Goal: Book appointment/travel/reservation

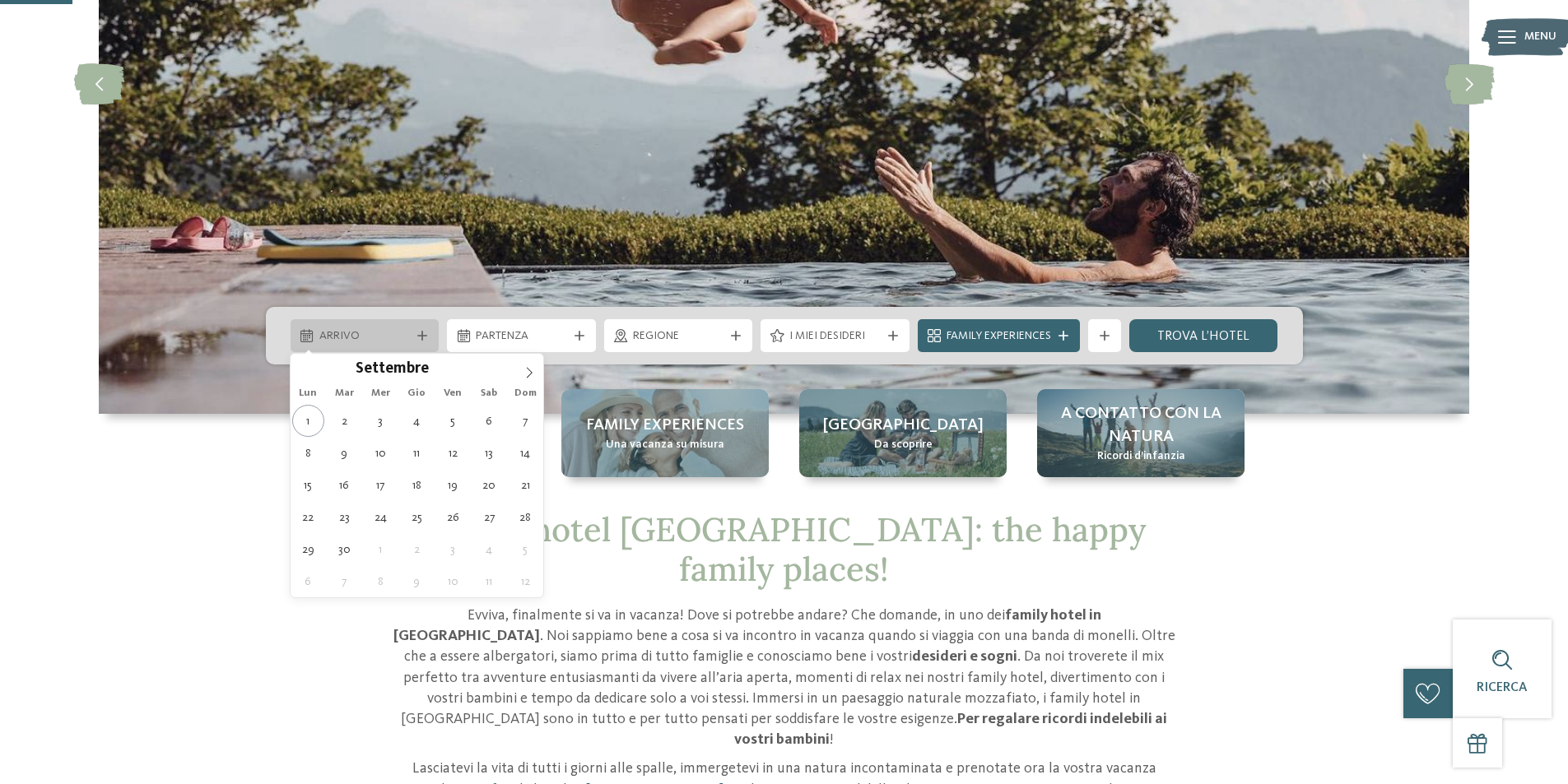
click at [423, 329] on div "Arrivo" at bounding box center [365, 335] width 149 height 33
click at [521, 368] on span at bounding box center [529, 368] width 28 height 28
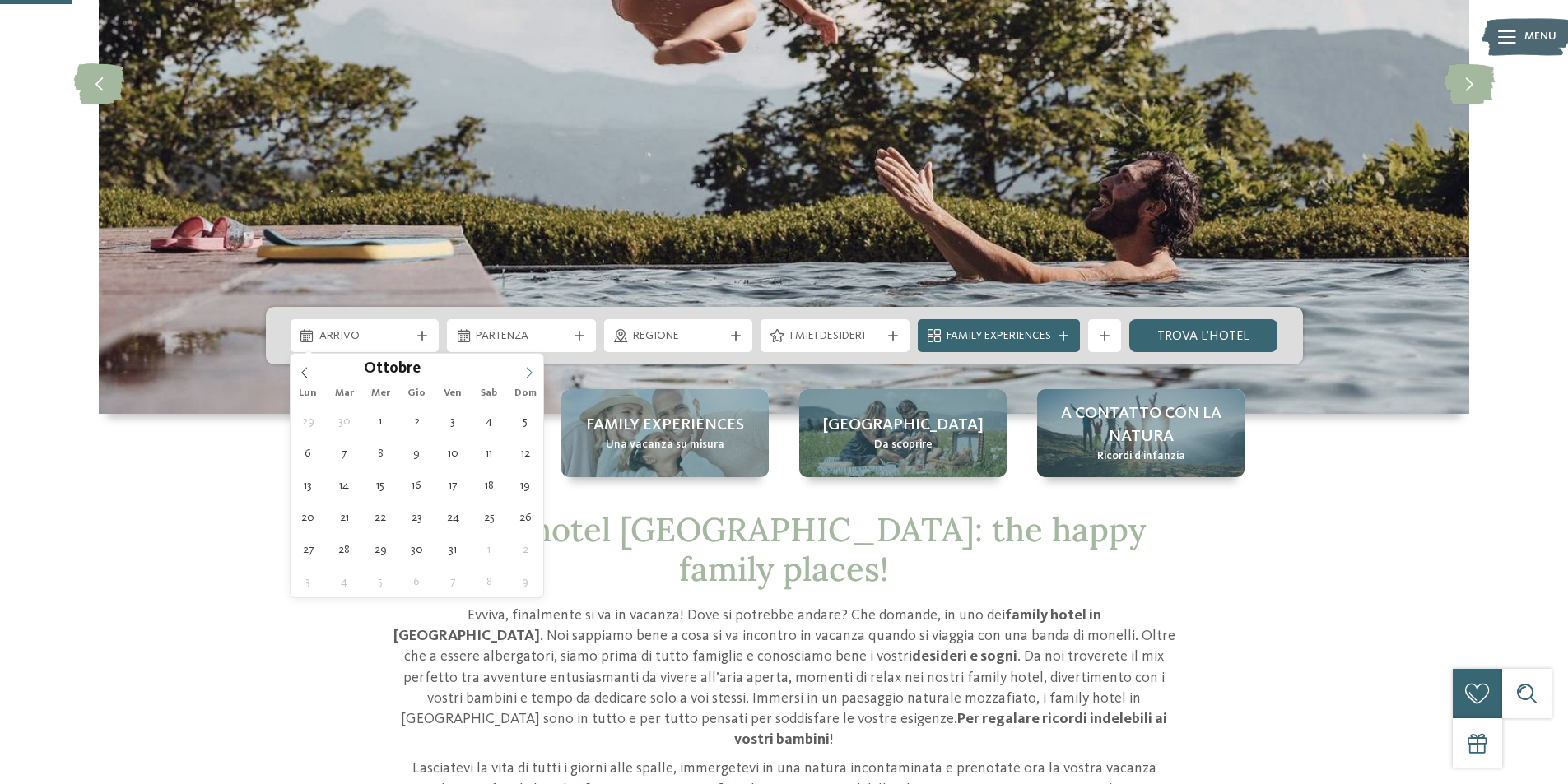
click at [521, 368] on span at bounding box center [529, 368] width 28 height 28
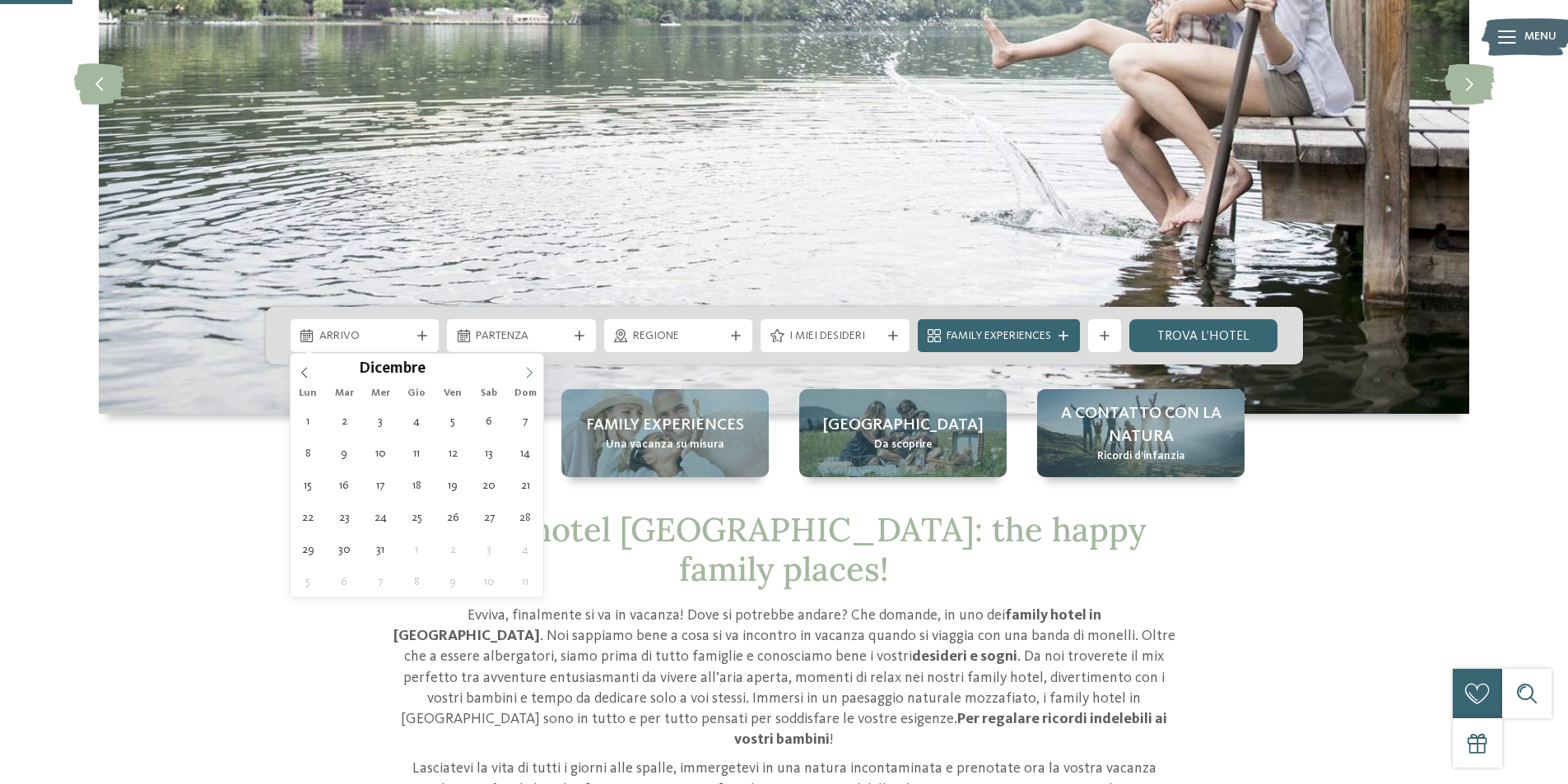
click at [521, 368] on span at bounding box center [529, 368] width 28 height 28
type div "29.12.2025"
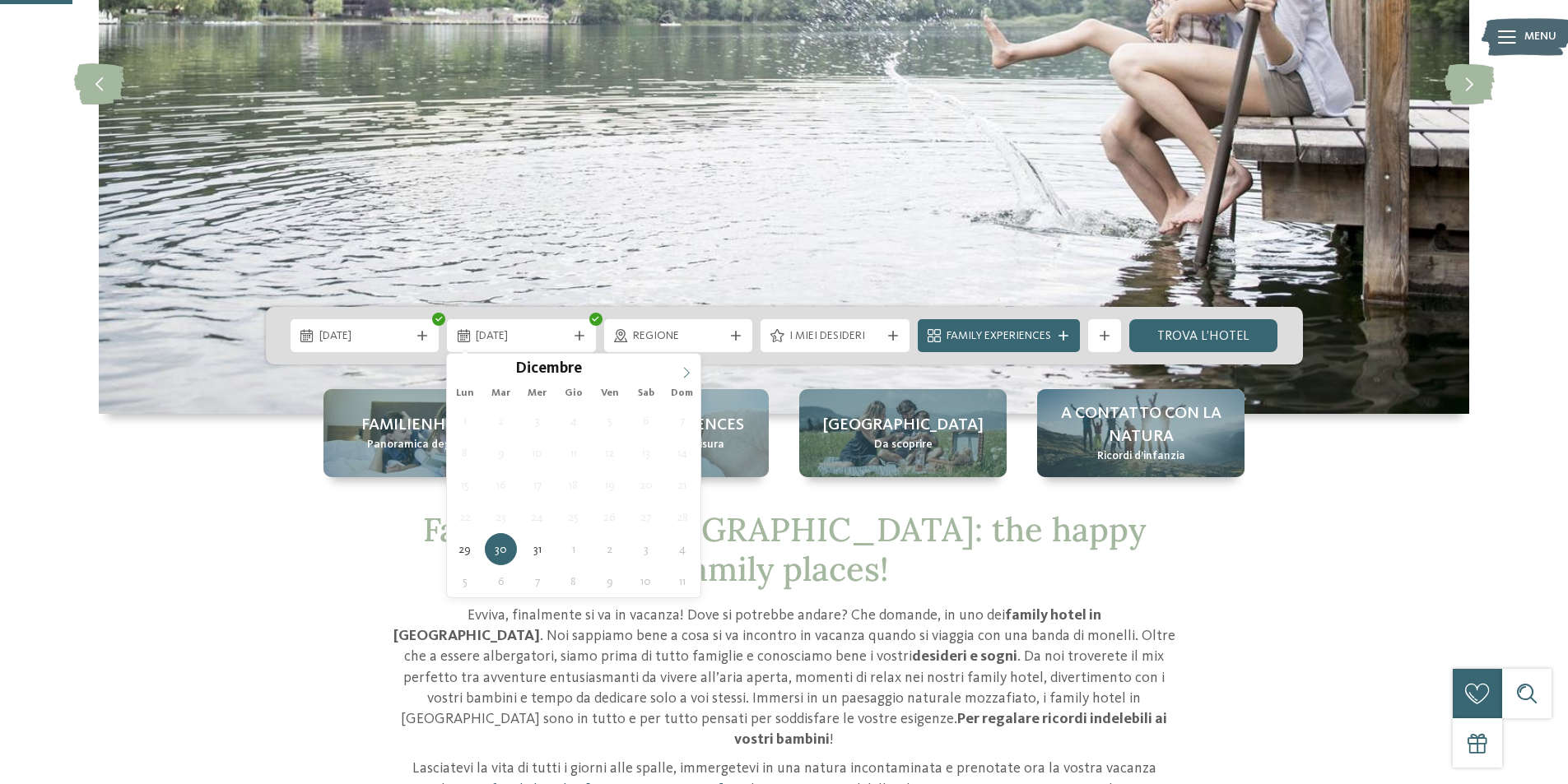
type input "****"
click at [694, 372] on span at bounding box center [686, 368] width 28 height 28
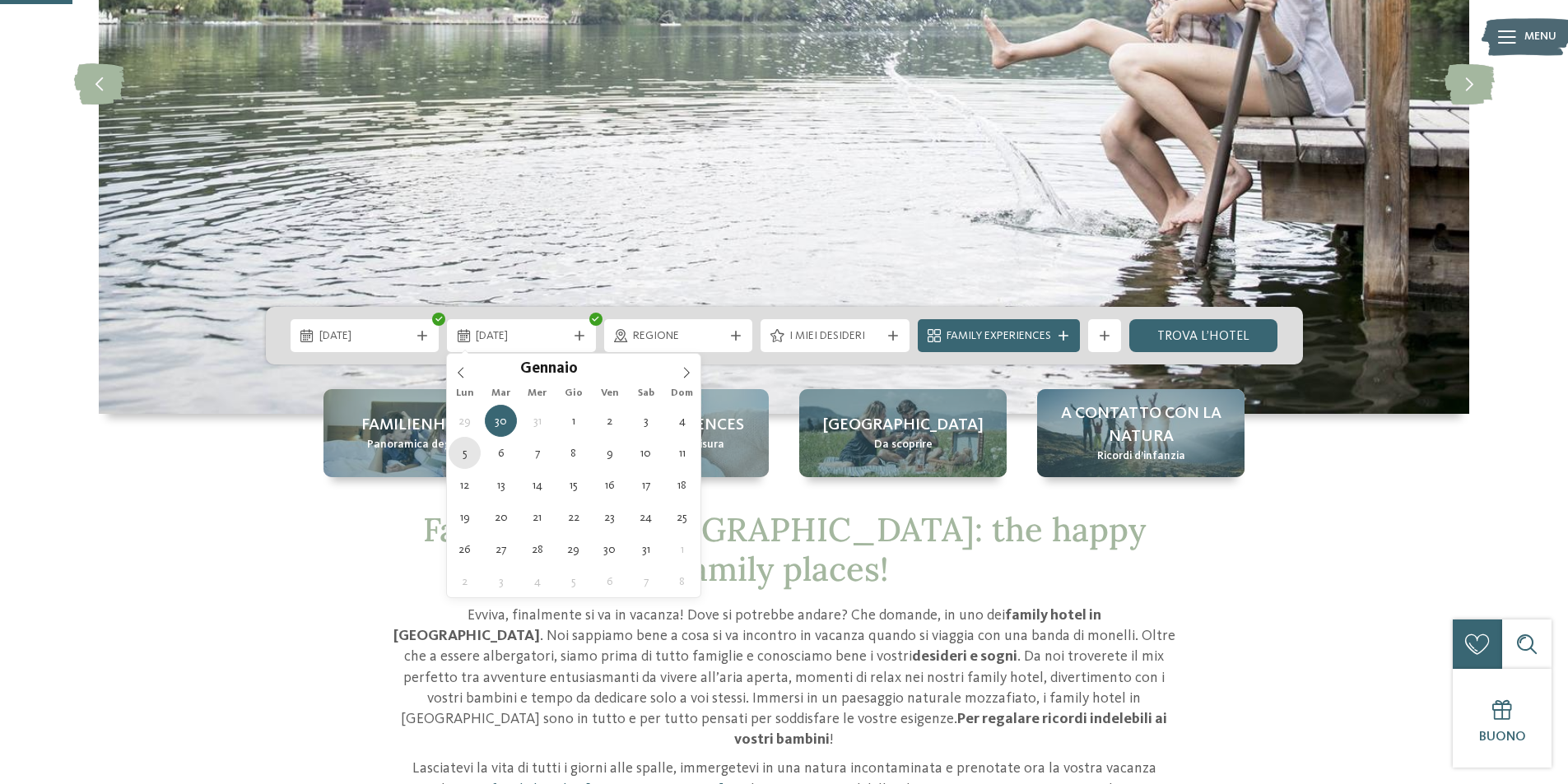
type div "05.01.2026"
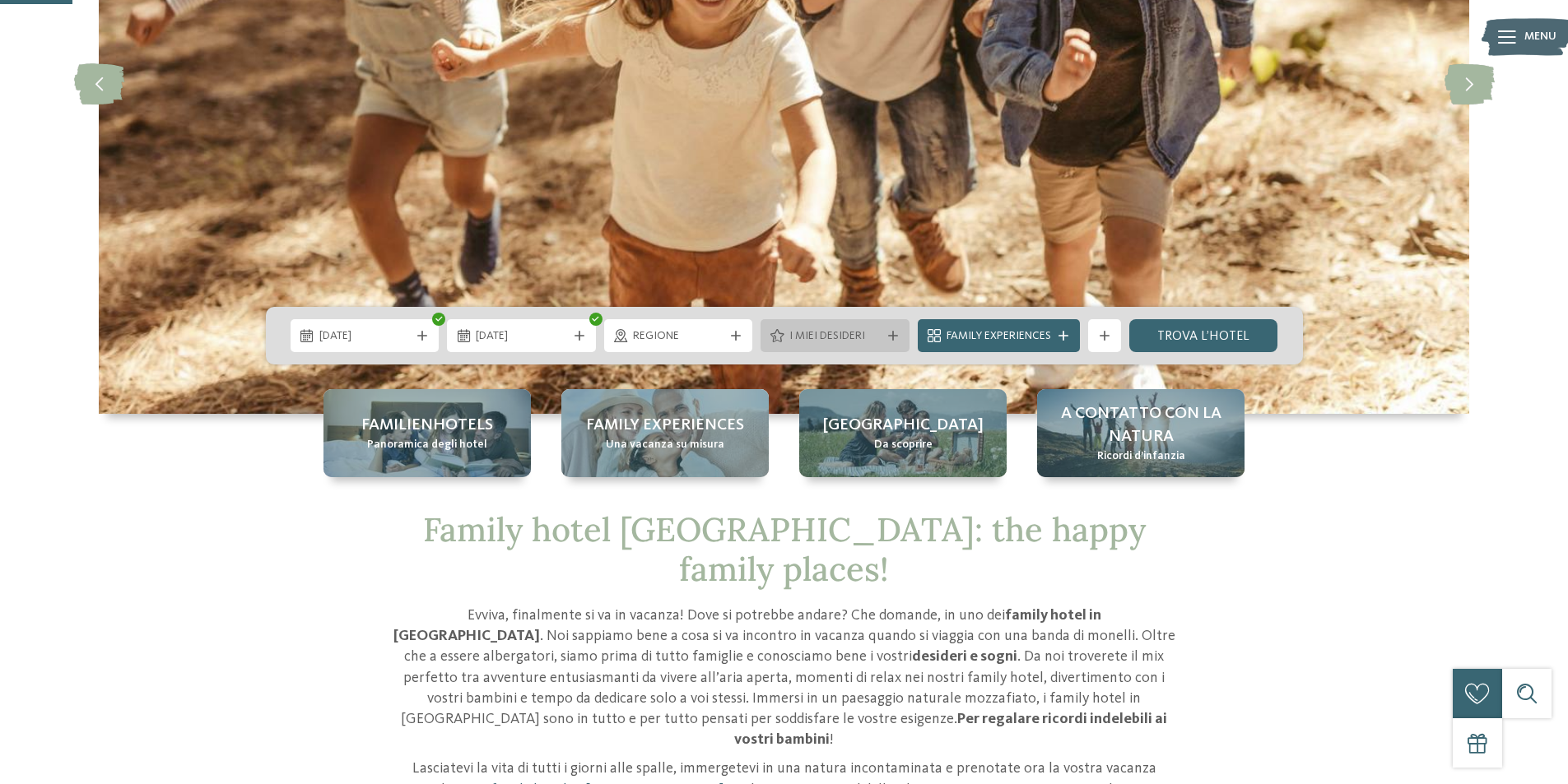
click at [898, 333] on div at bounding box center [893, 335] width 16 height 10
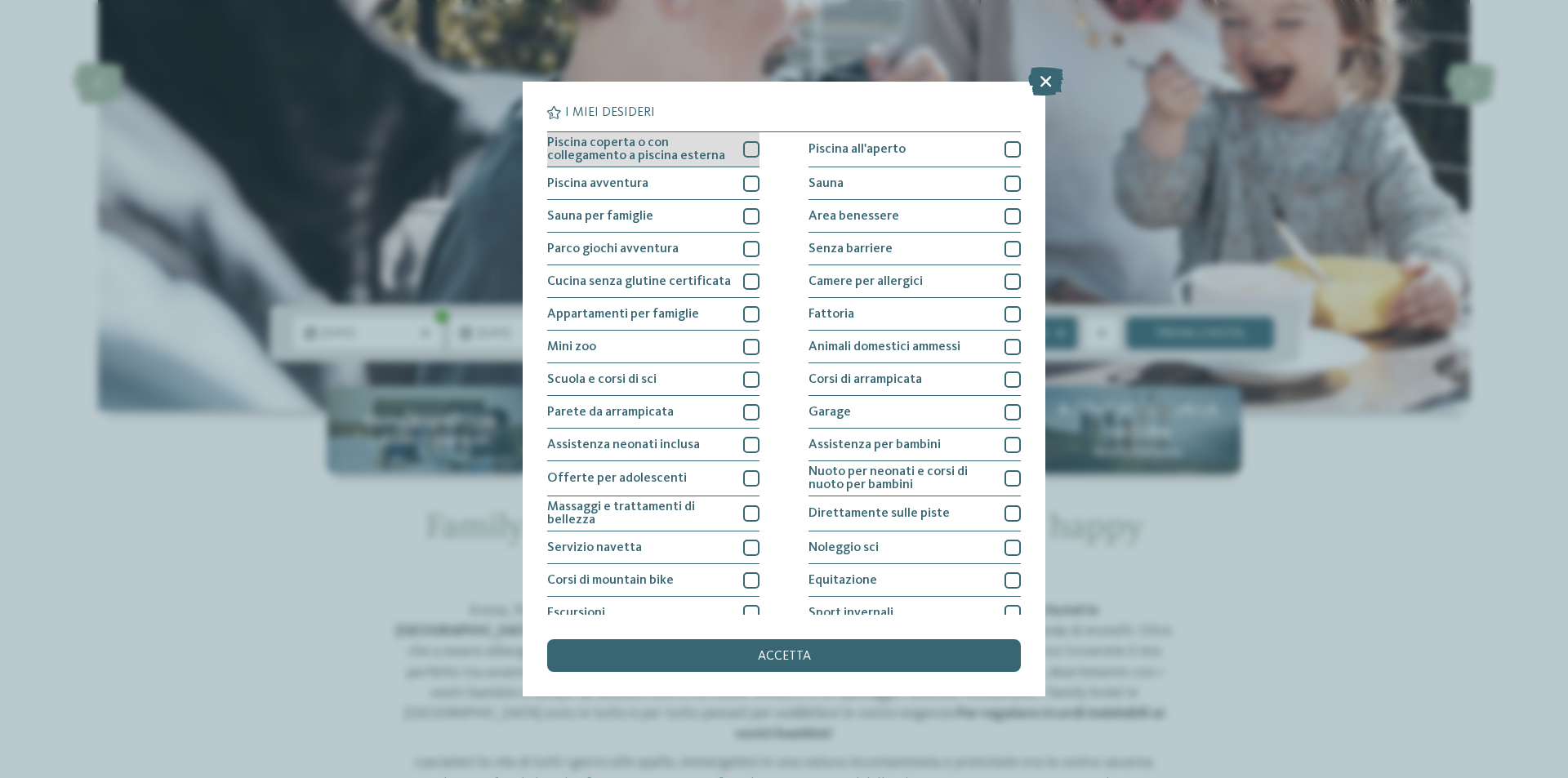
click at [743, 140] on div "Piscina coperta o con collegamento a piscina esterna" at bounding box center [653, 149] width 212 height 35
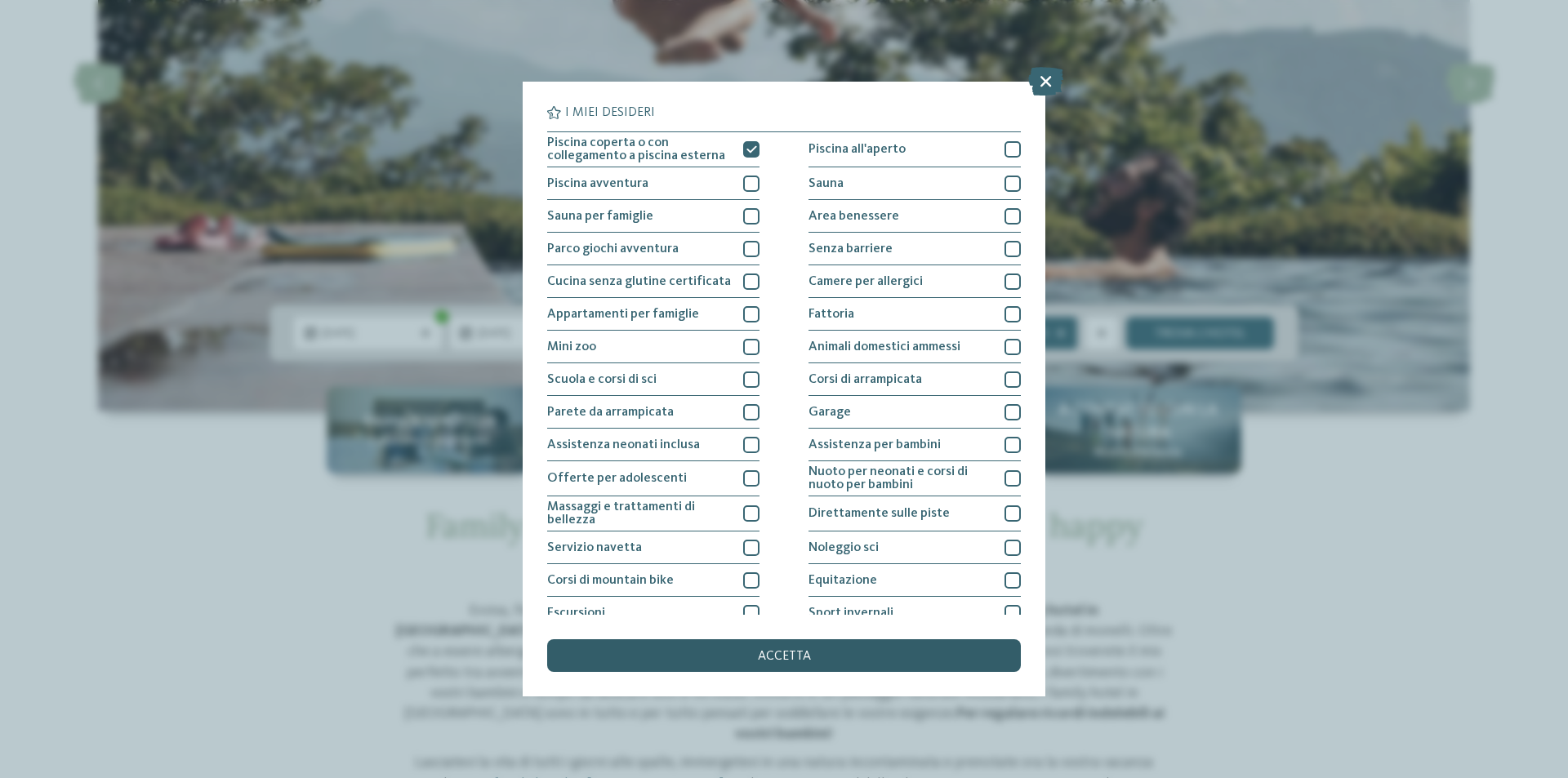
click at [773, 658] on span "accetta" at bounding box center [784, 657] width 53 height 13
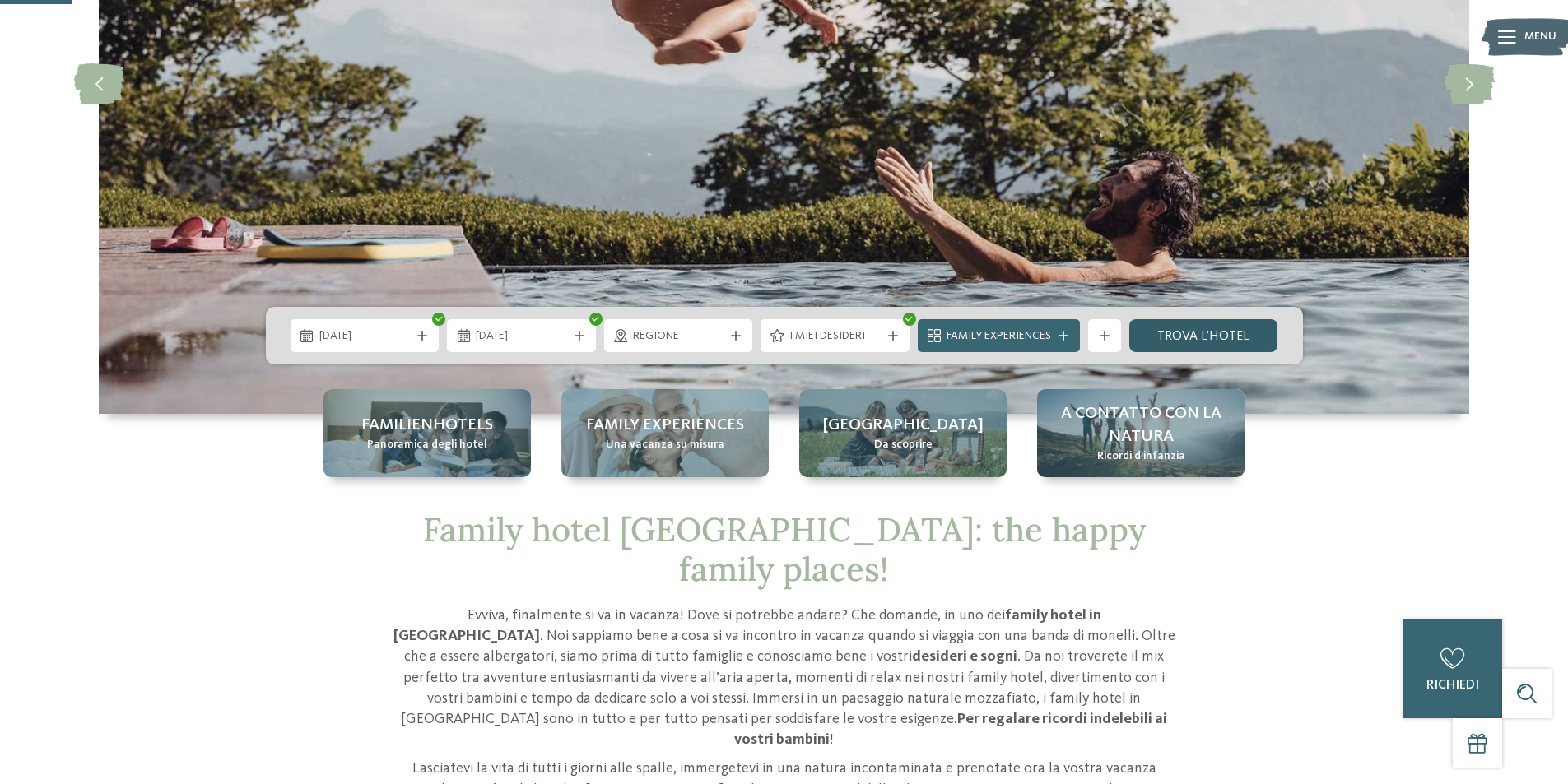
click at [1200, 330] on link "trova l’hotel" at bounding box center [1204, 335] width 149 height 33
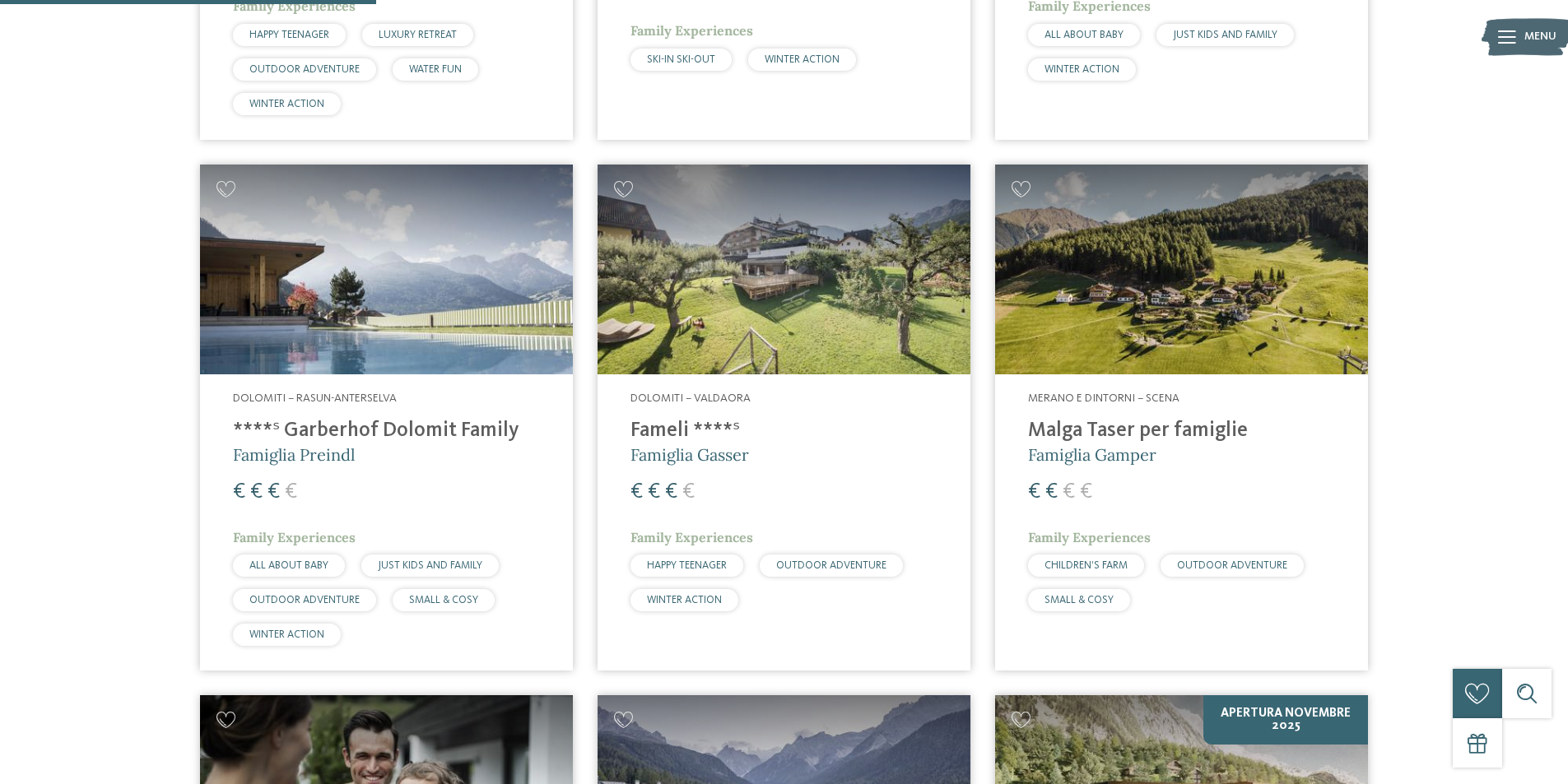
scroll to position [1116, 0]
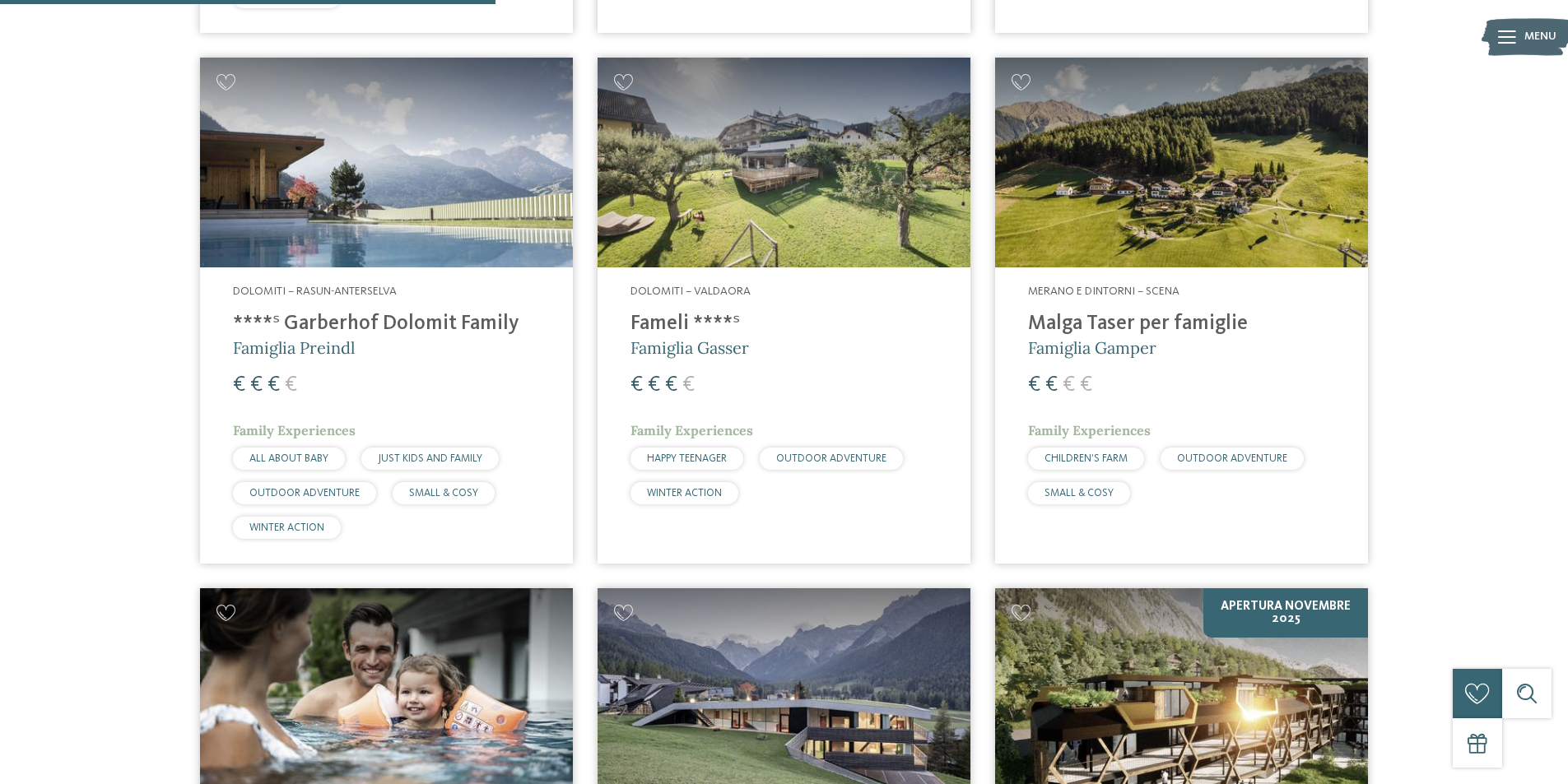
click at [1131, 281] on div "Merano e dintorni – Scena Malga Taser per famiglie Famiglia Gamper € € € € Fami…" at bounding box center [1181, 397] width 373 height 262
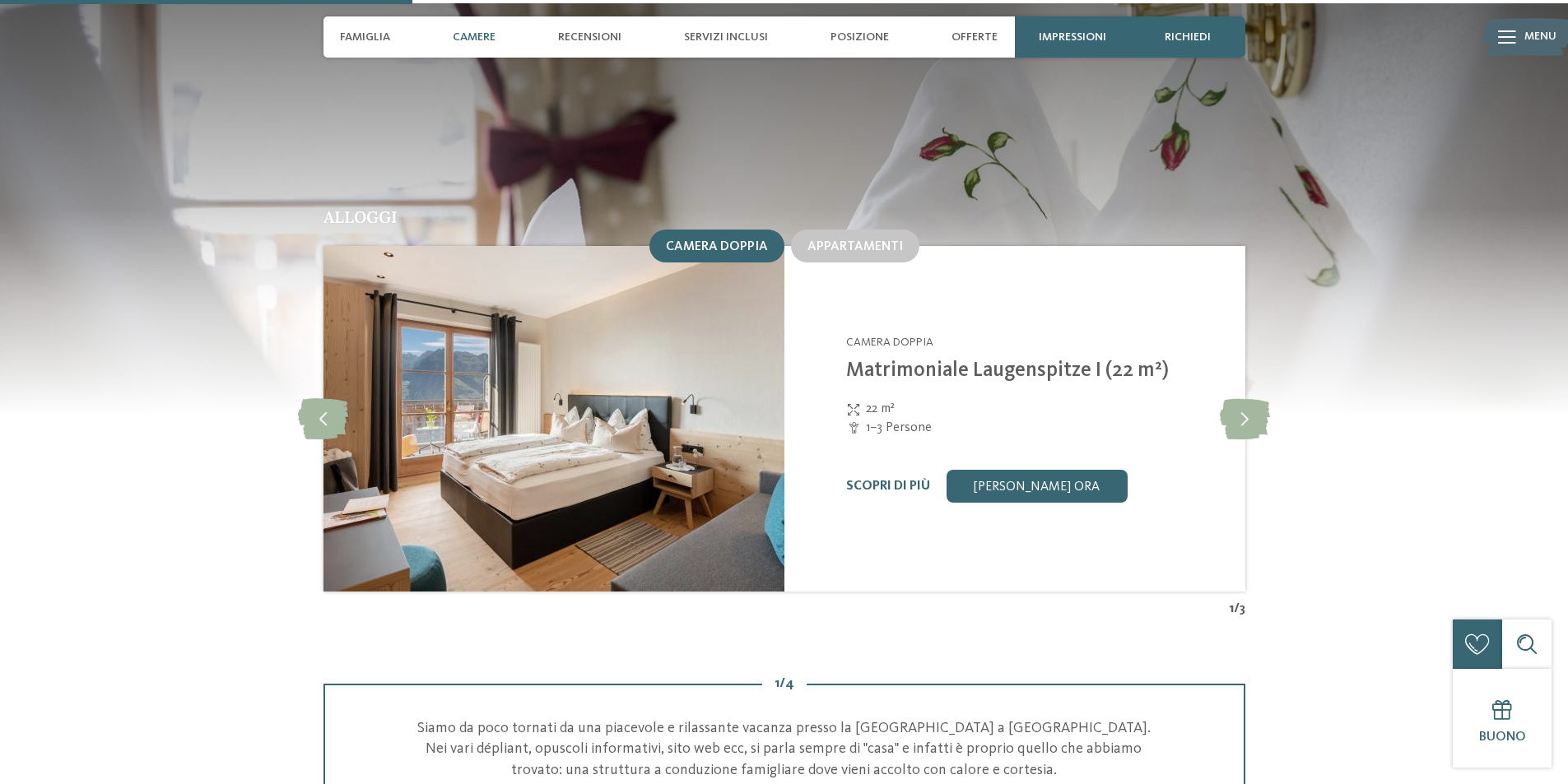
scroll to position [1646, 0]
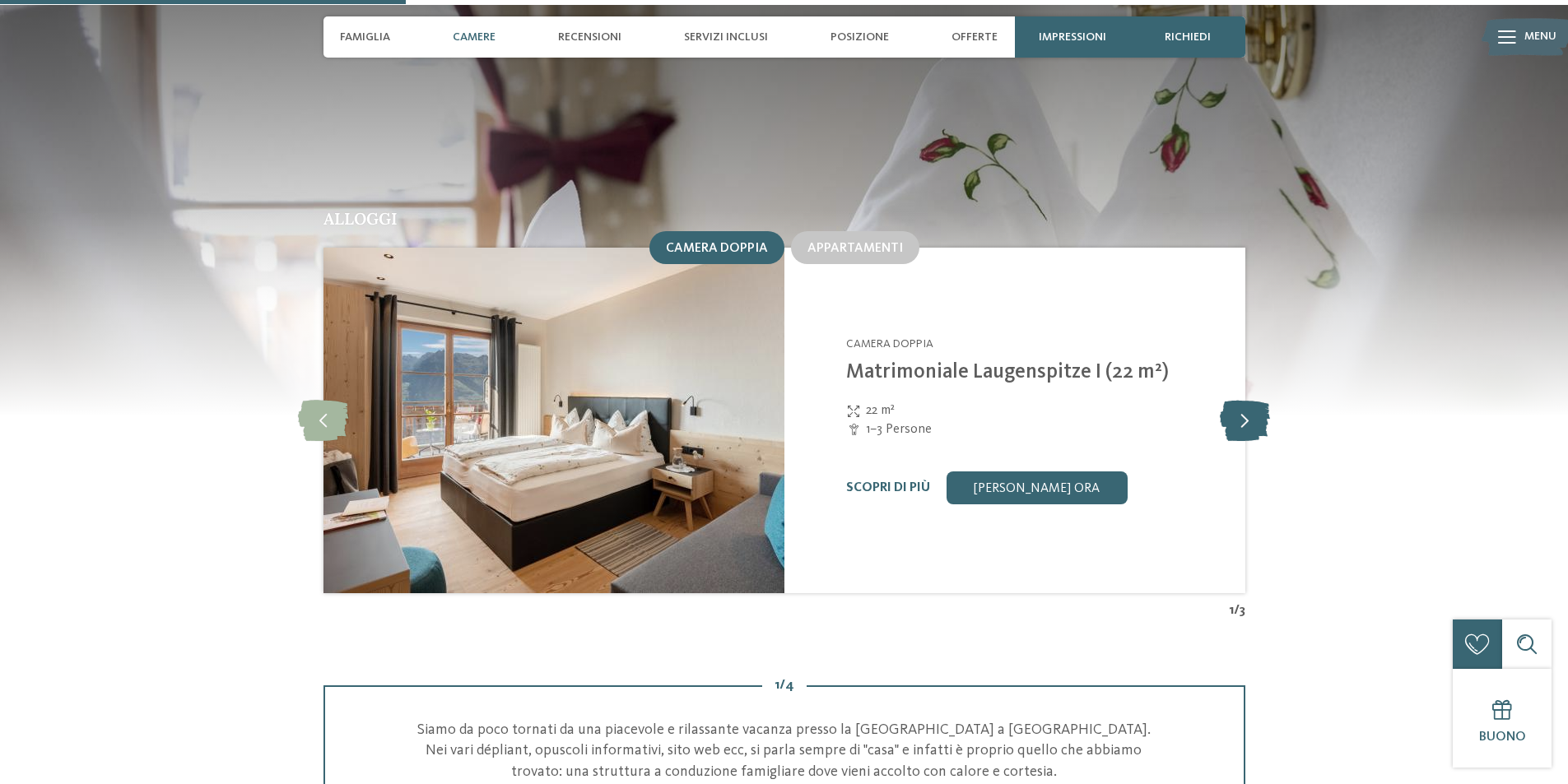
click at [1243, 404] on icon at bounding box center [1244, 421] width 50 height 41
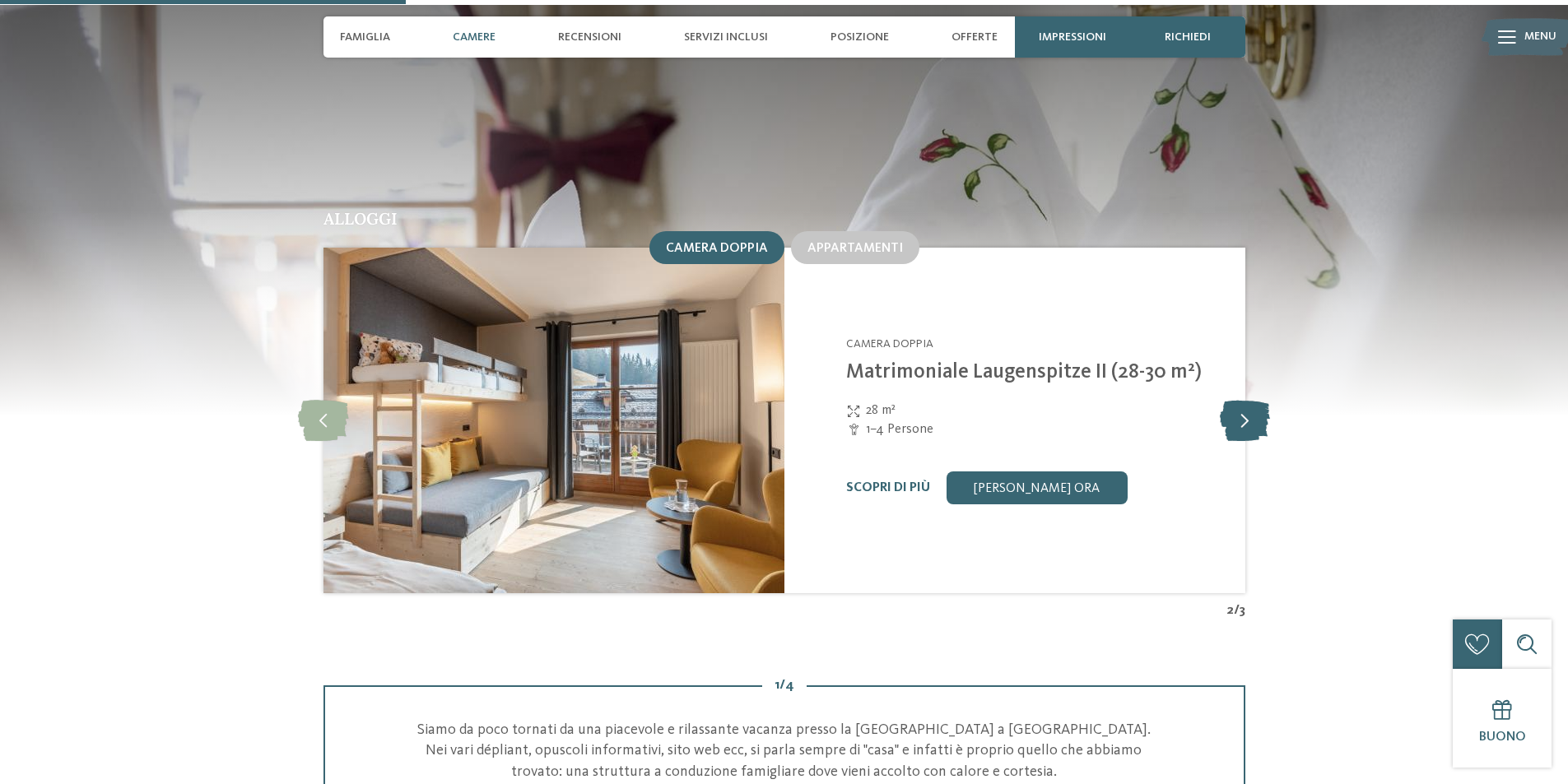
click at [1243, 404] on icon at bounding box center [1244, 421] width 50 height 41
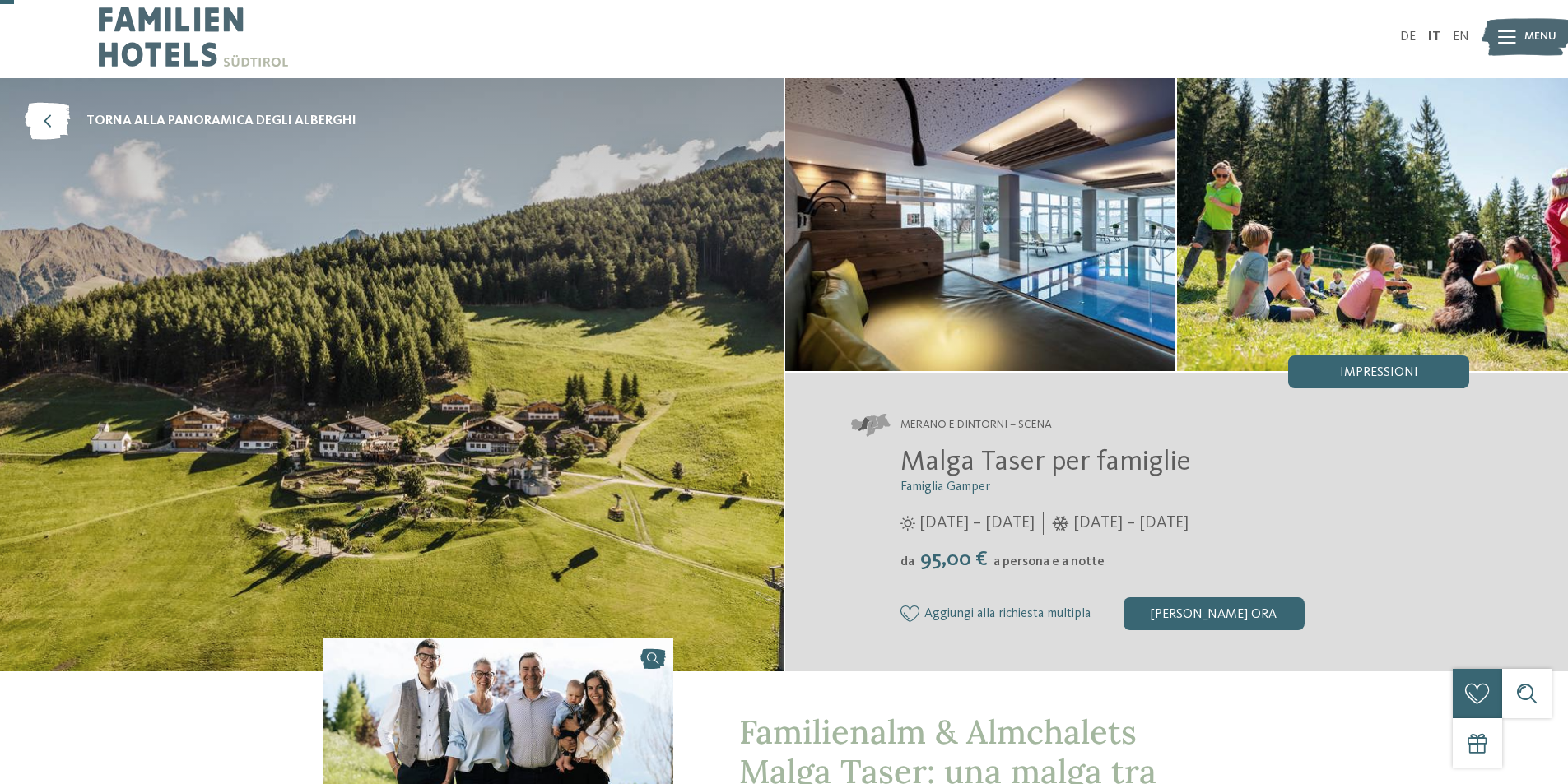
scroll to position [0, 0]
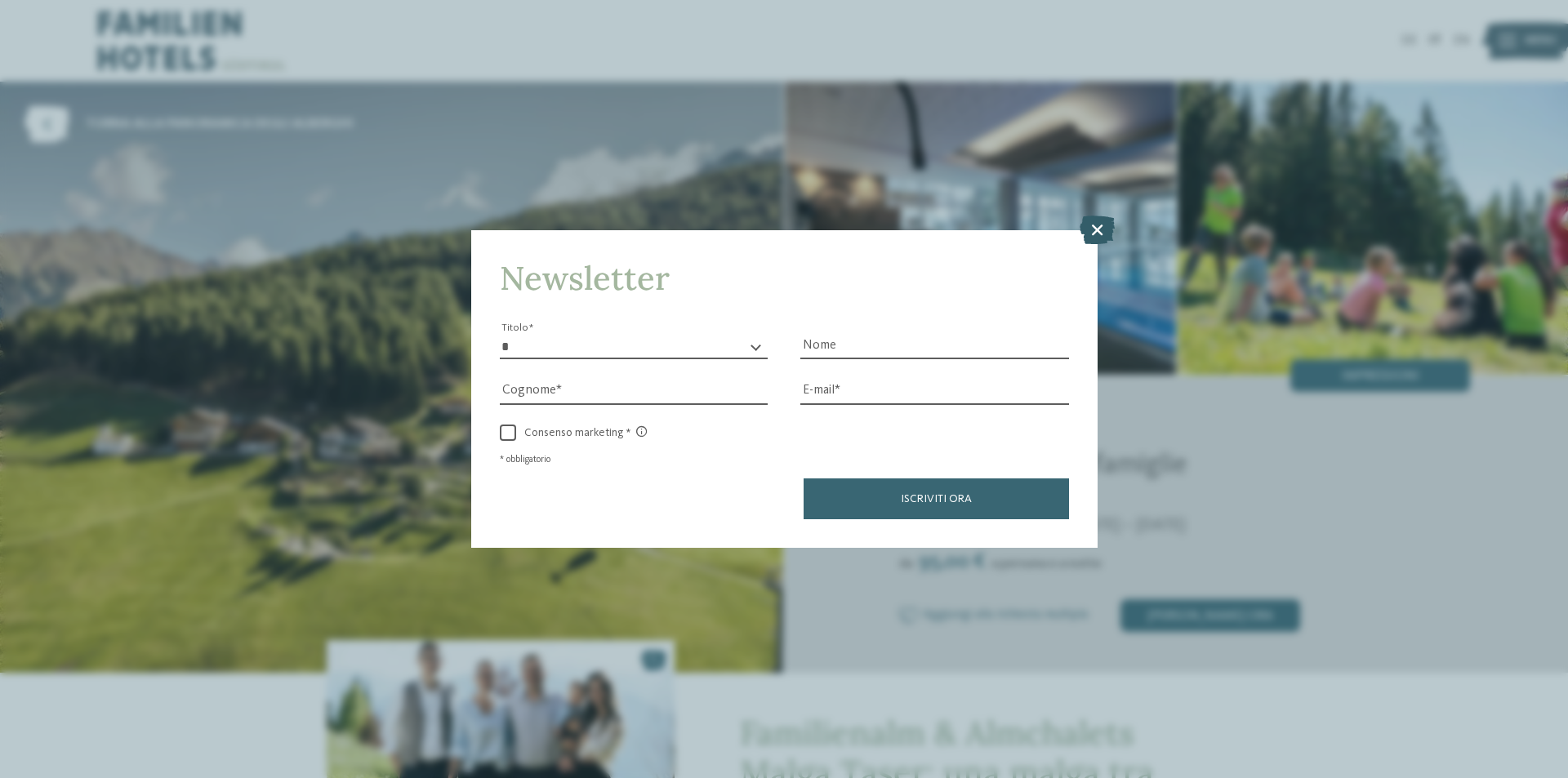
click at [1104, 224] on icon at bounding box center [1097, 230] width 35 height 29
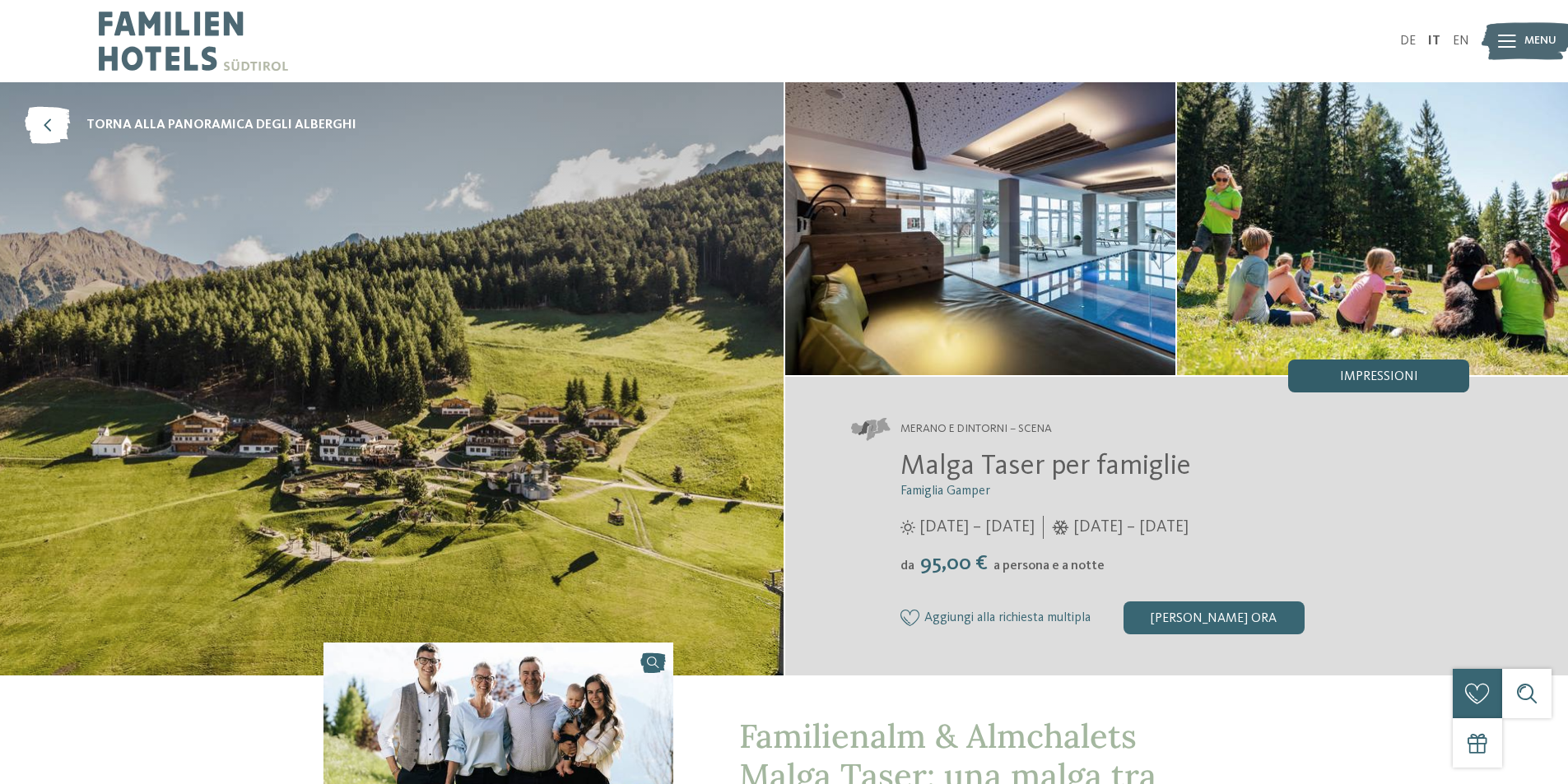
click at [1425, 374] on div "Impressioni" at bounding box center [1377, 376] width 181 height 33
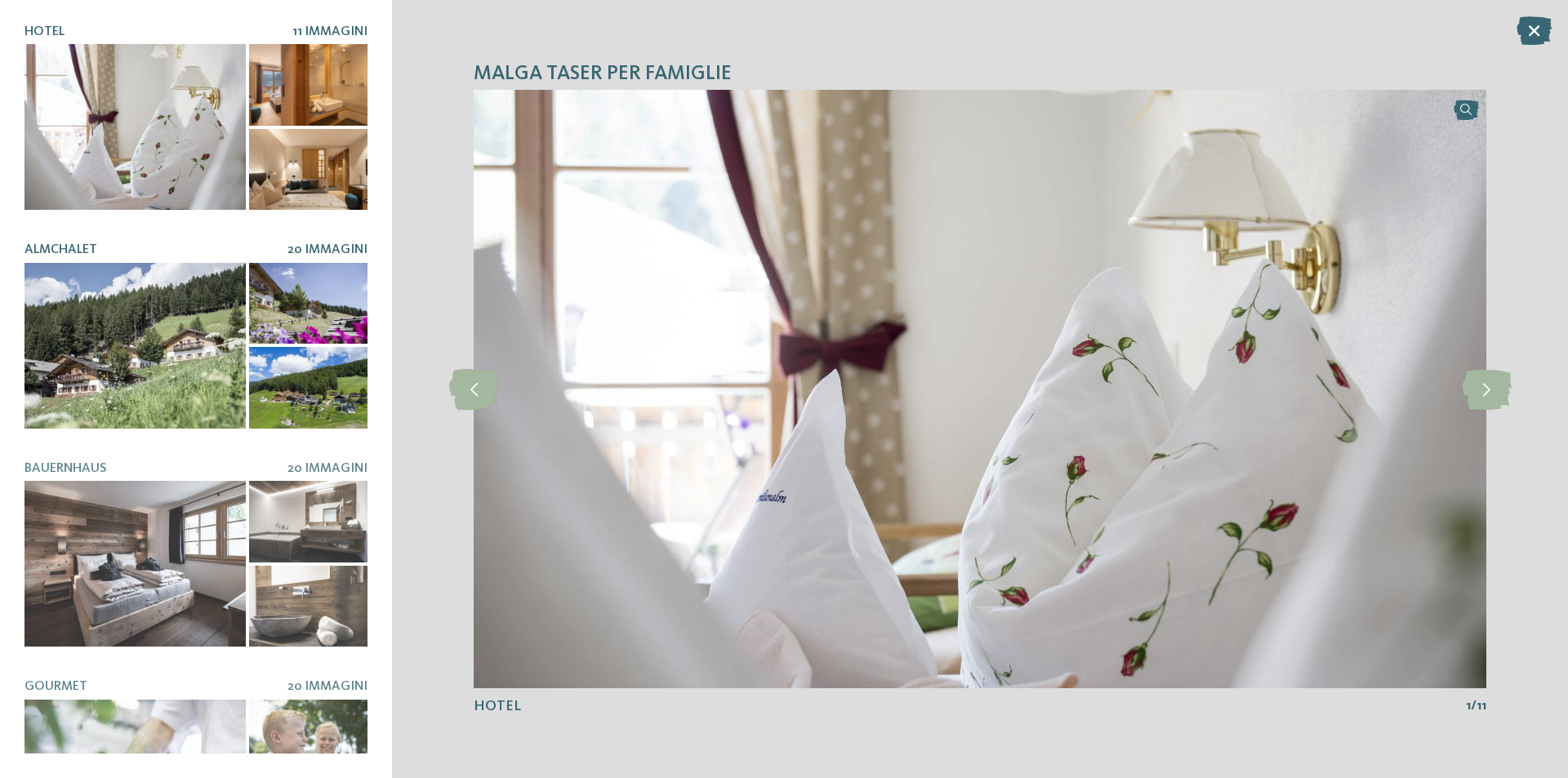
click at [297, 244] on span "20 Immagini" at bounding box center [328, 250] width 80 height 13
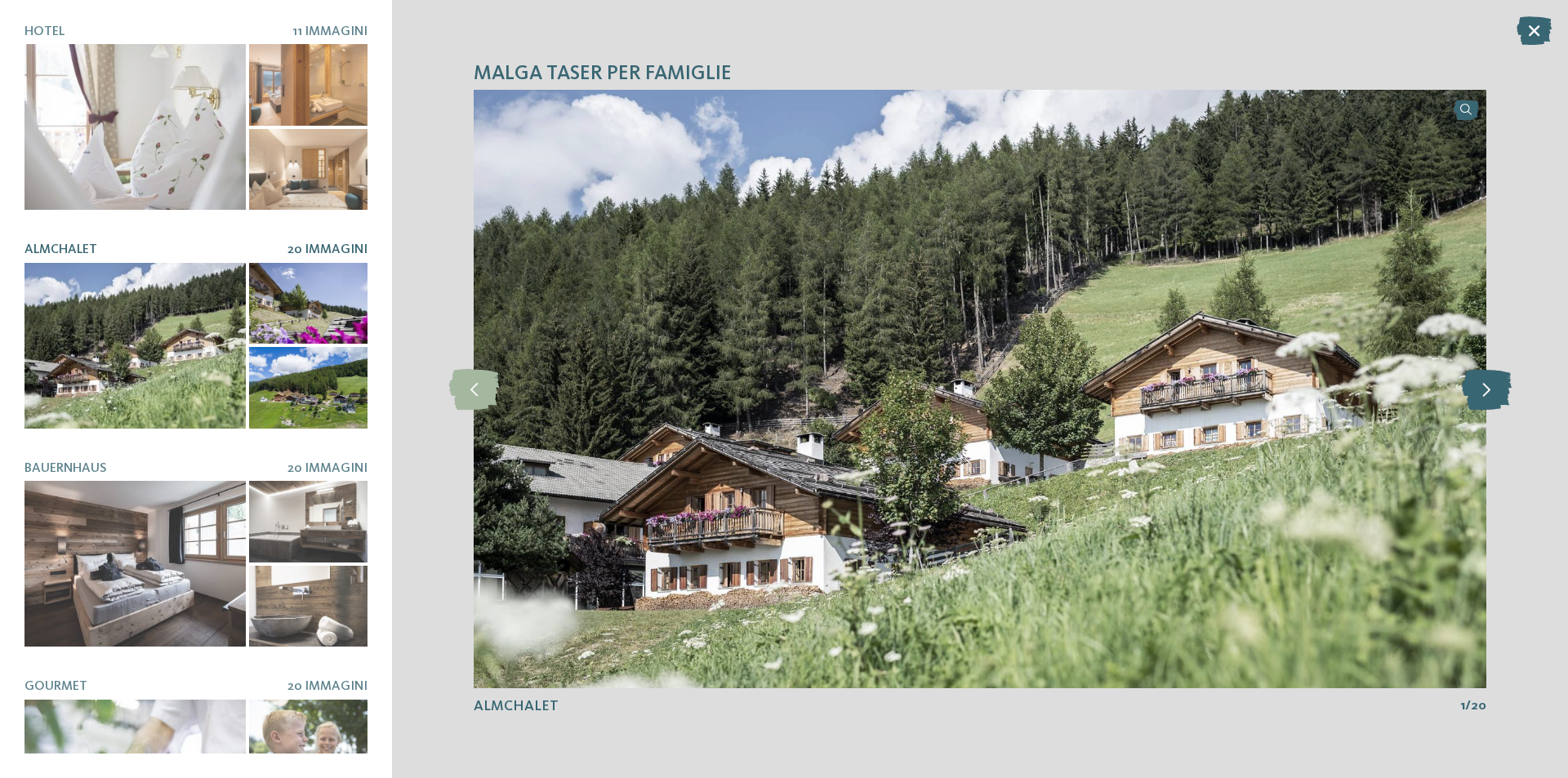
click at [1490, 380] on icon at bounding box center [1487, 390] width 50 height 41
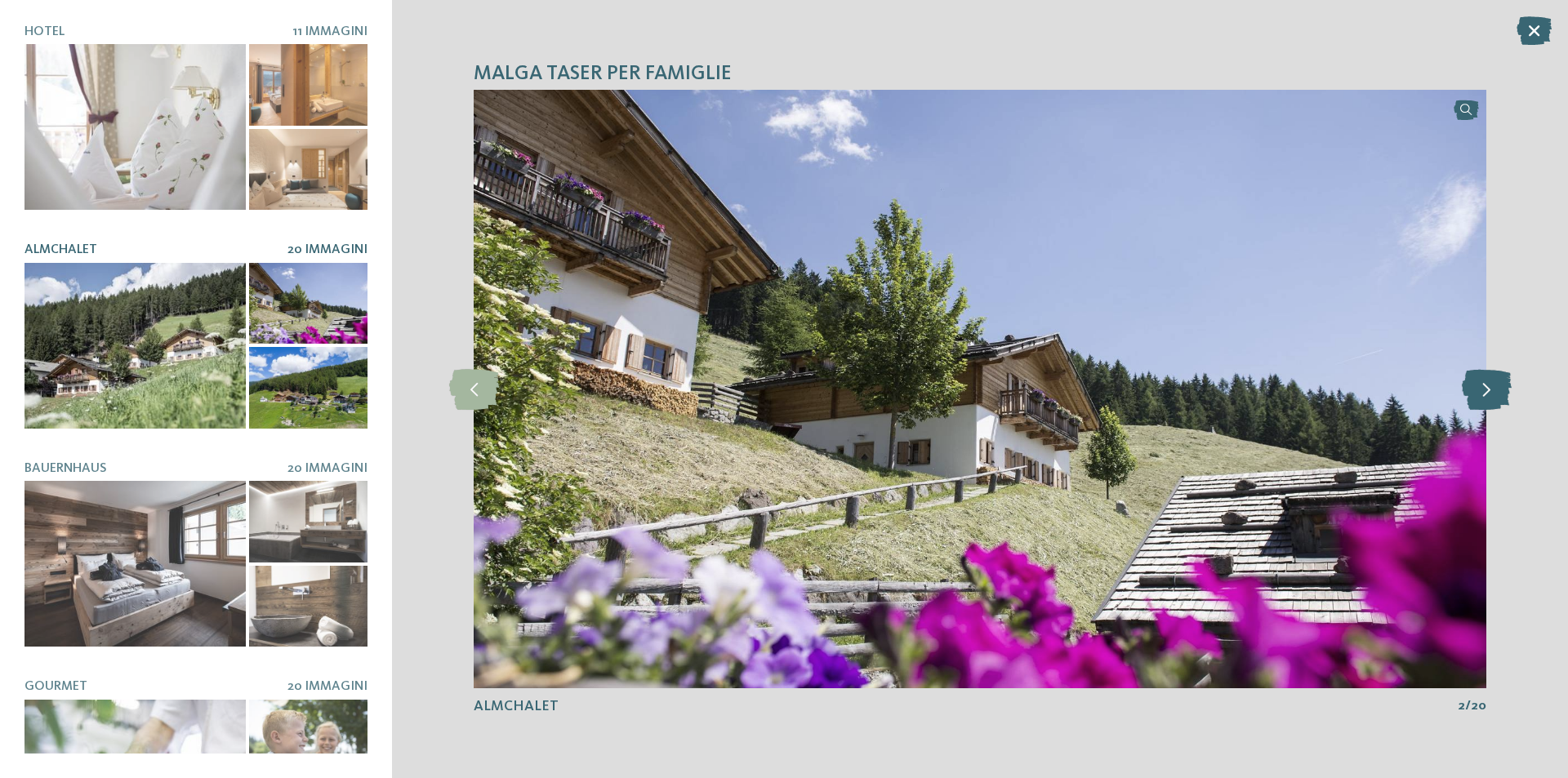
click at [1490, 380] on icon at bounding box center [1487, 390] width 50 height 41
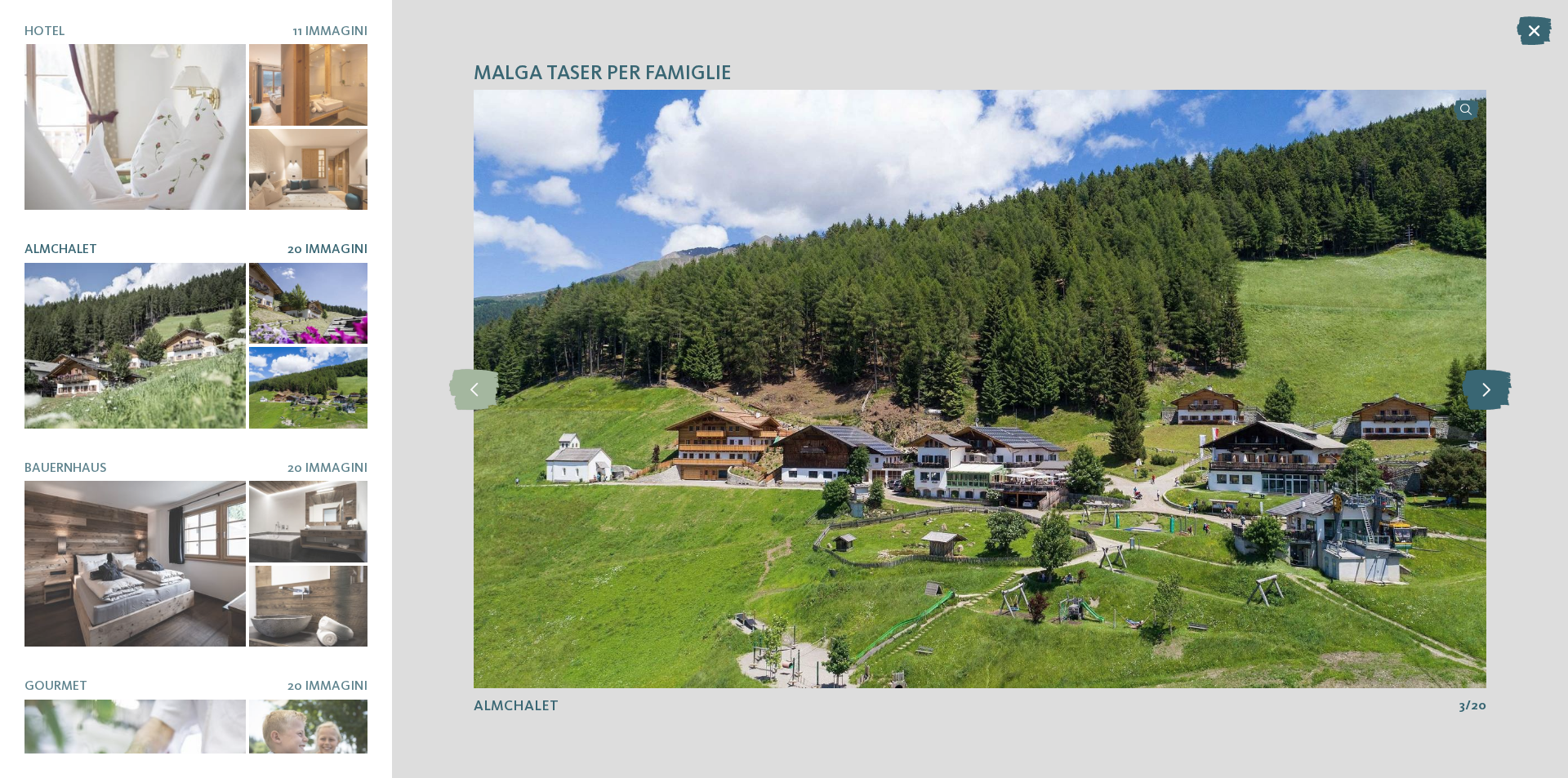
click at [1490, 380] on icon at bounding box center [1487, 390] width 50 height 41
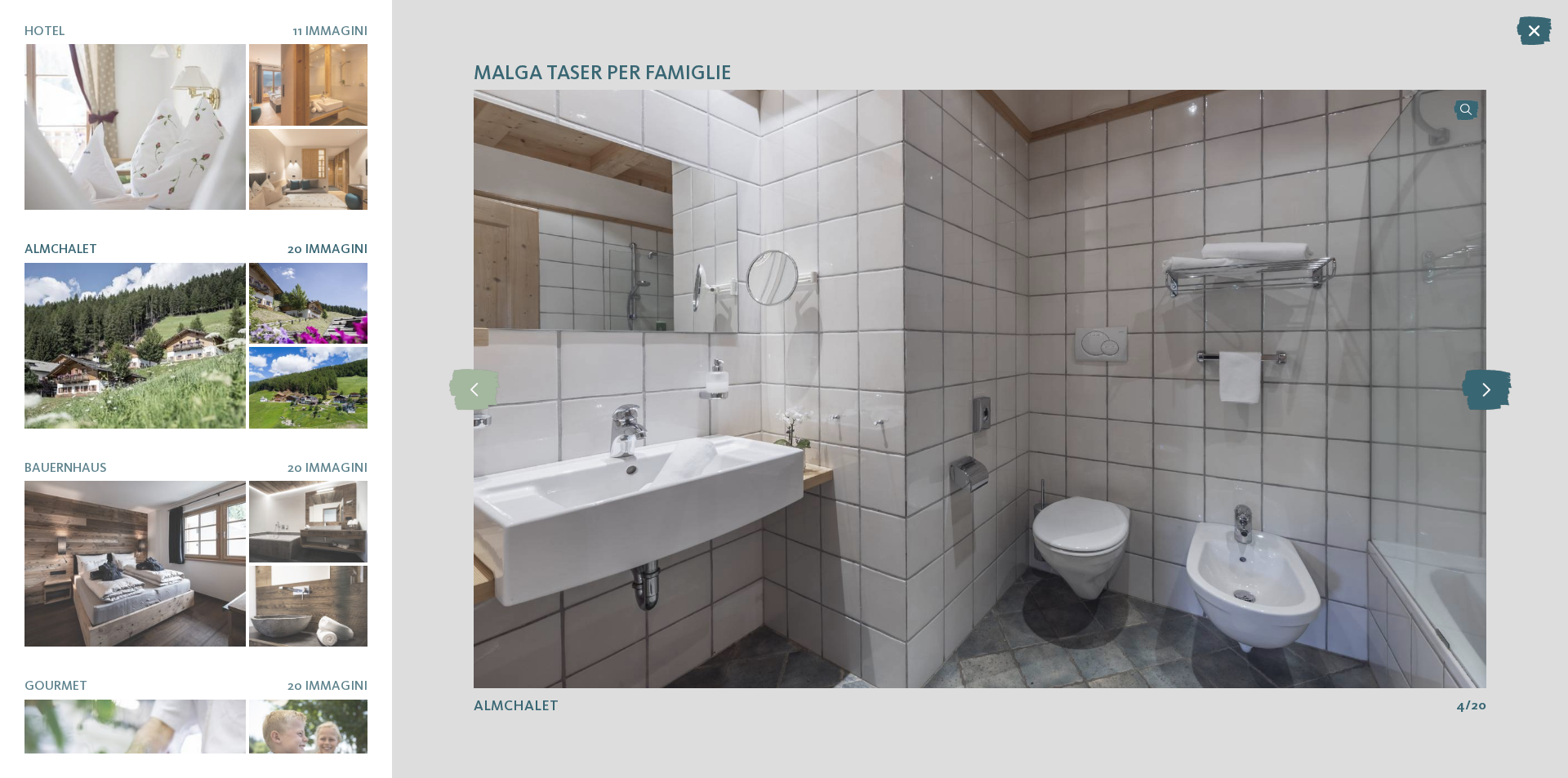
click at [1490, 380] on icon at bounding box center [1487, 390] width 50 height 41
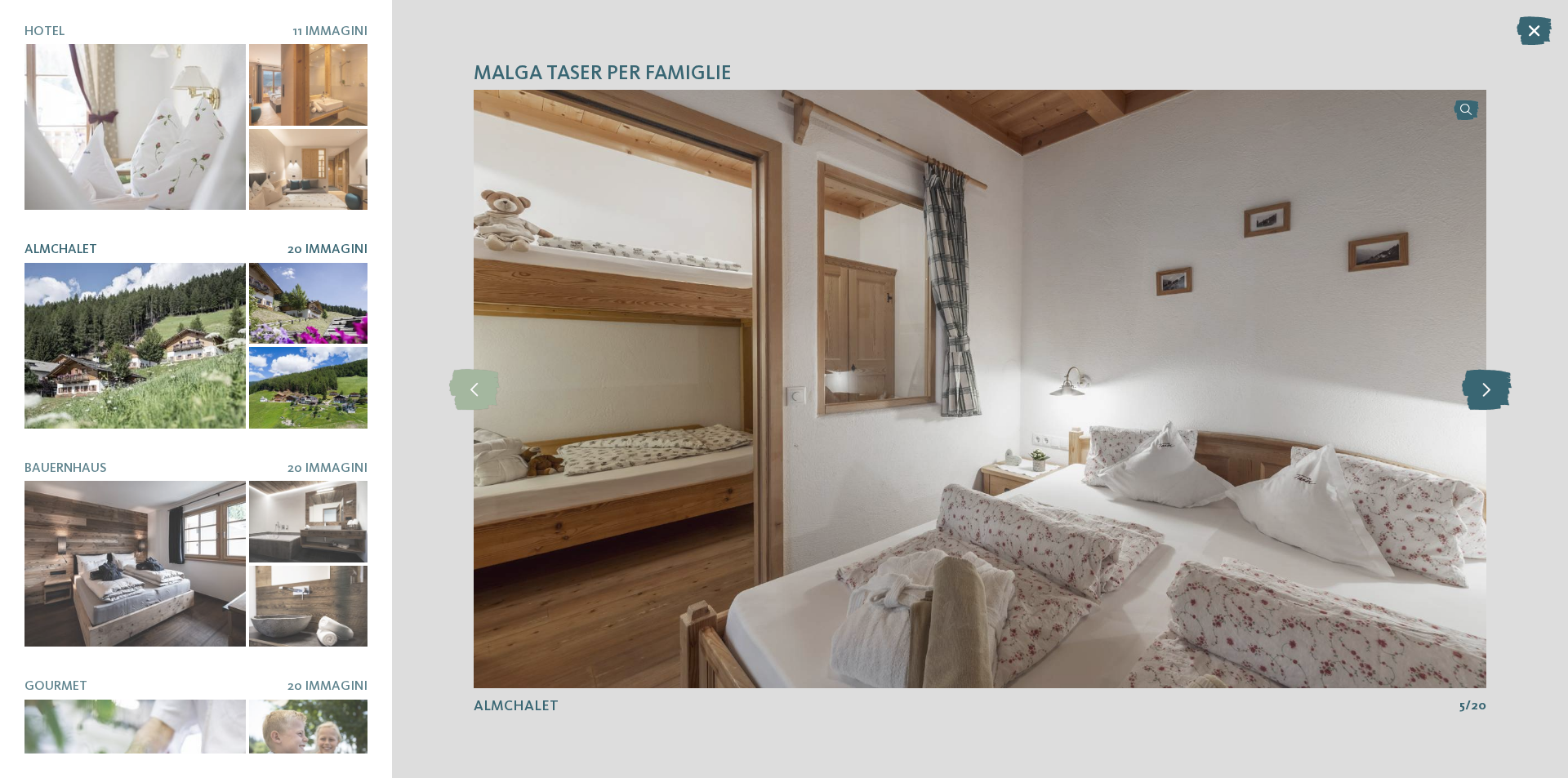
click at [1490, 380] on icon at bounding box center [1487, 390] width 50 height 41
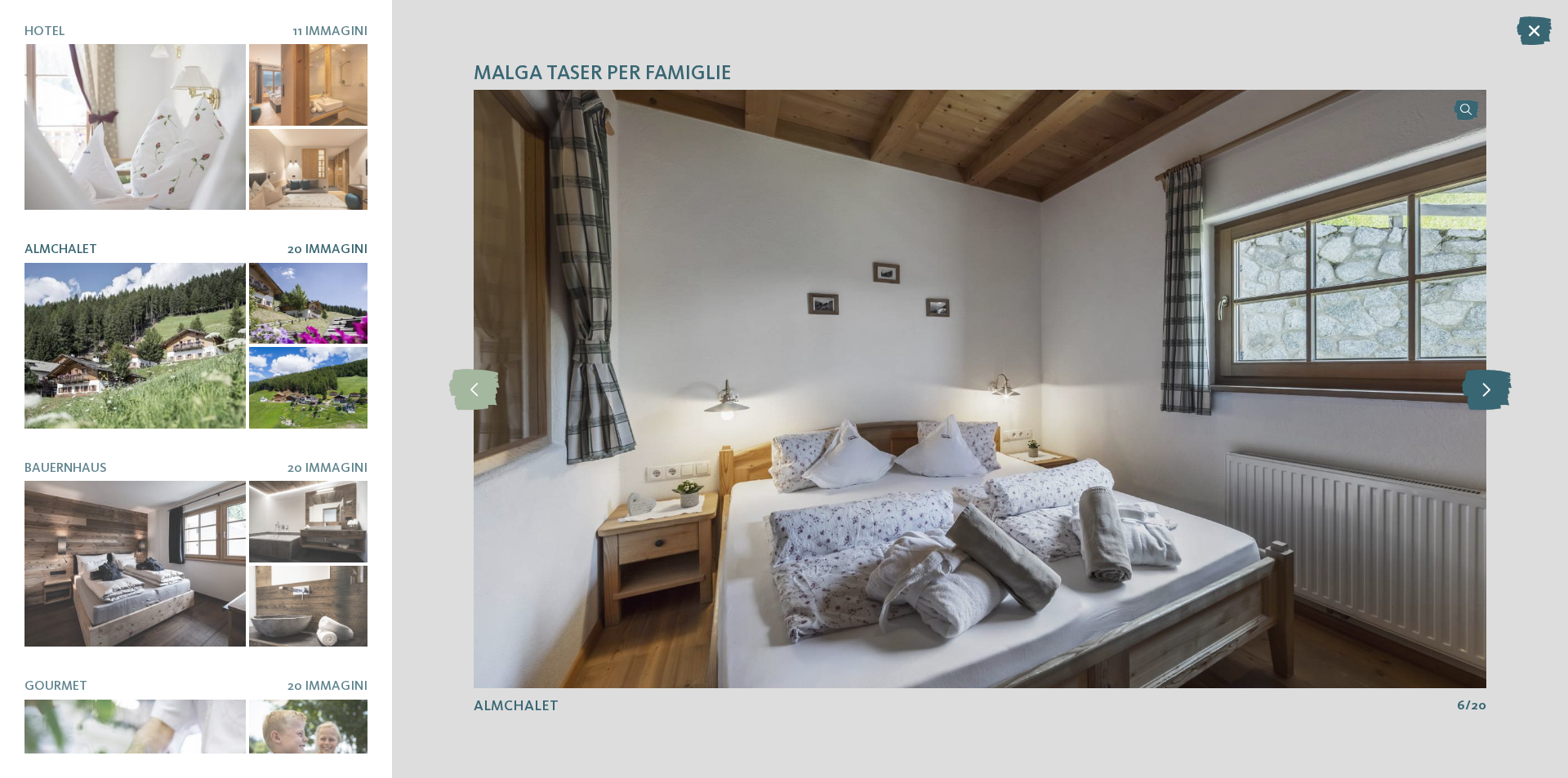
click at [1490, 380] on icon at bounding box center [1487, 390] width 50 height 41
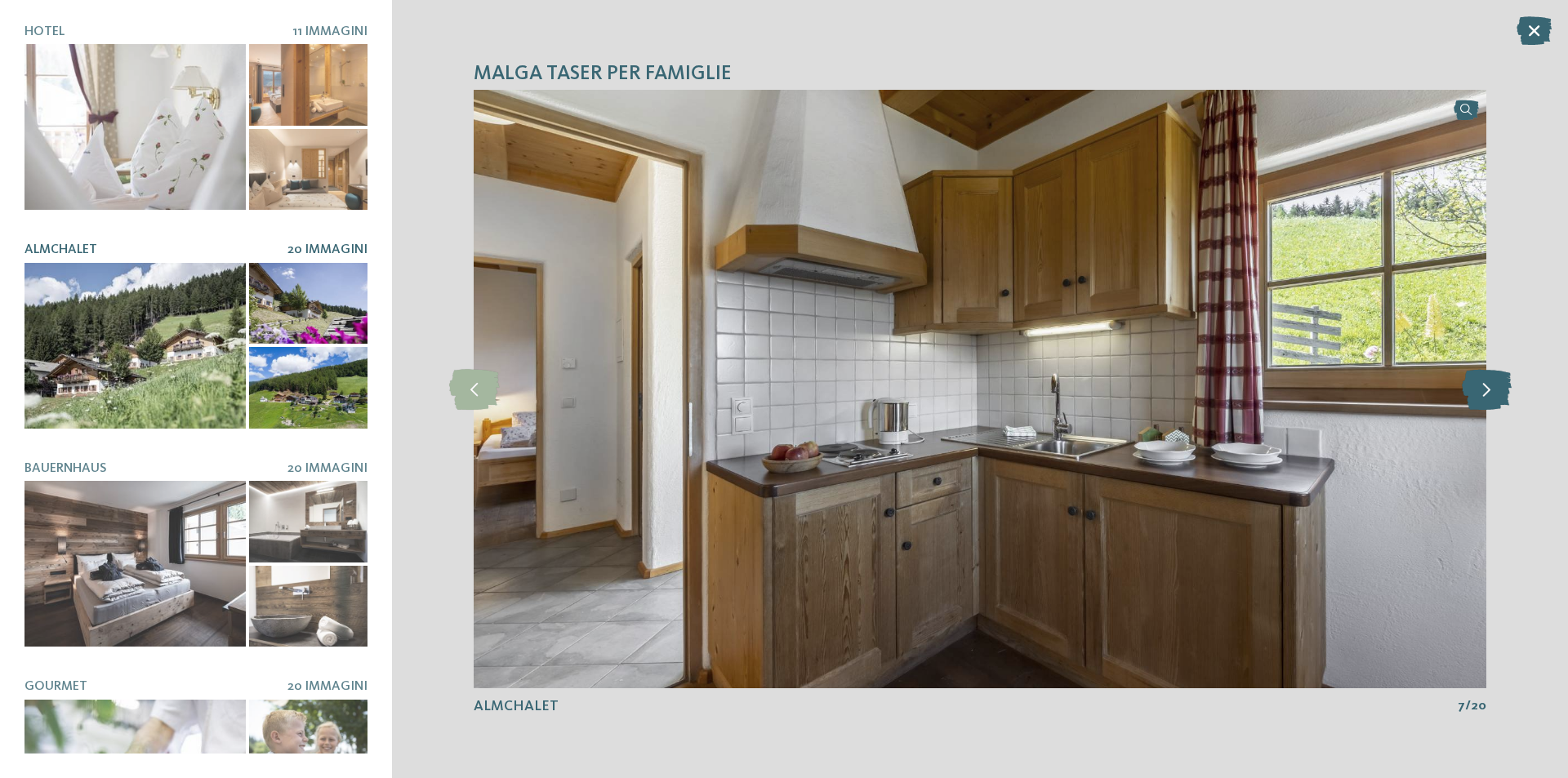
click at [1490, 380] on icon at bounding box center [1487, 390] width 50 height 41
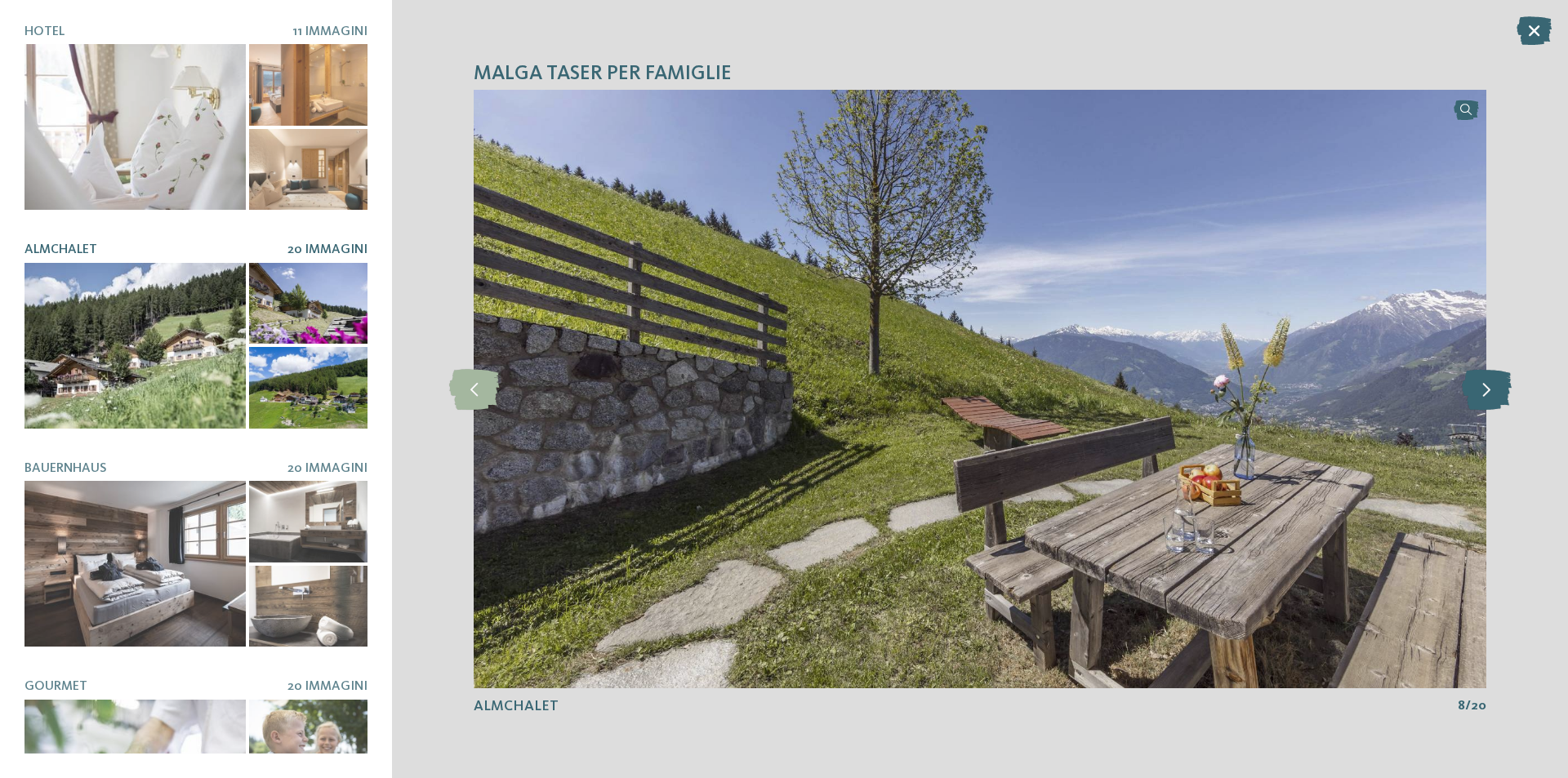
click at [1490, 380] on icon at bounding box center [1487, 390] width 50 height 41
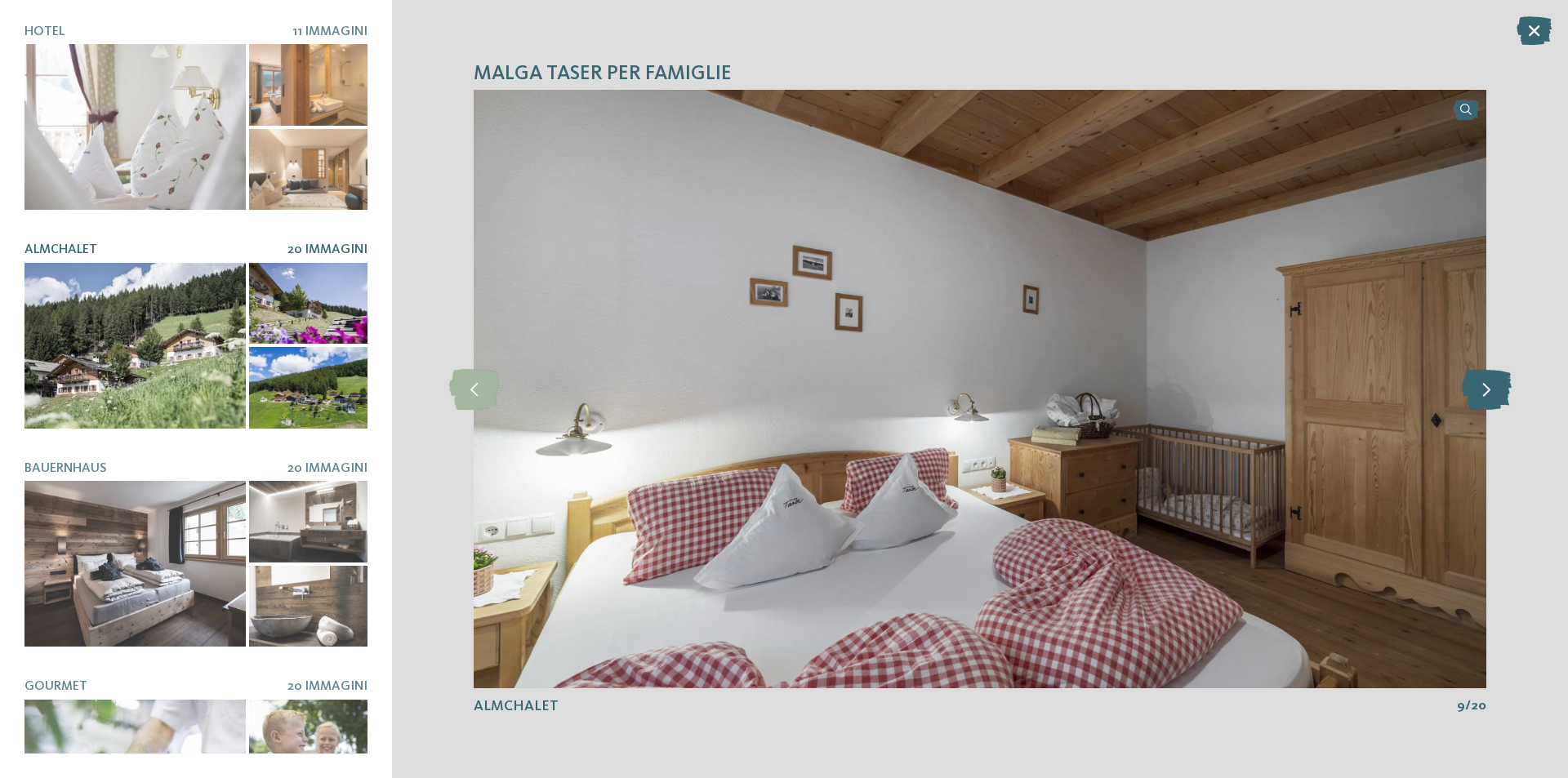
click at [1490, 380] on icon at bounding box center [1487, 390] width 50 height 41
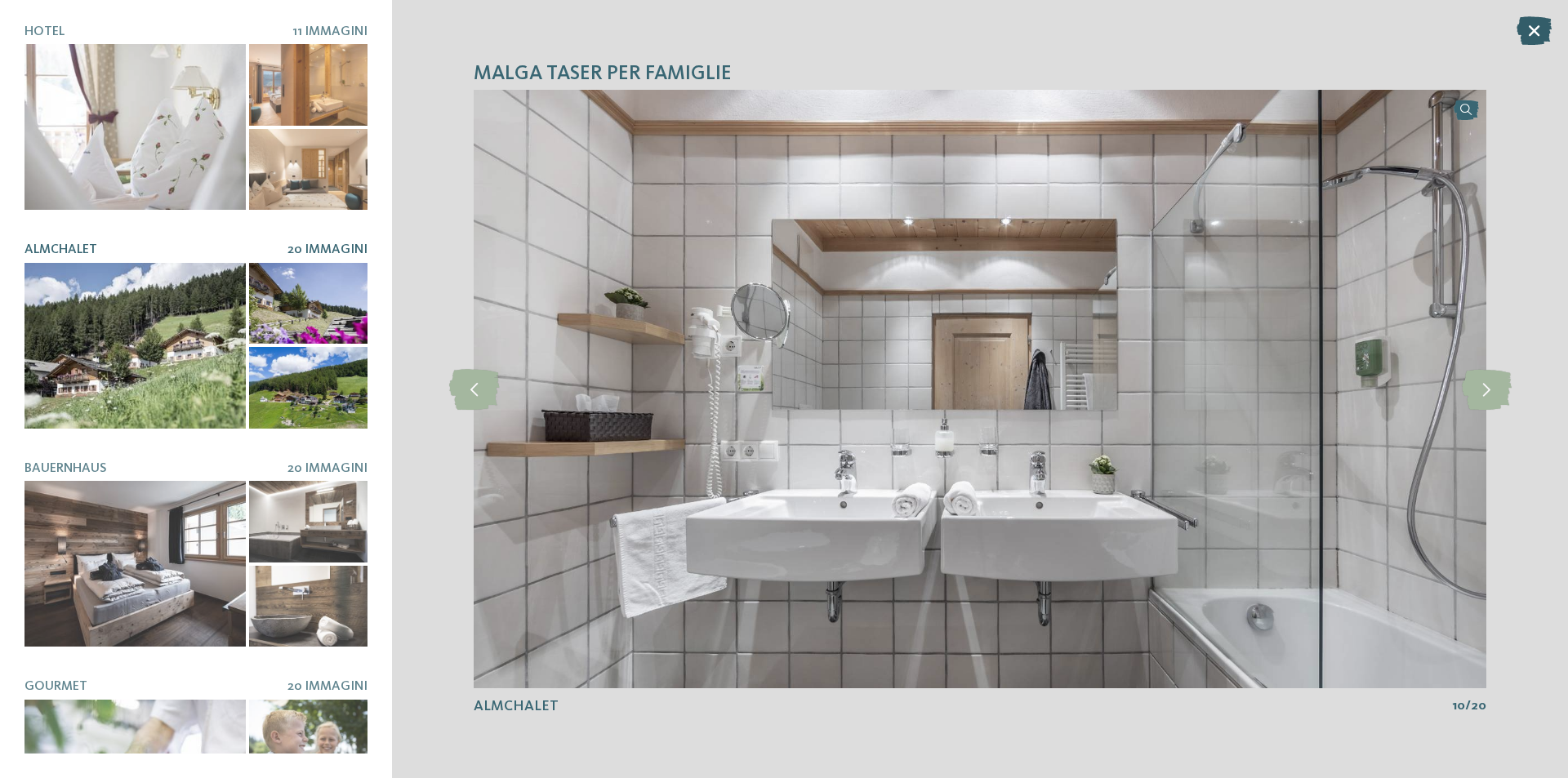
click at [1534, 24] on icon at bounding box center [1534, 30] width 35 height 29
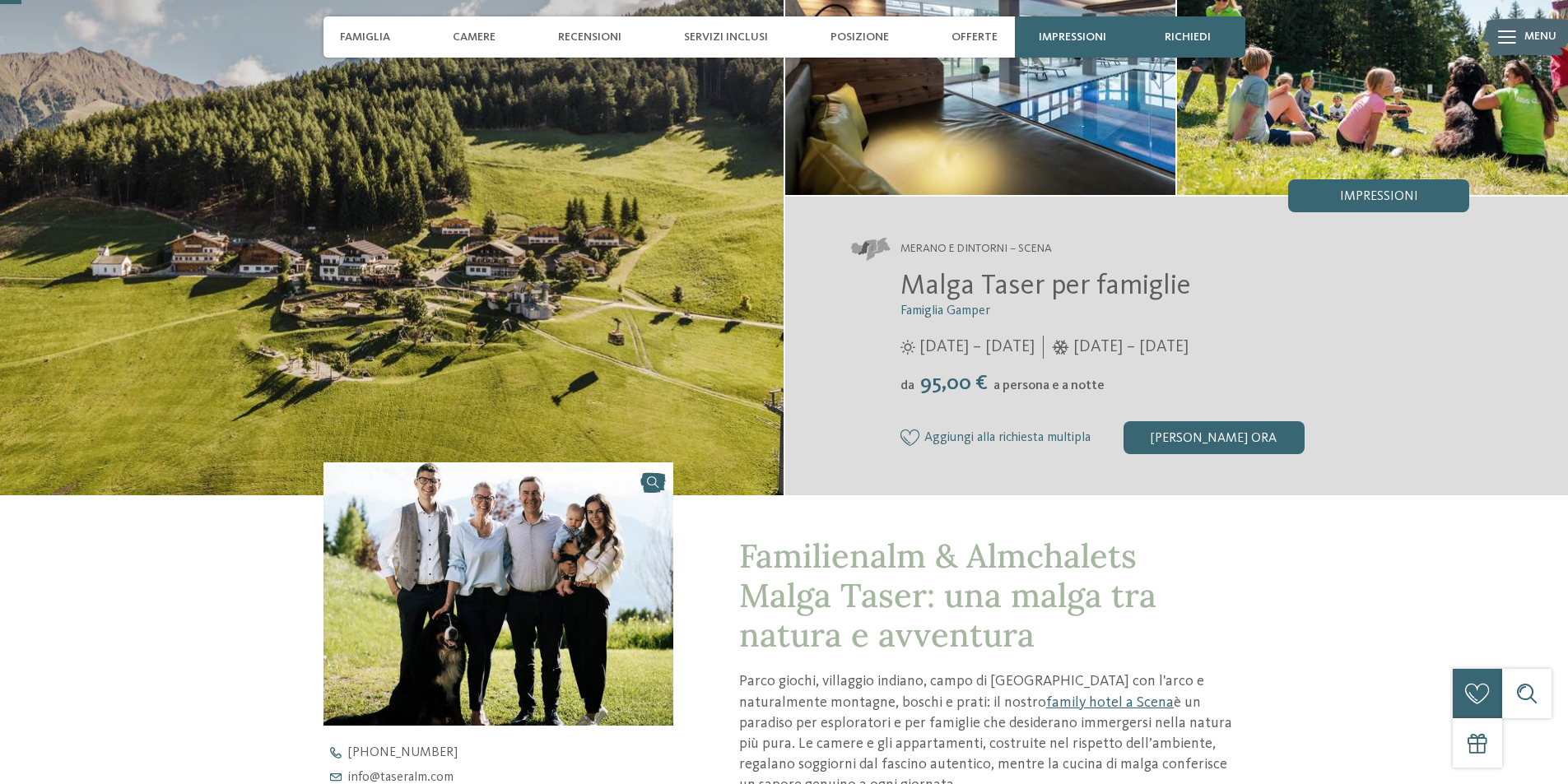
scroll to position [83, 0]
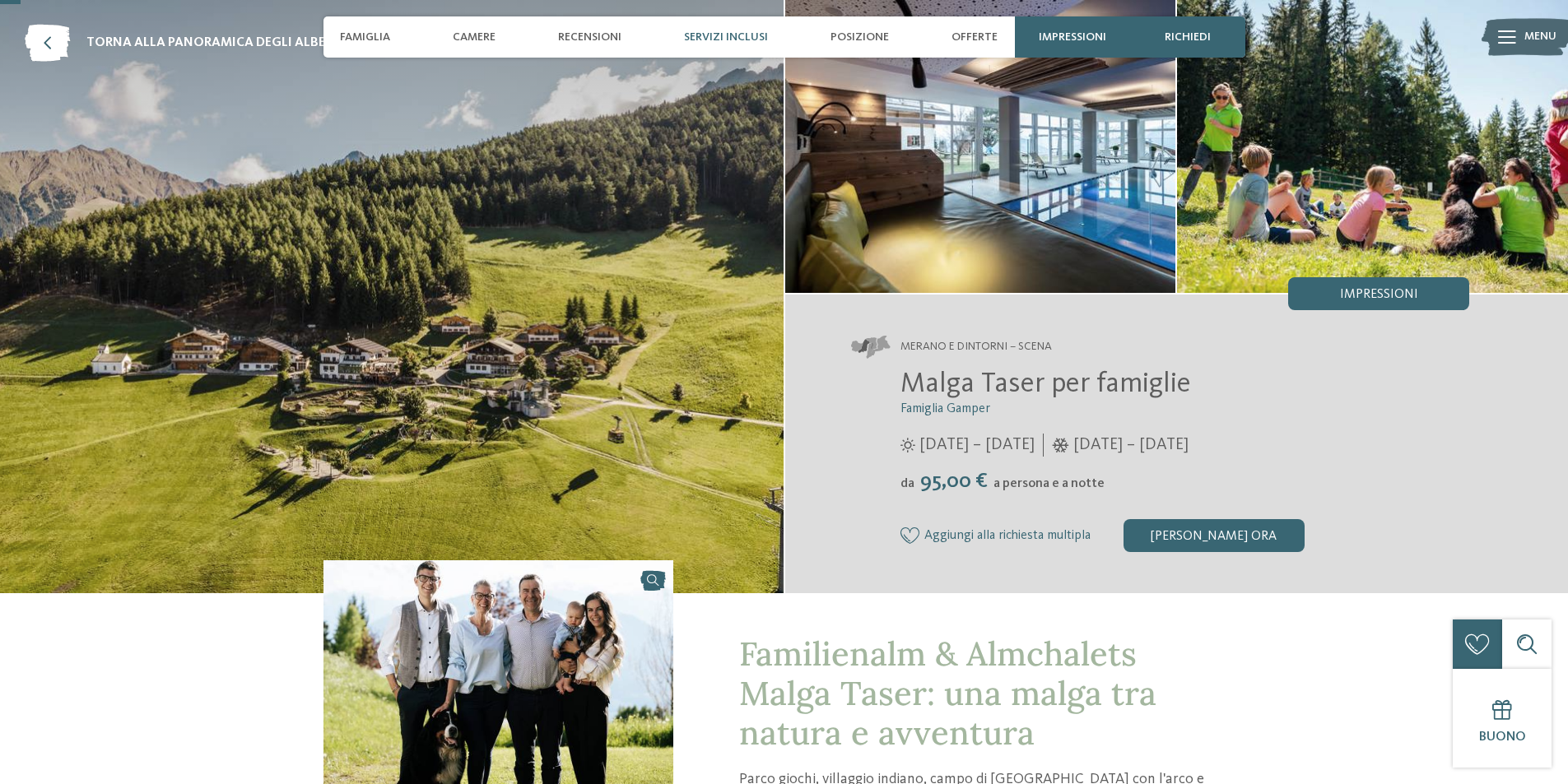
click at [699, 40] on span "Servizi inclusi" at bounding box center [726, 38] width 84 height 14
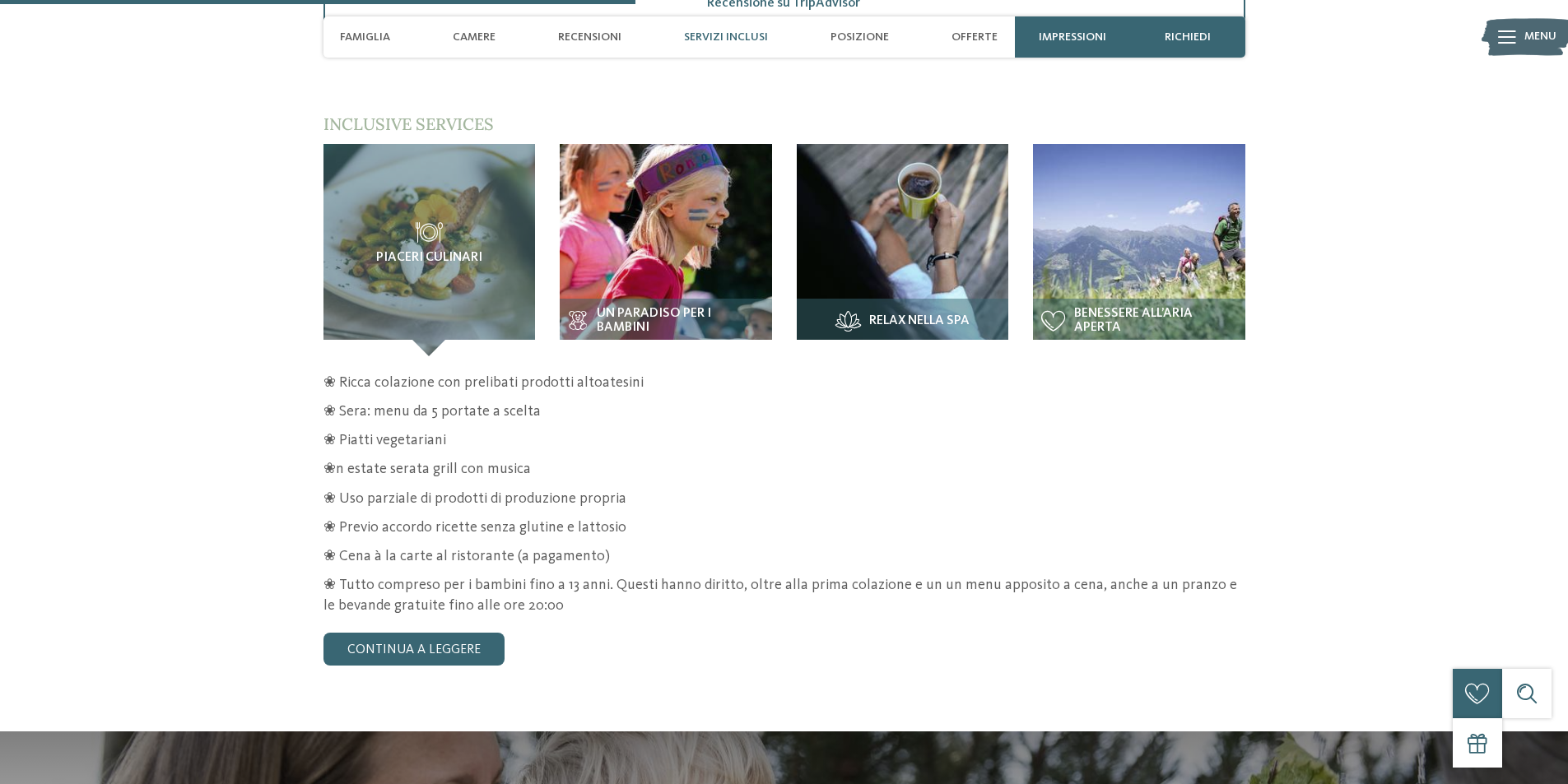
scroll to position [2577, 0]
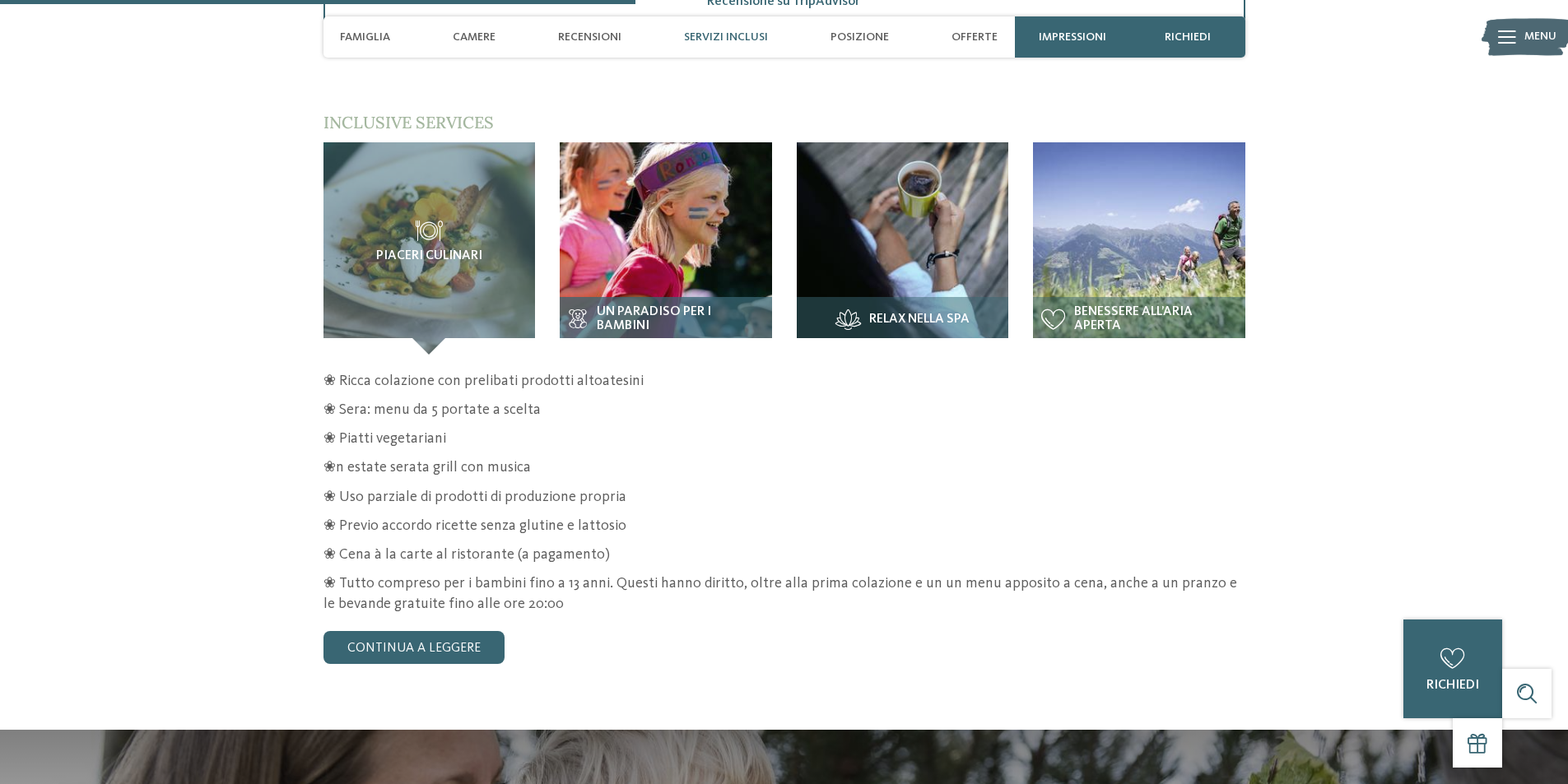
click at [673, 297] on div "Un paradiso per i bambini" at bounding box center [665, 325] width 212 height 58
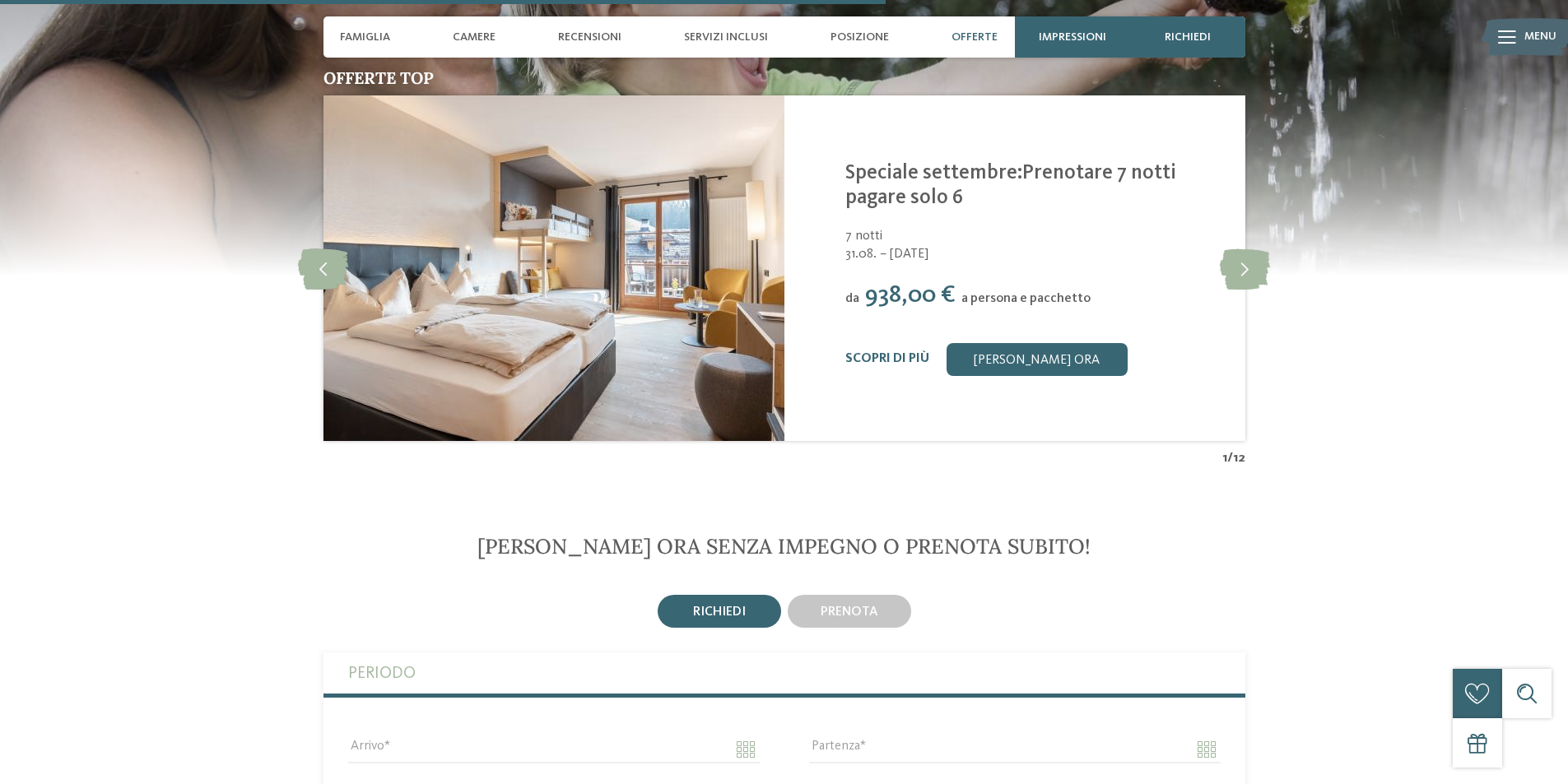
scroll to position [3564, 0]
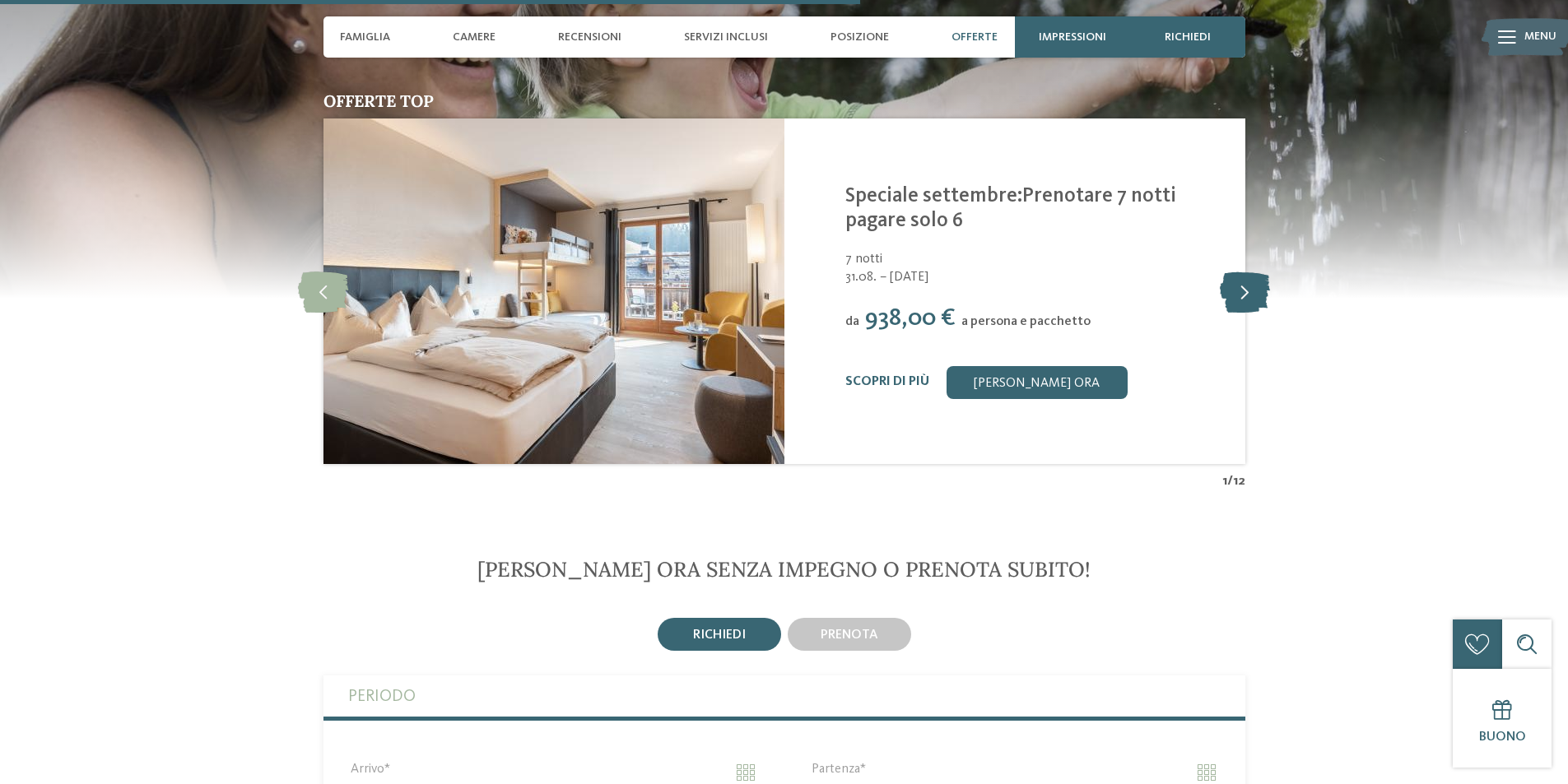
click at [1248, 277] on icon at bounding box center [1244, 291] width 50 height 41
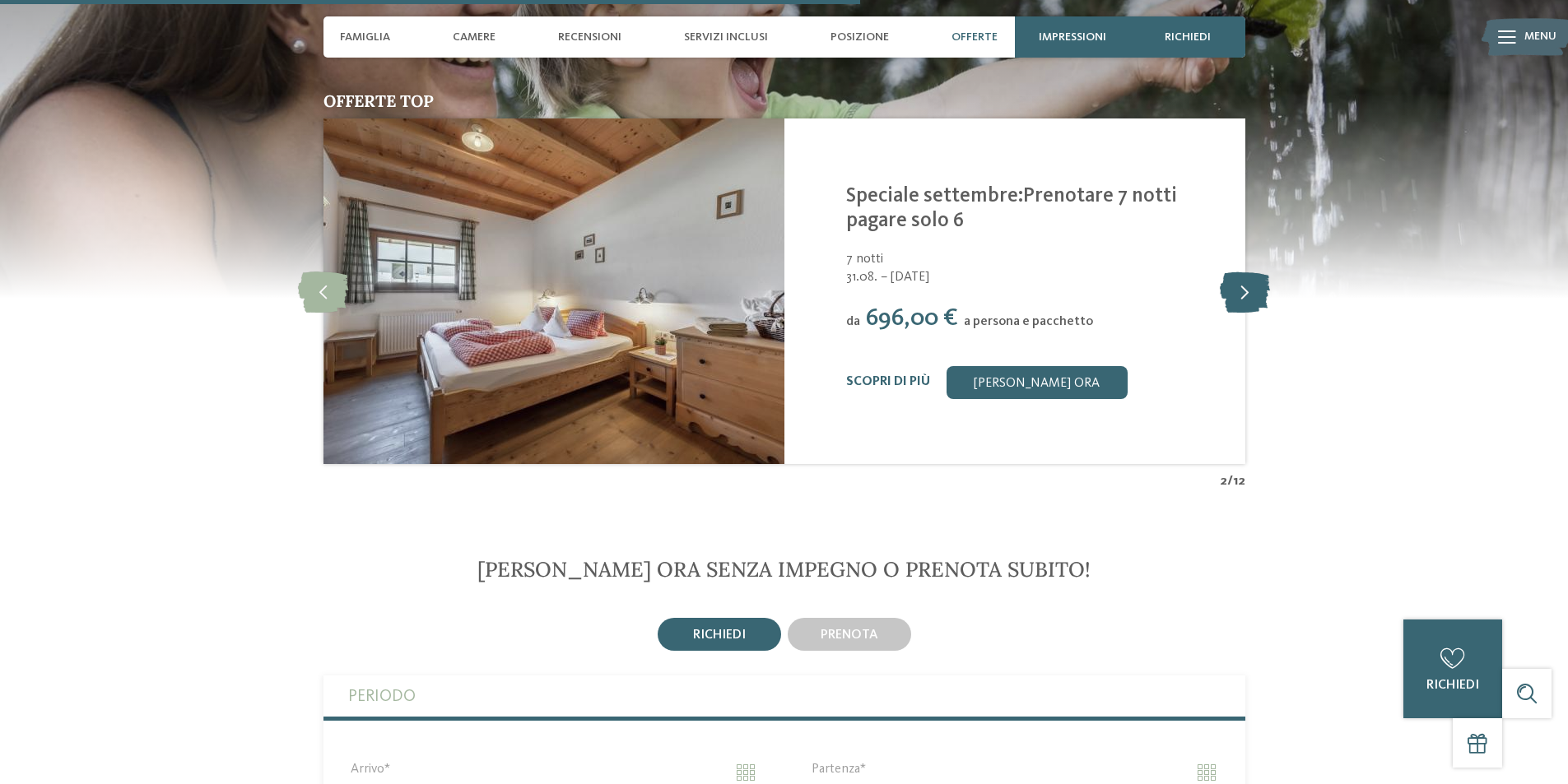
click at [1248, 277] on icon at bounding box center [1244, 291] width 50 height 41
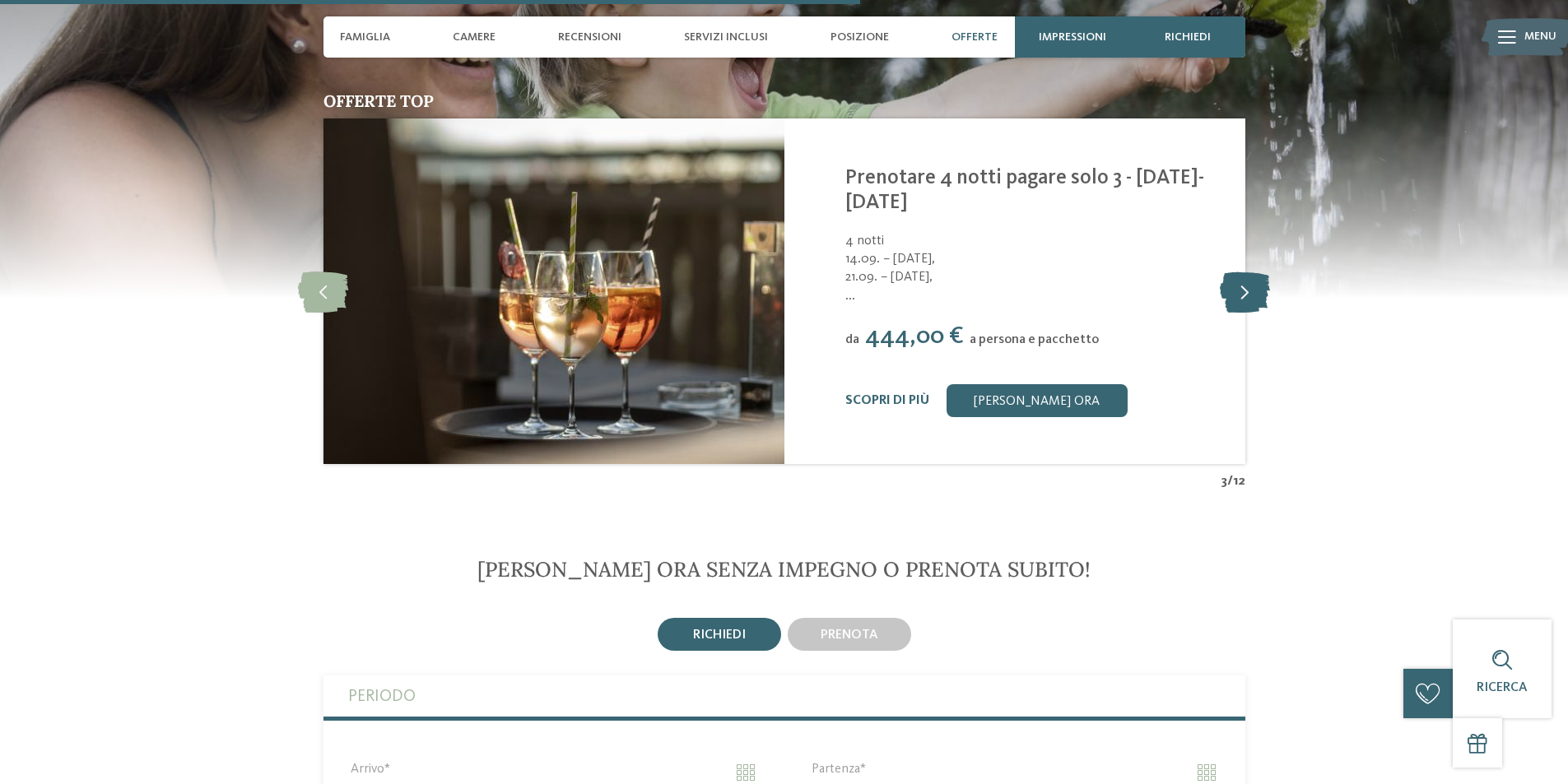
click at [1248, 277] on icon at bounding box center [1244, 291] width 50 height 41
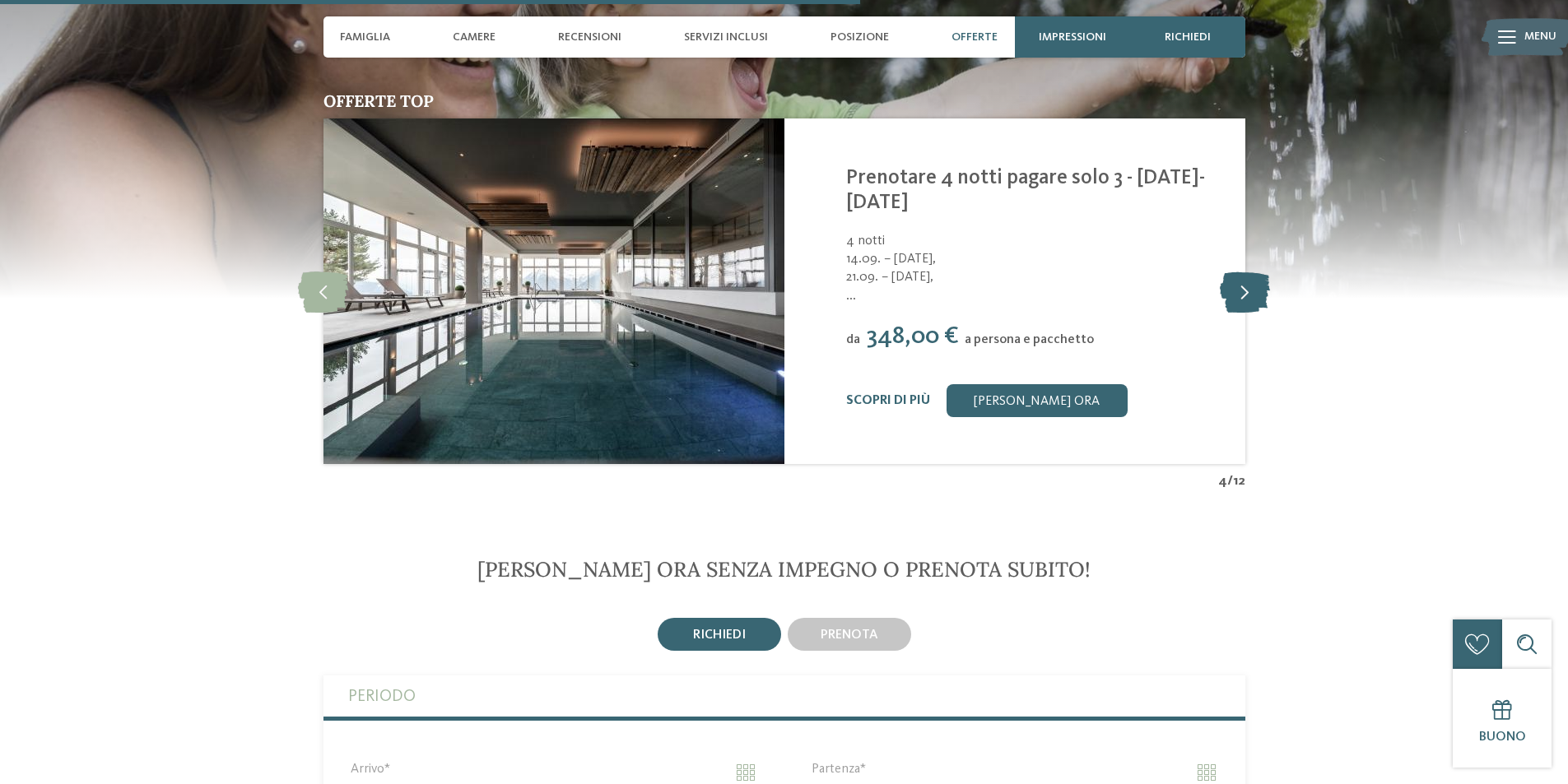
click at [1249, 275] on icon at bounding box center [1244, 291] width 50 height 41
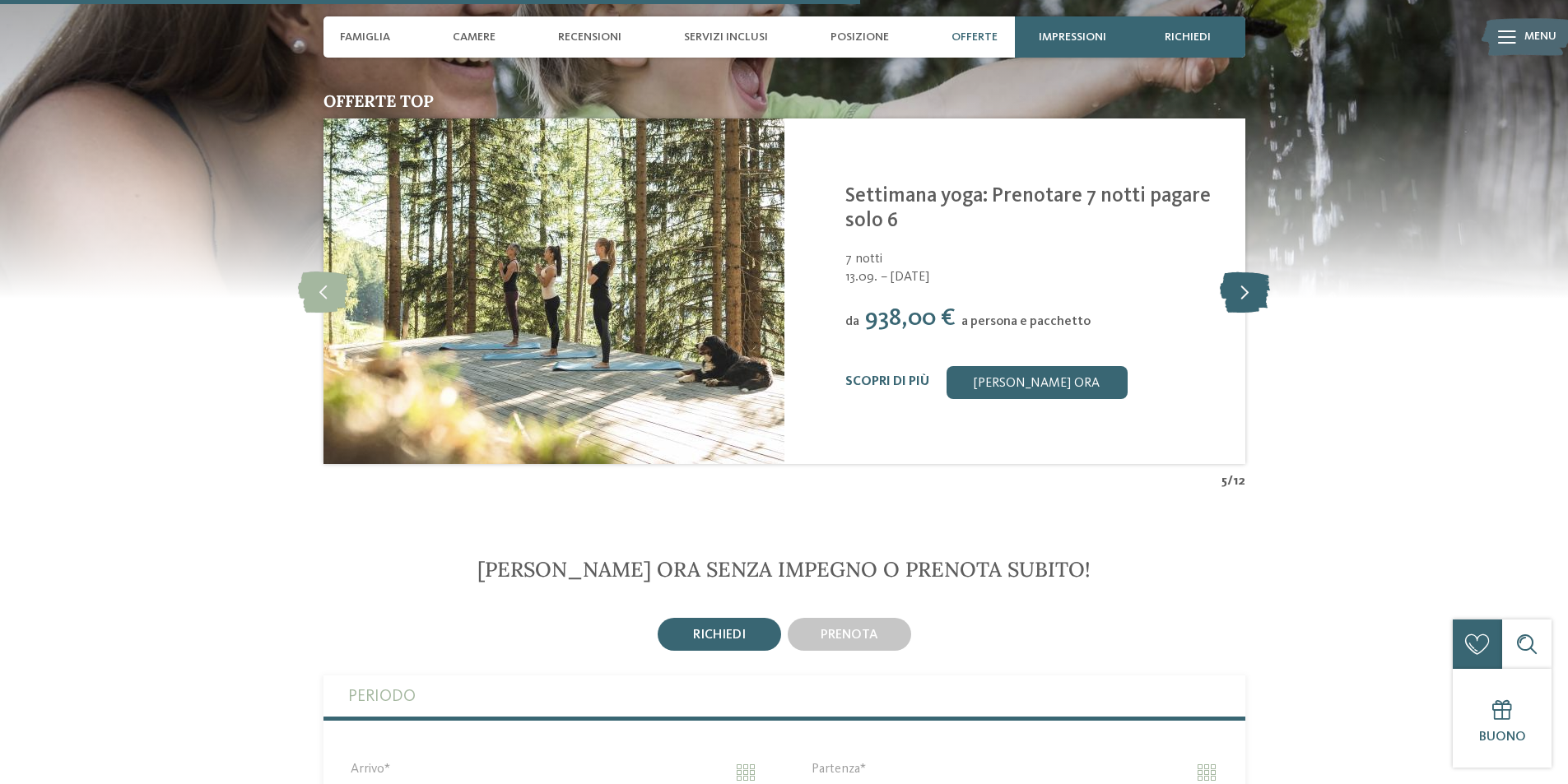
click at [1249, 275] on icon at bounding box center [1244, 291] width 50 height 41
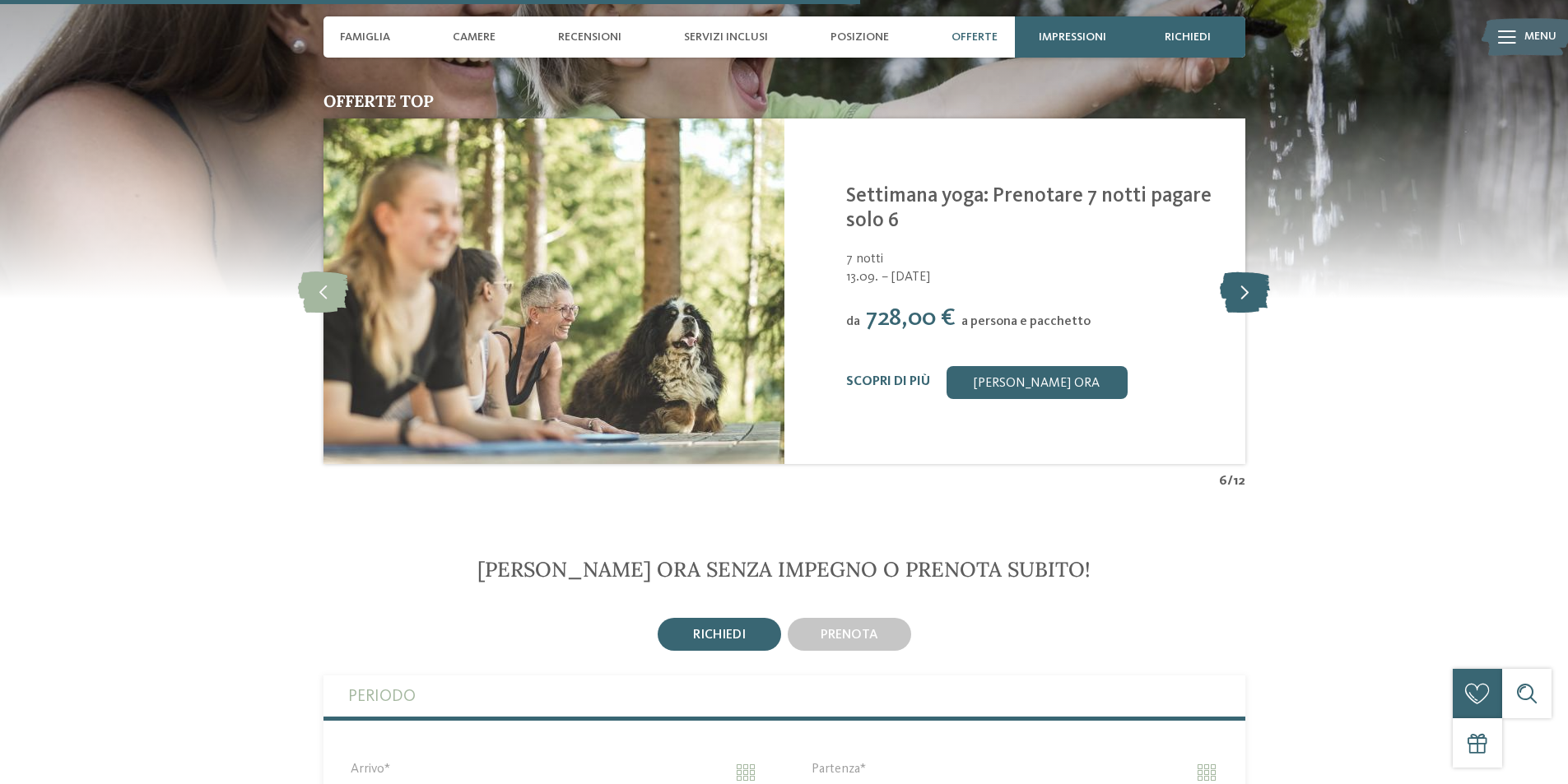
click at [1249, 275] on icon at bounding box center [1244, 291] width 50 height 41
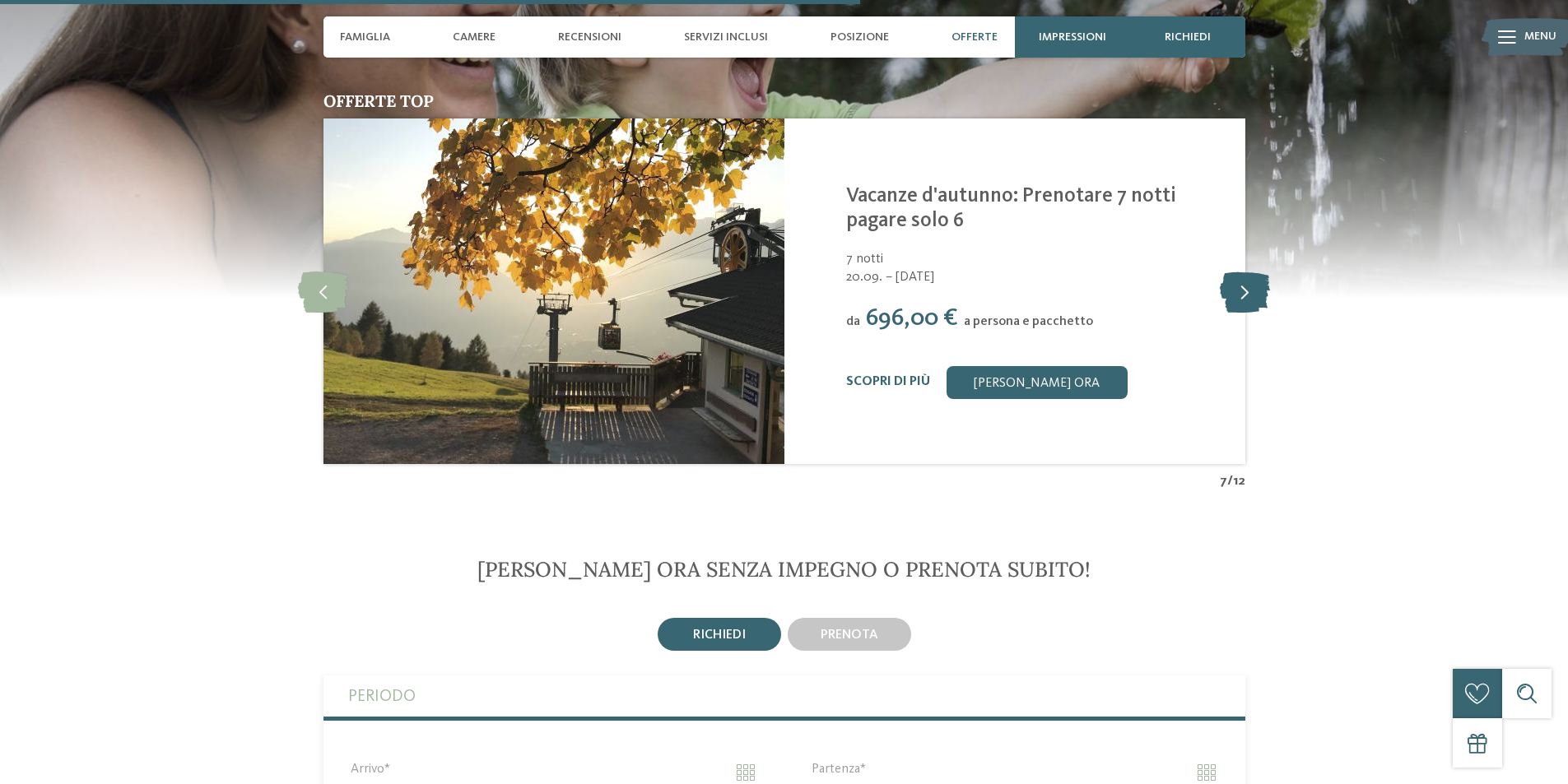
click at [1249, 275] on icon at bounding box center [1244, 291] width 50 height 41
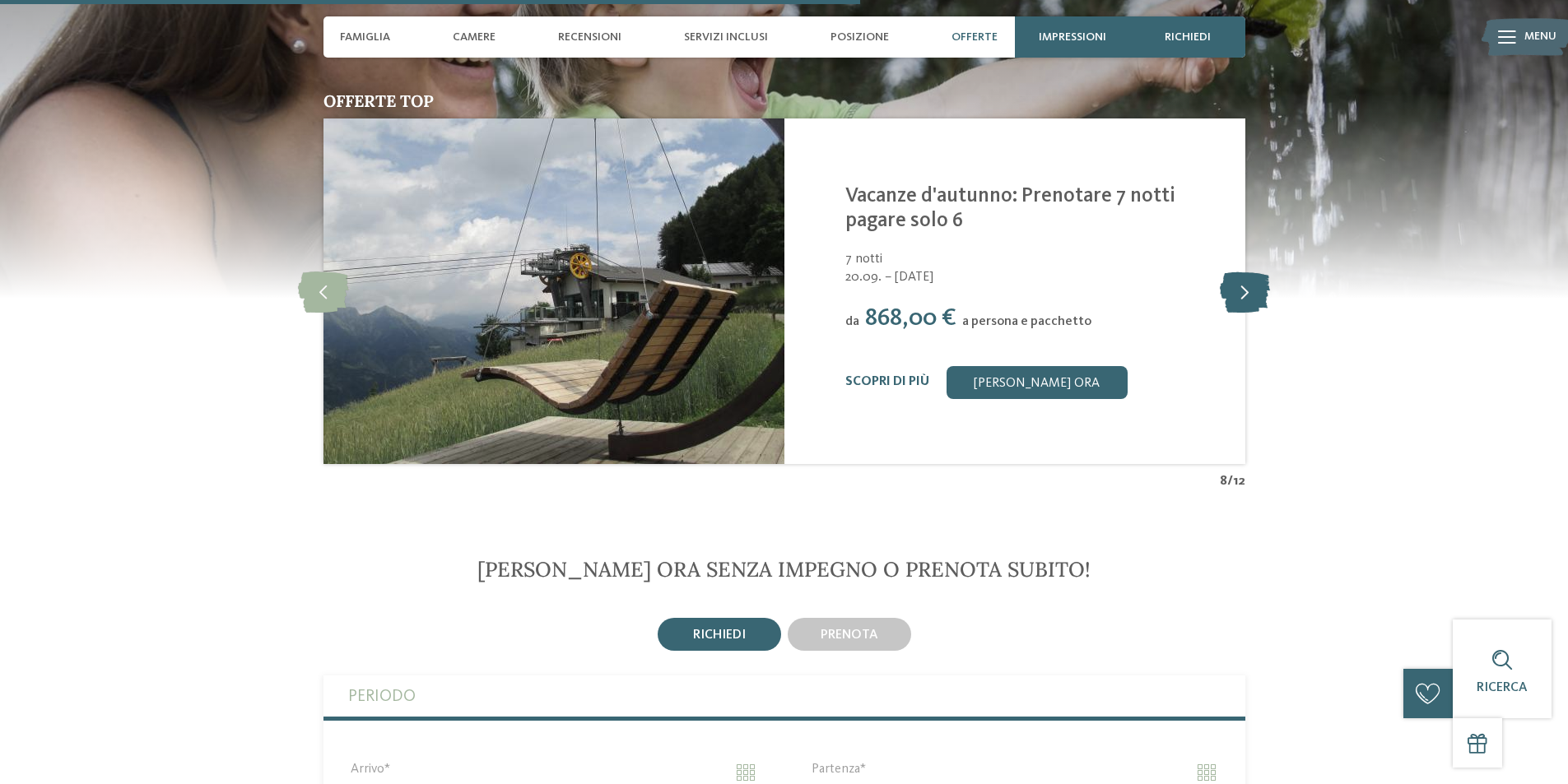
click at [1249, 275] on icon at bounding box center [1244, 291] width 50 height 41
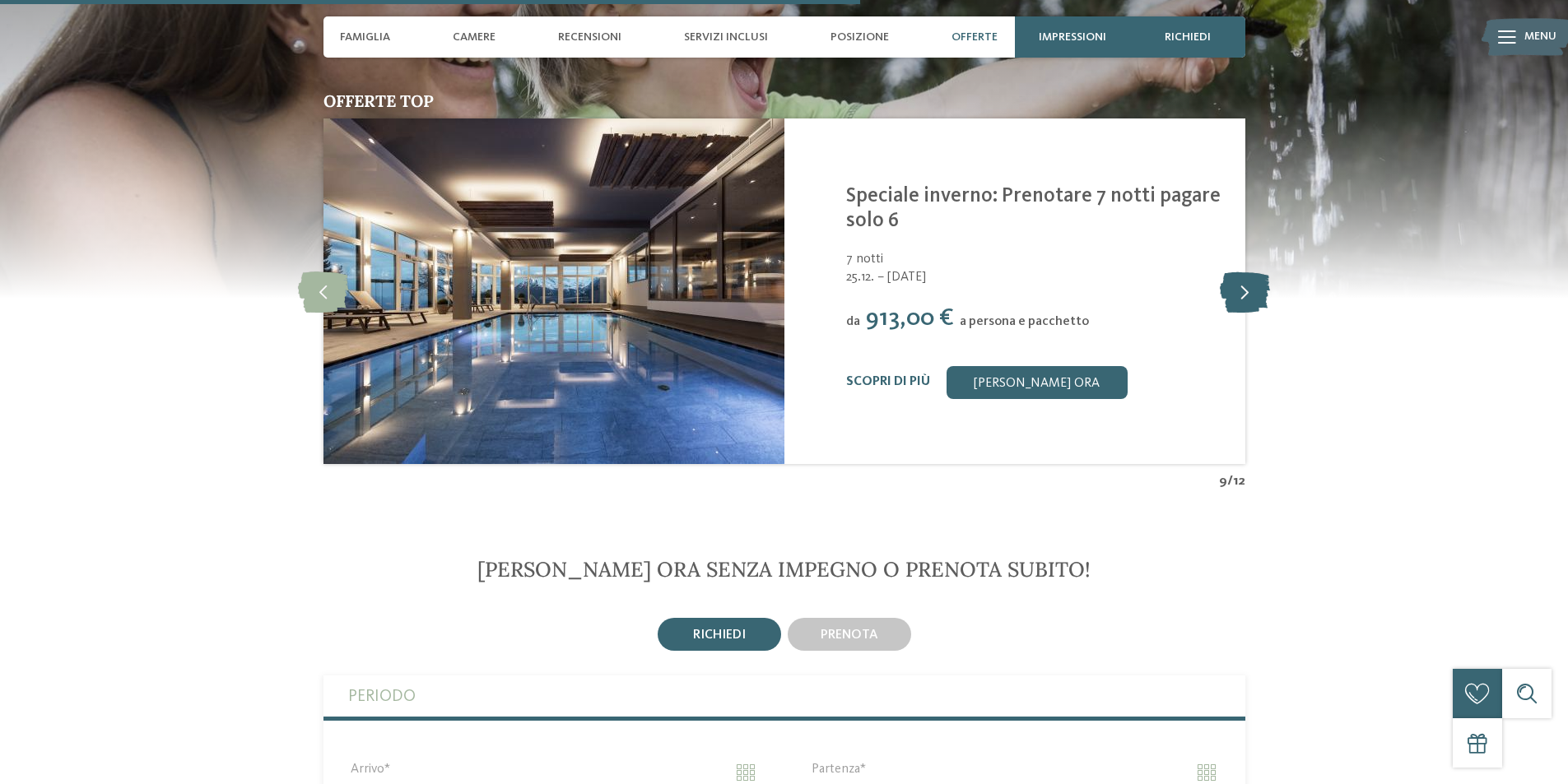
click at [1249, 275] on icon at bounding box center [1244, 291] width 50 height 41
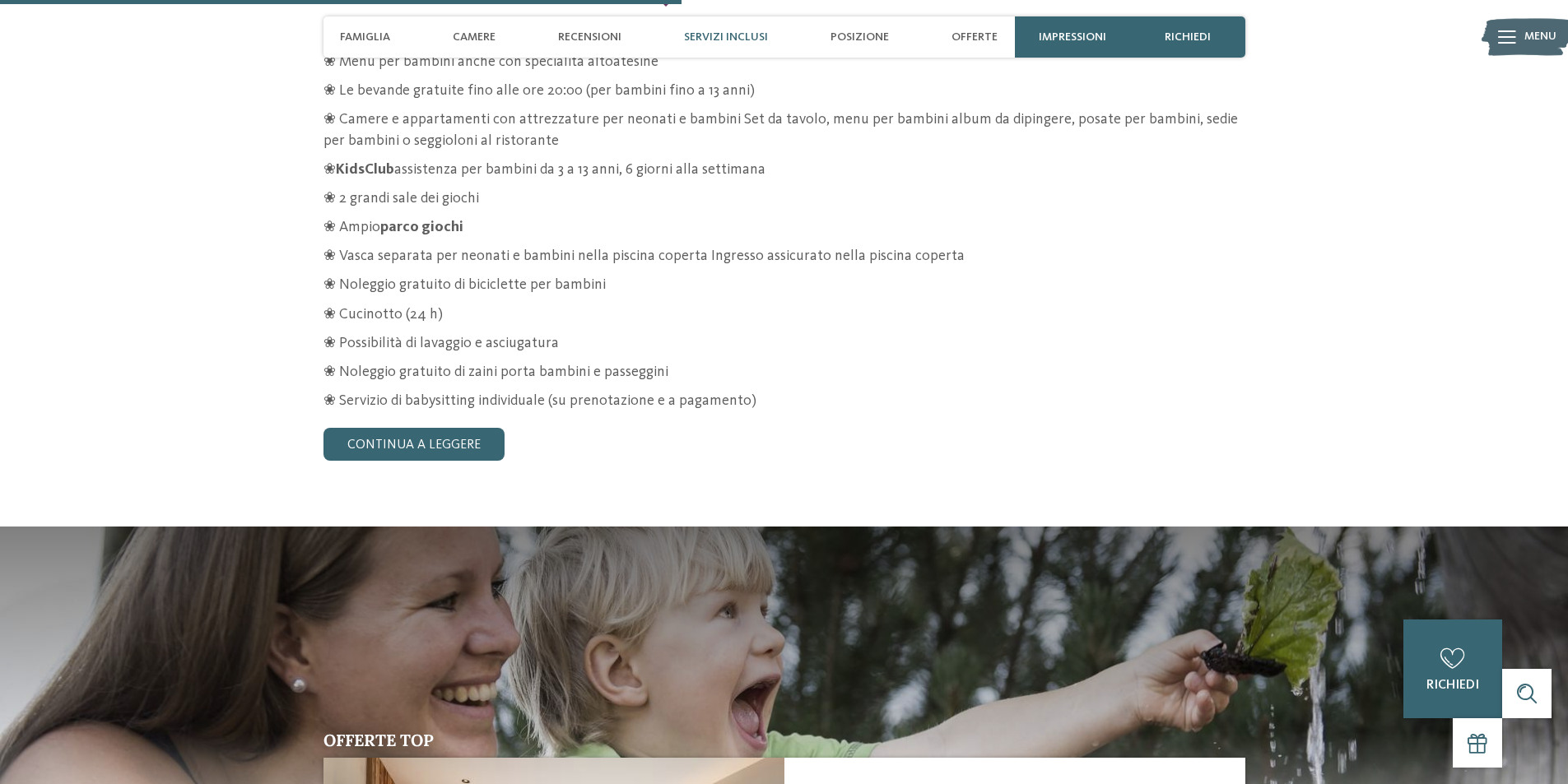
scroll to position [2823, 0]
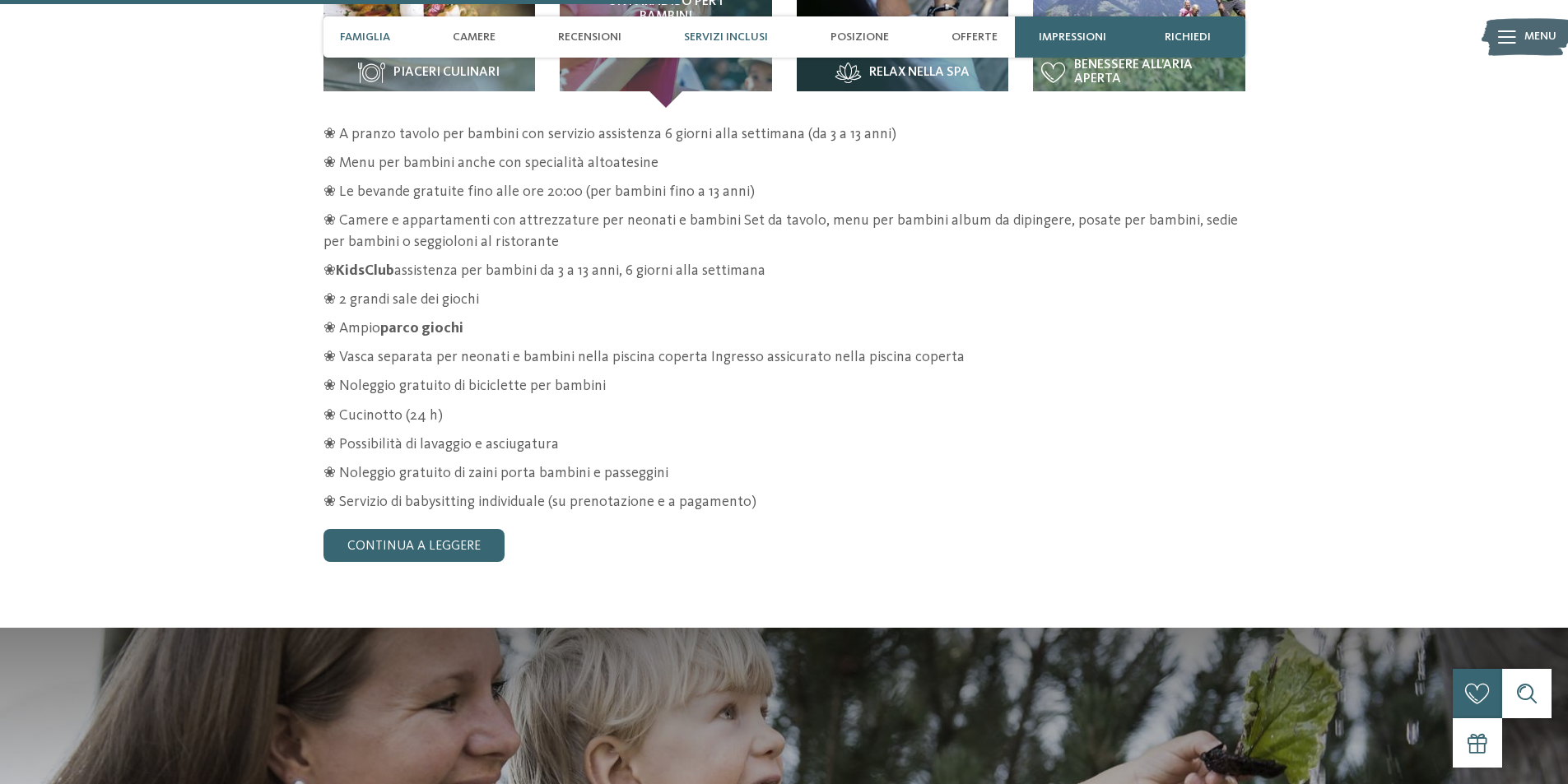
click at [366, 24] on div "Famiglia" at bounding box center [365, 37] width 67 height 41
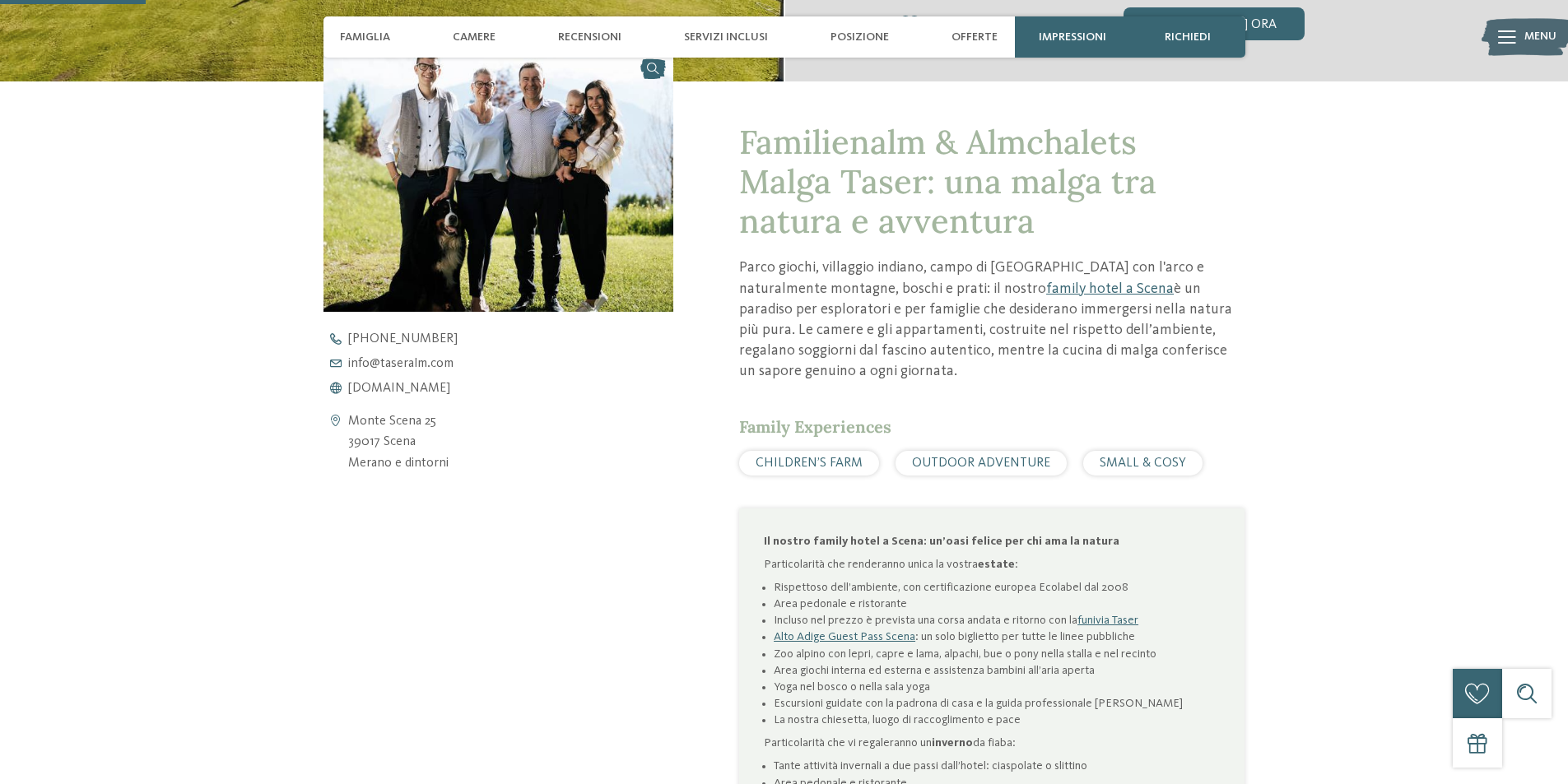
scroll to position [585, 0]
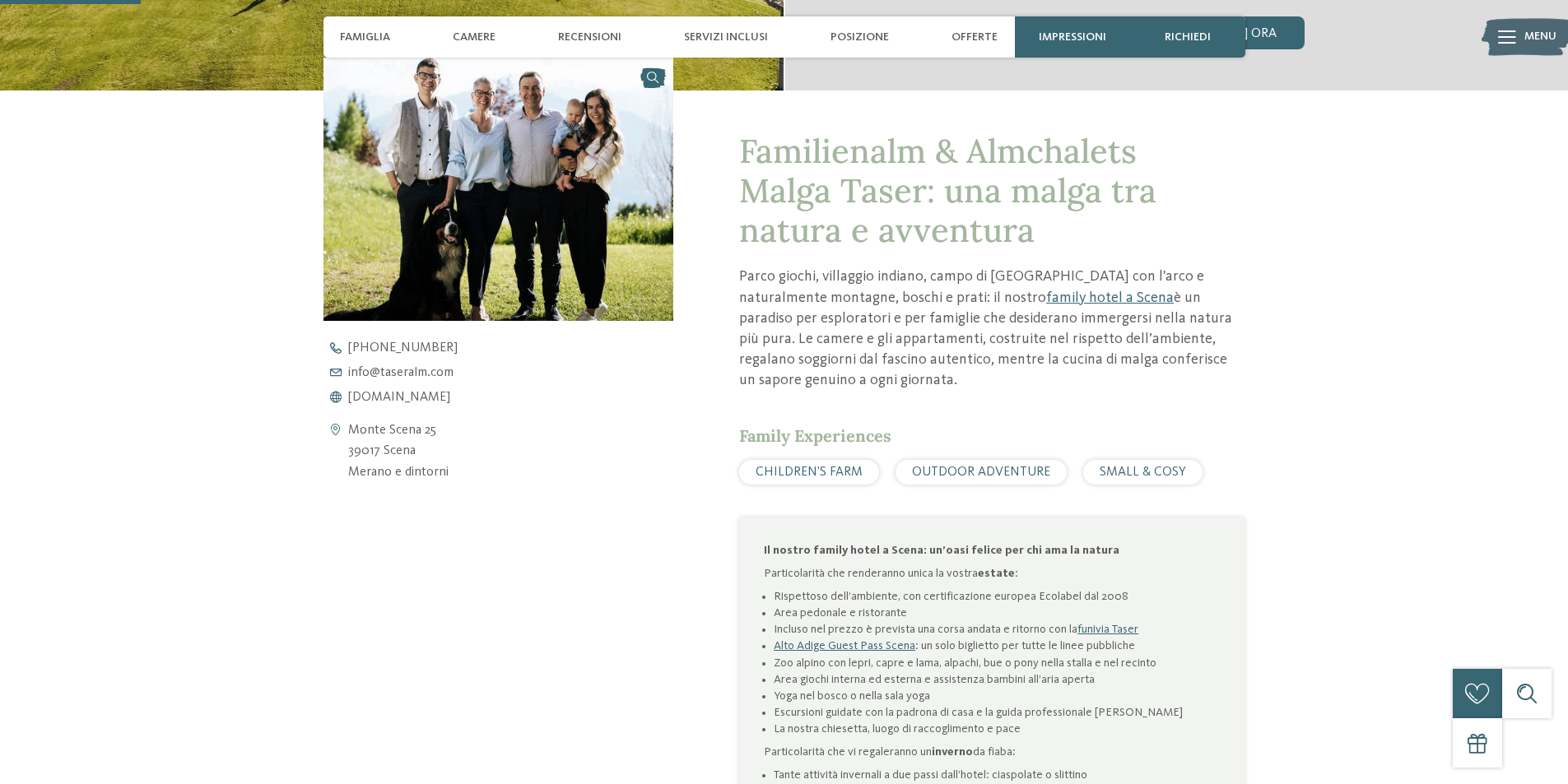
click at [1100, 466] on span "SMALL & COSY" at bounding box center [1143, 472] width 86 height 13
click at [966, 460] on div "OUTDOOR ADVENTURE" at bounding box center [981, 472] width 171 height 24
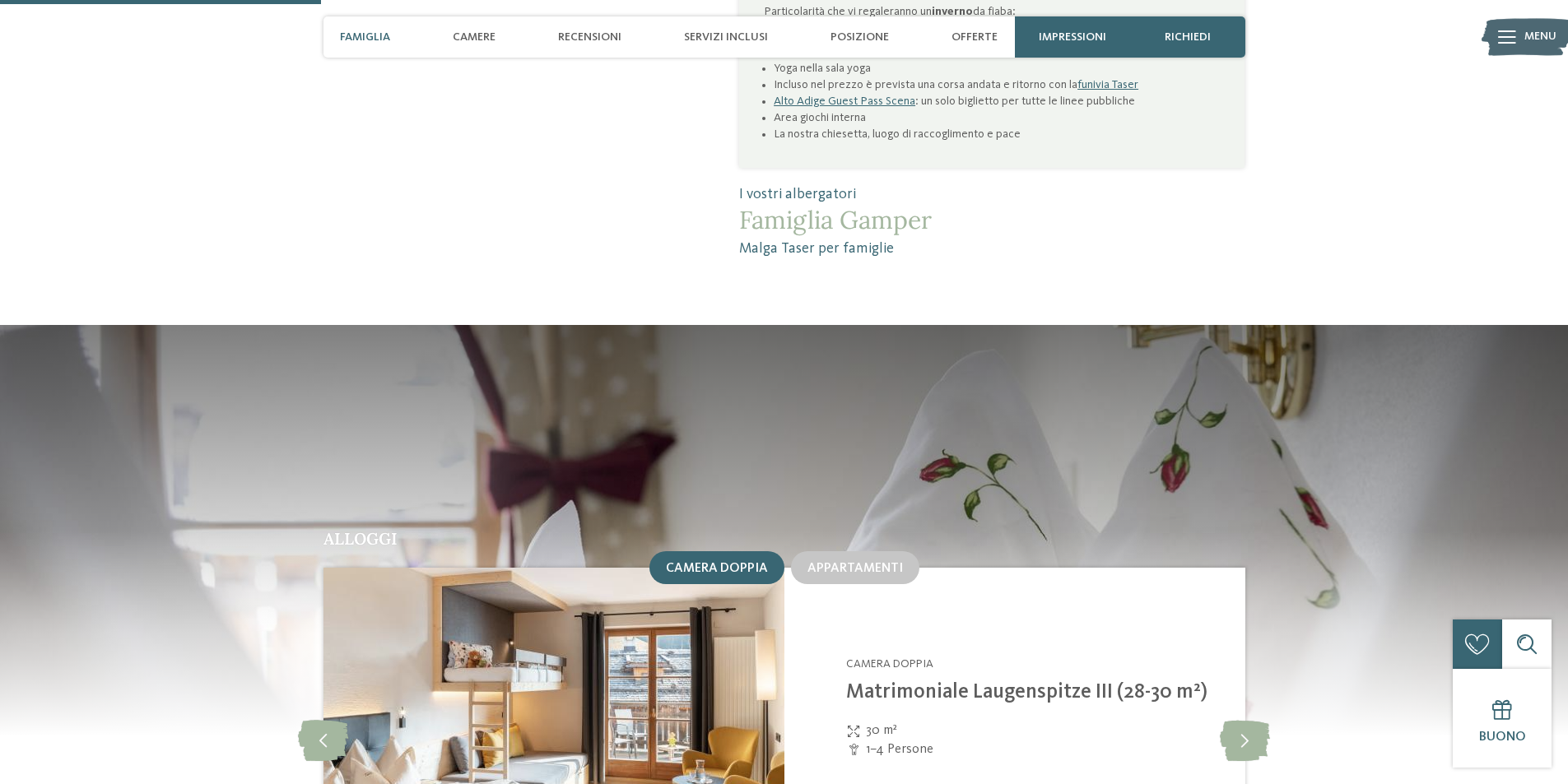
scroll to position [1408, 0]
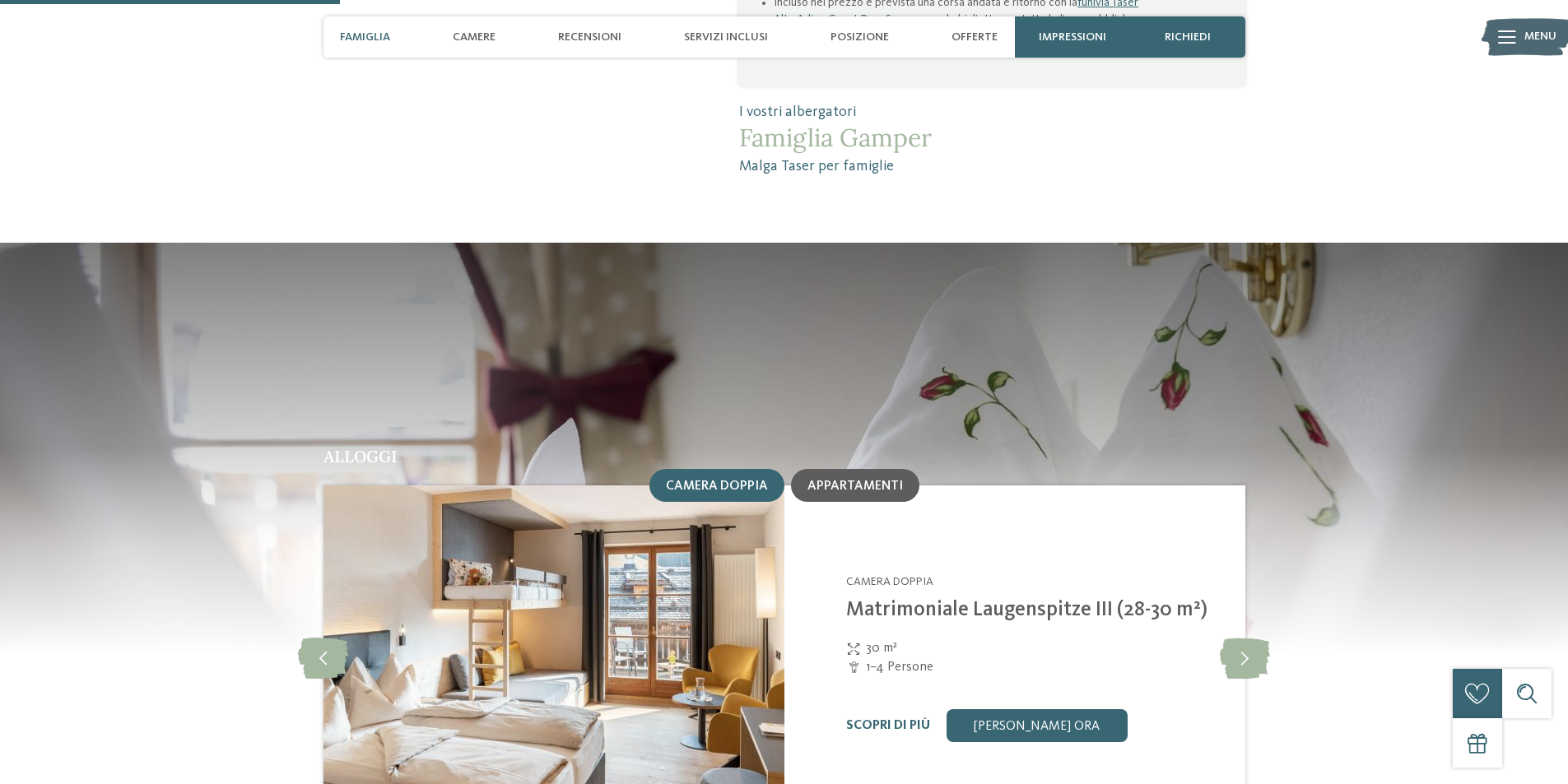
click at [860, 480] on span "Appartamenti" at bounding box center [855, 486] width 95 height 13
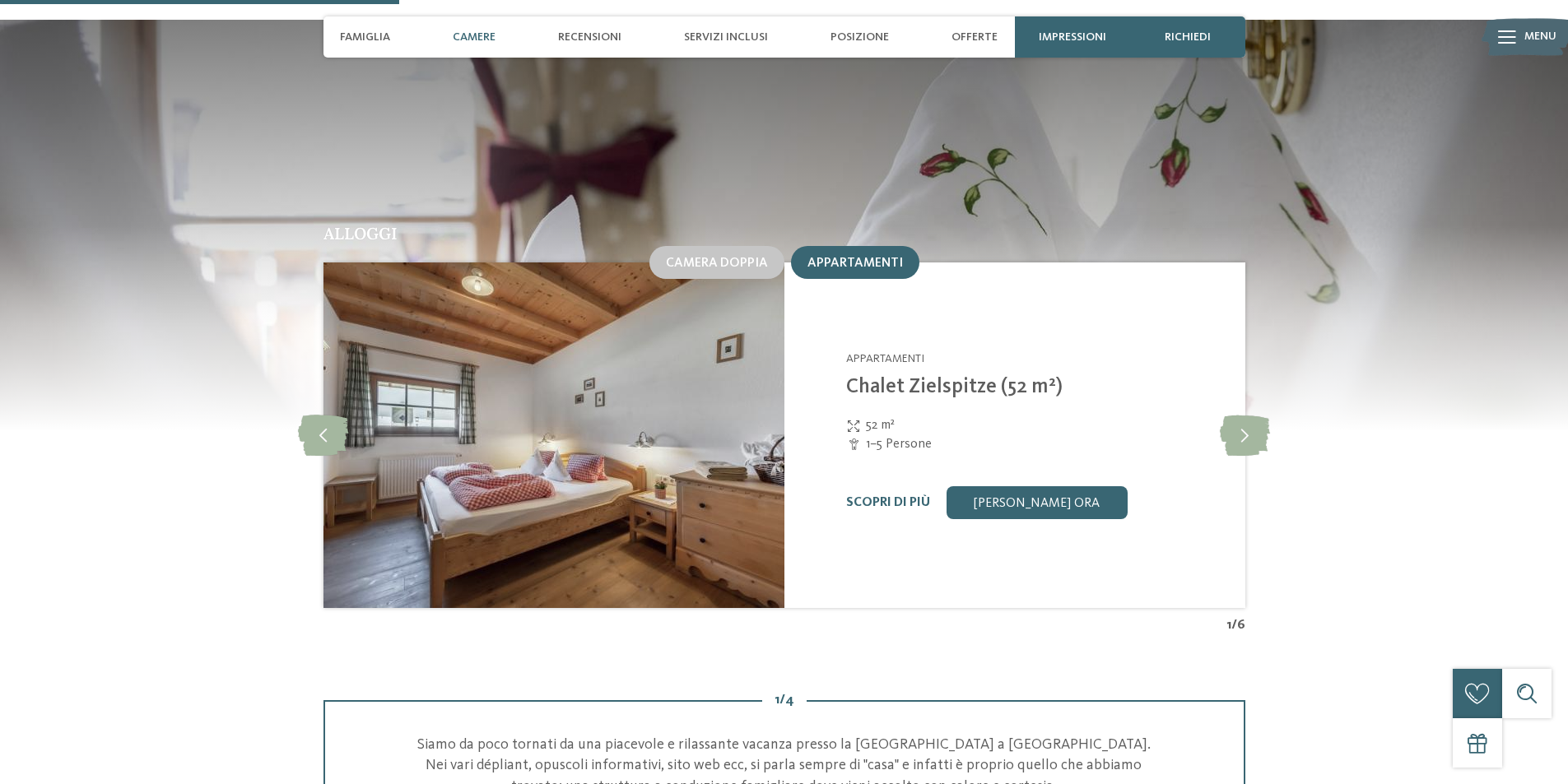
scroll to position [1655, 0]
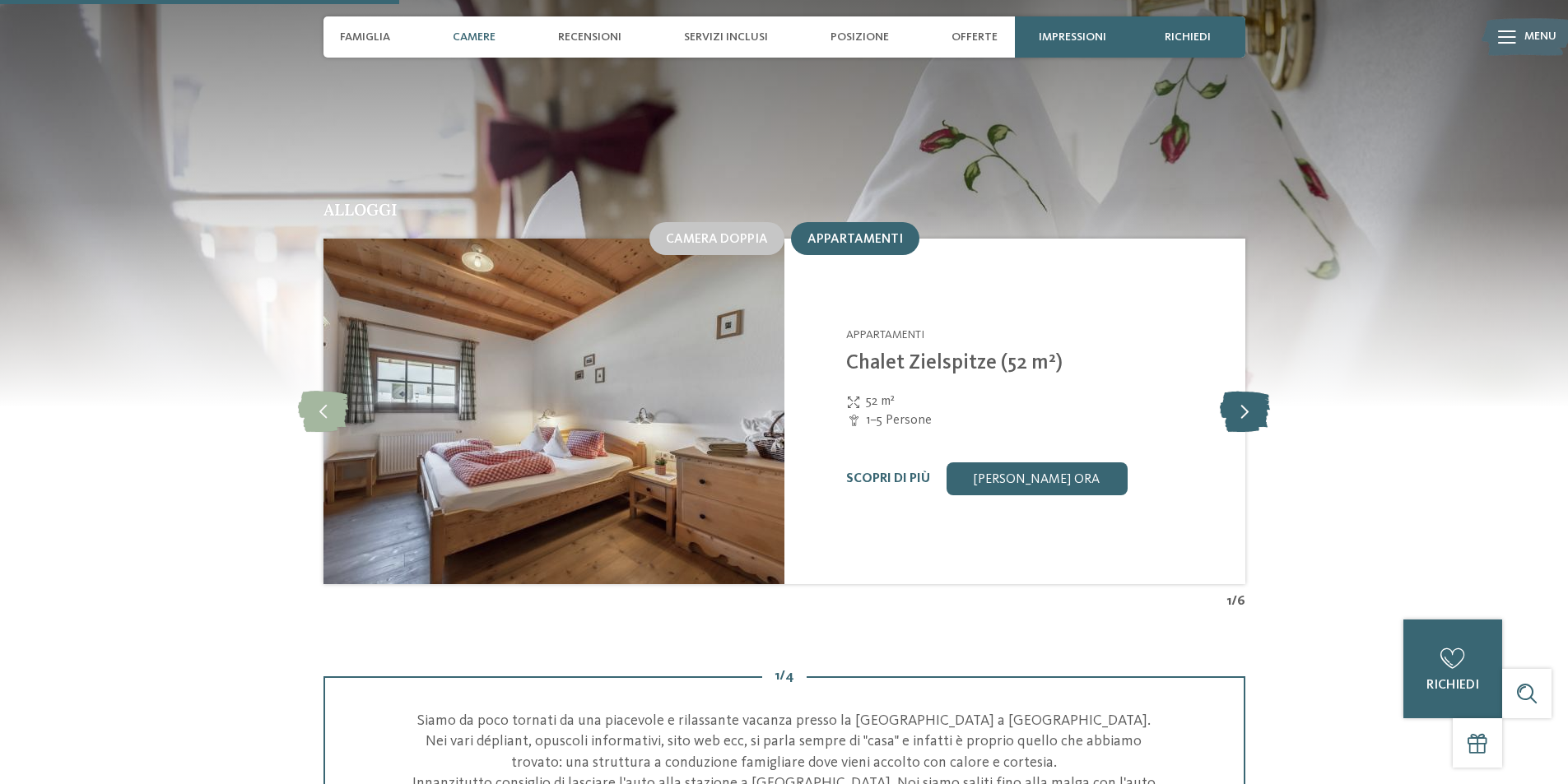
click at [1230, 403] on icon at bounding box center [1244, 412] width 50 height 41
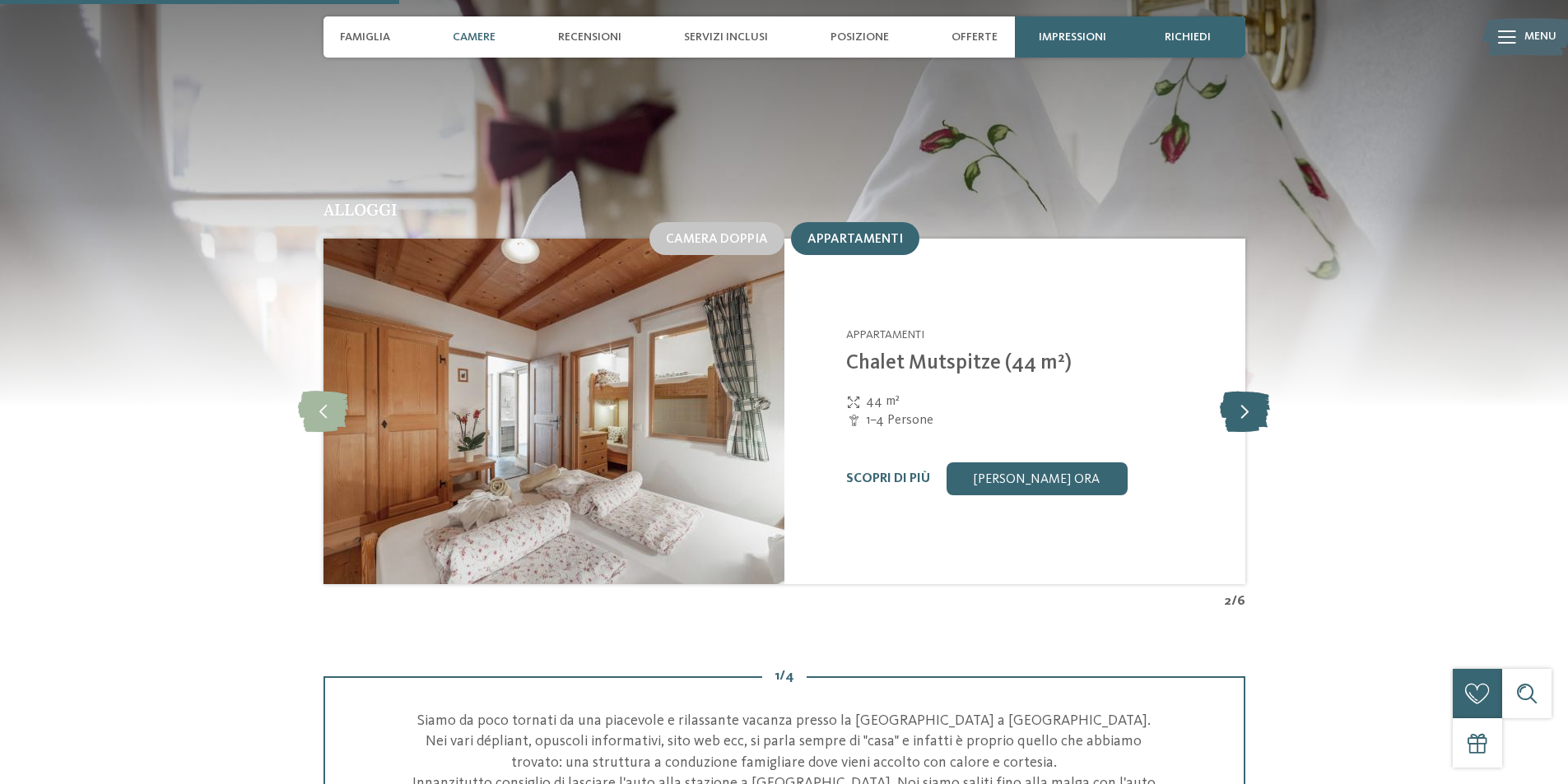
click at [1230, 403] on icon at bounding box center [1244, 412] width 50 height 41
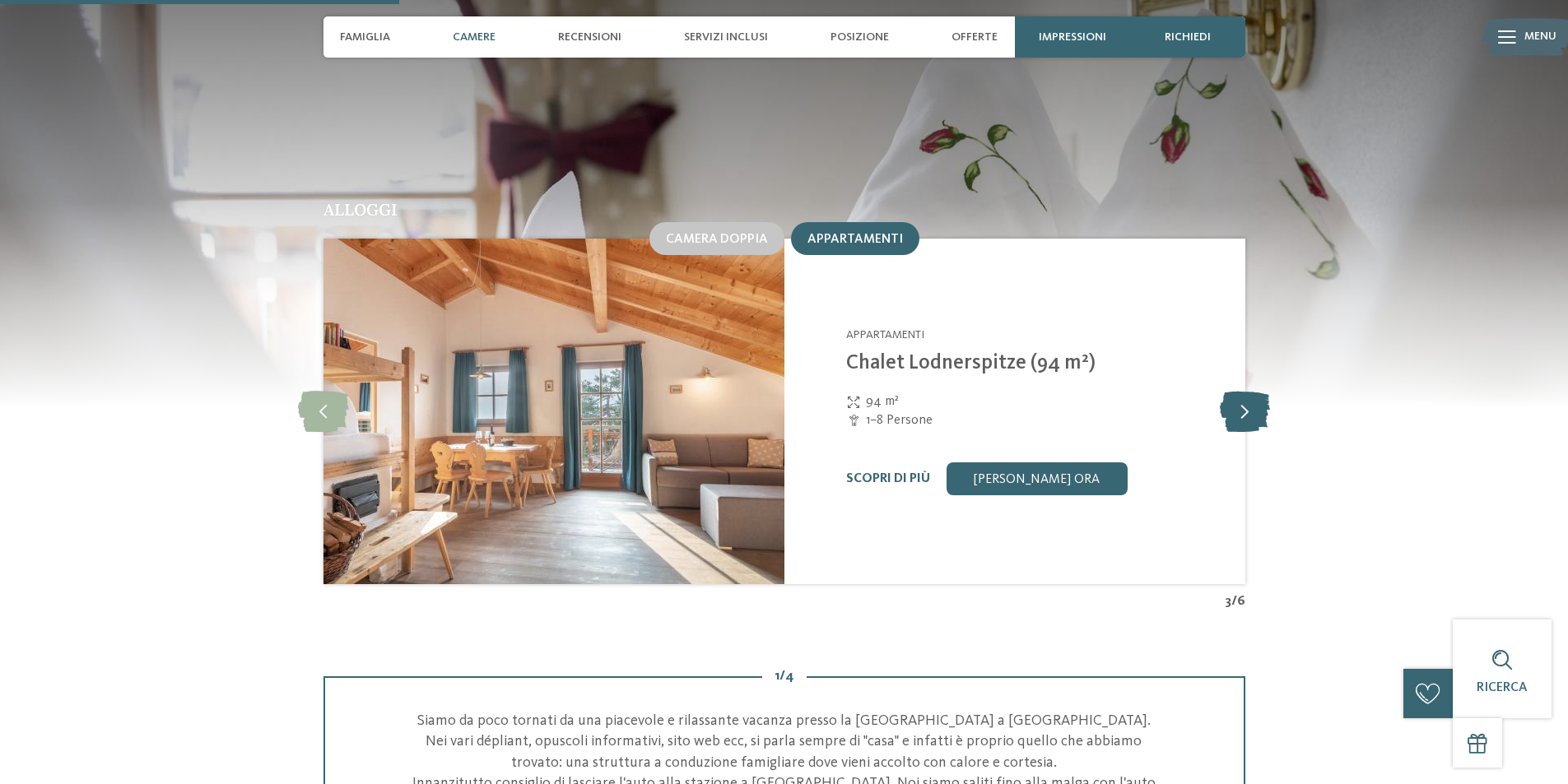
click at [1230, 403] on icon at bounding box center [1244, 412] width 50 height 41
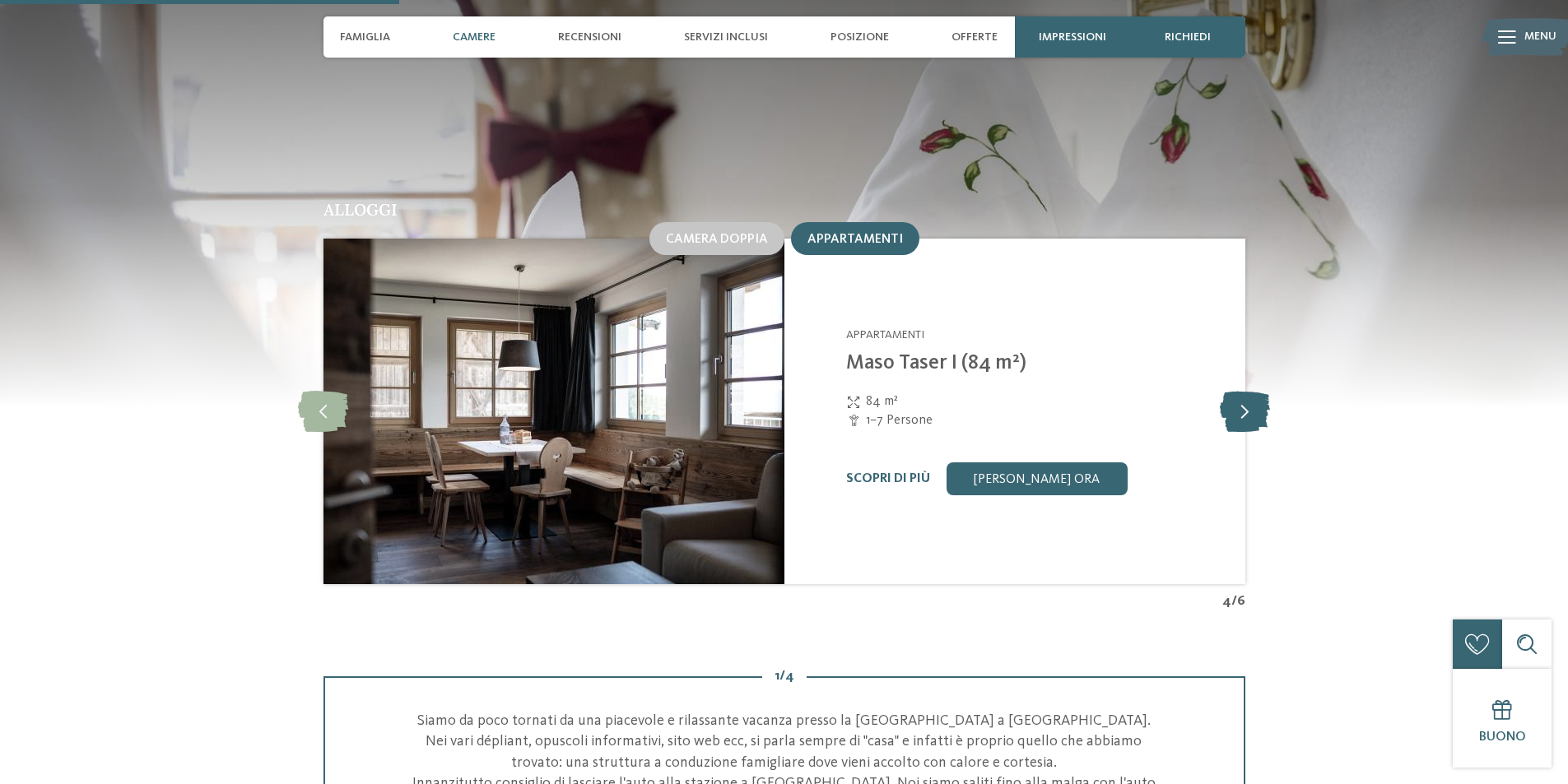
click at [1230, 403] on icon at bounding box center [1244, 412] width 50 height 41
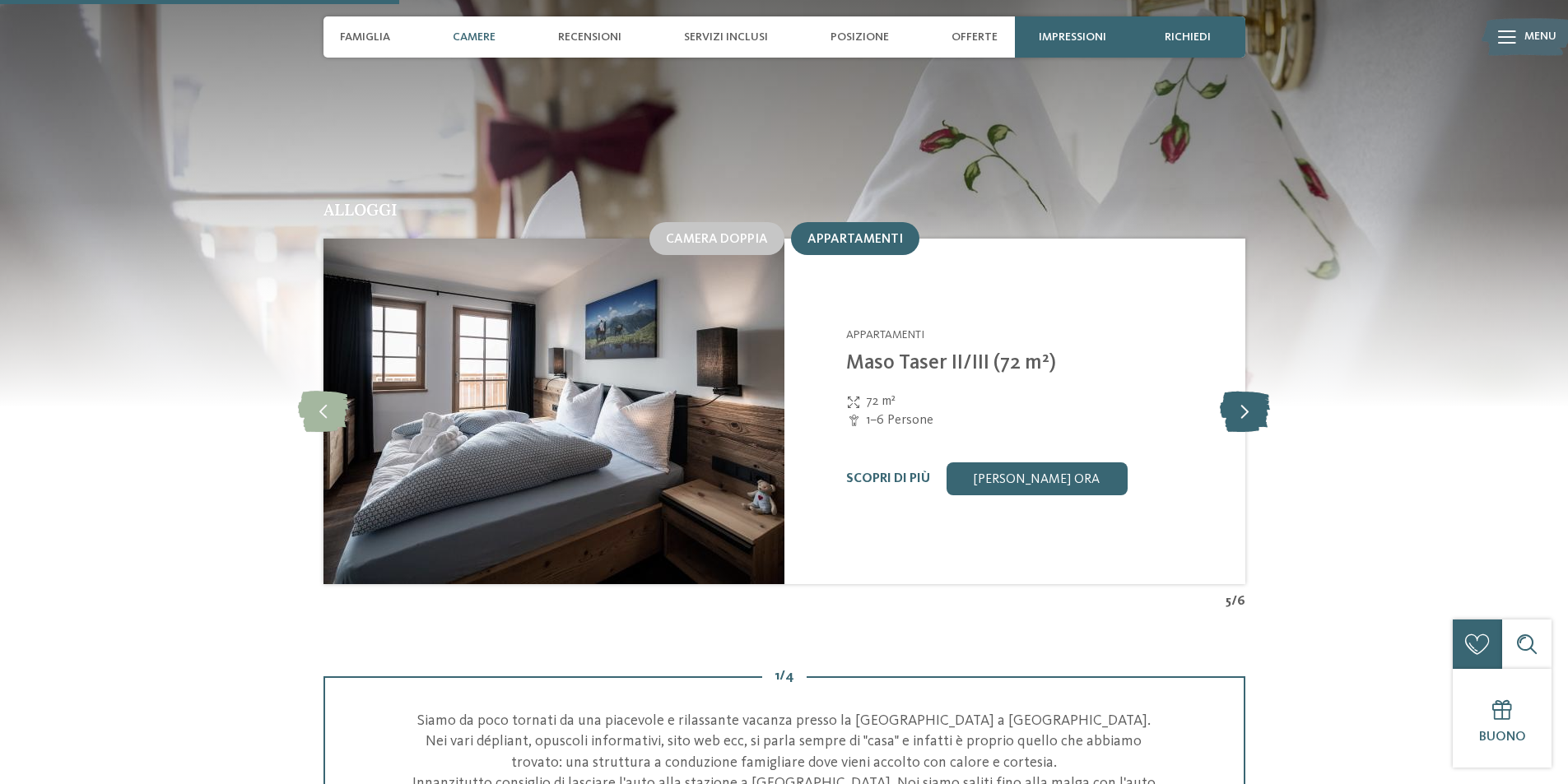
click at [1230, 403] on icon at bounding box center [1244, 412] width 50 height 41
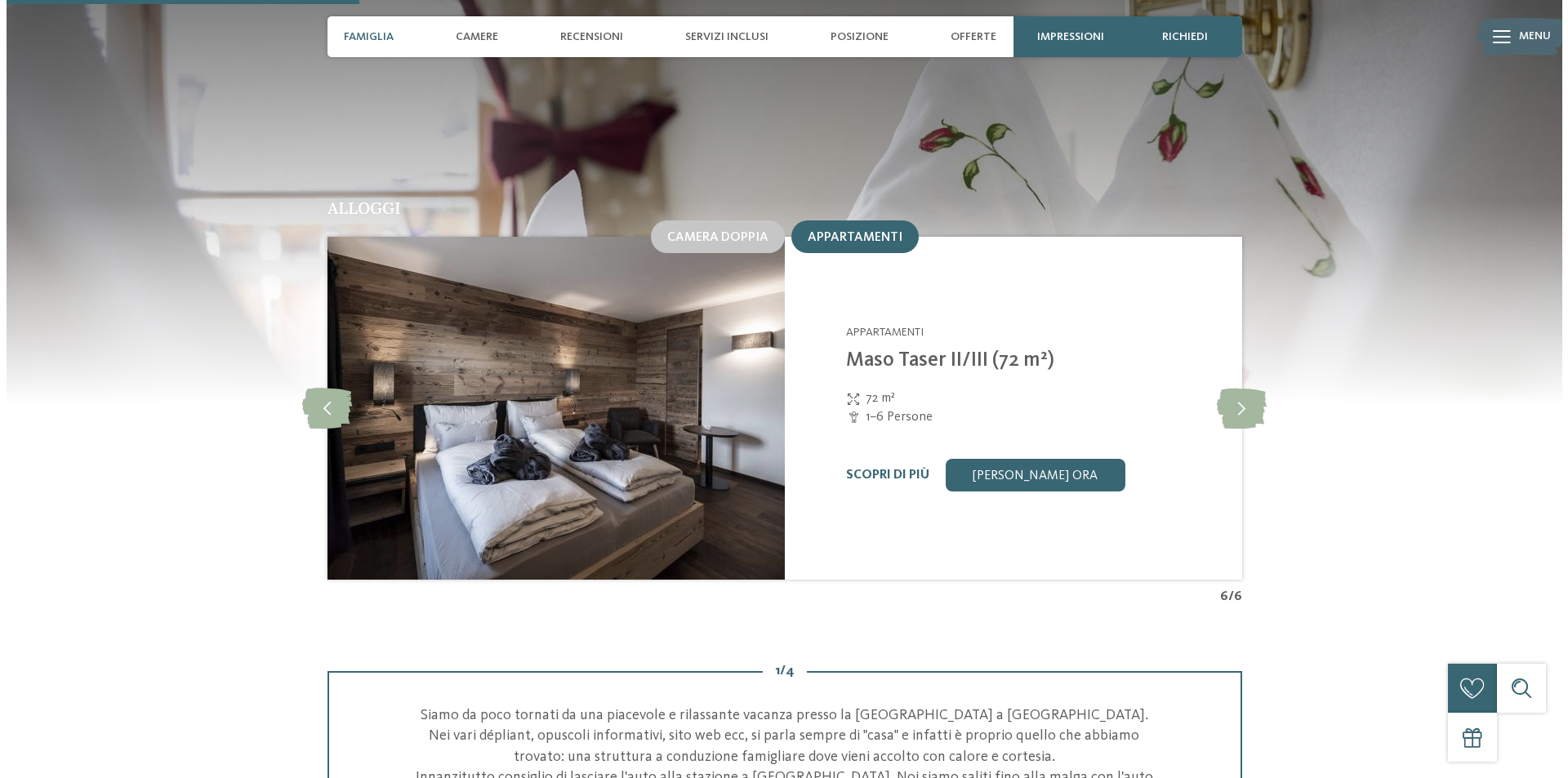
scroll to position [1071, 0]
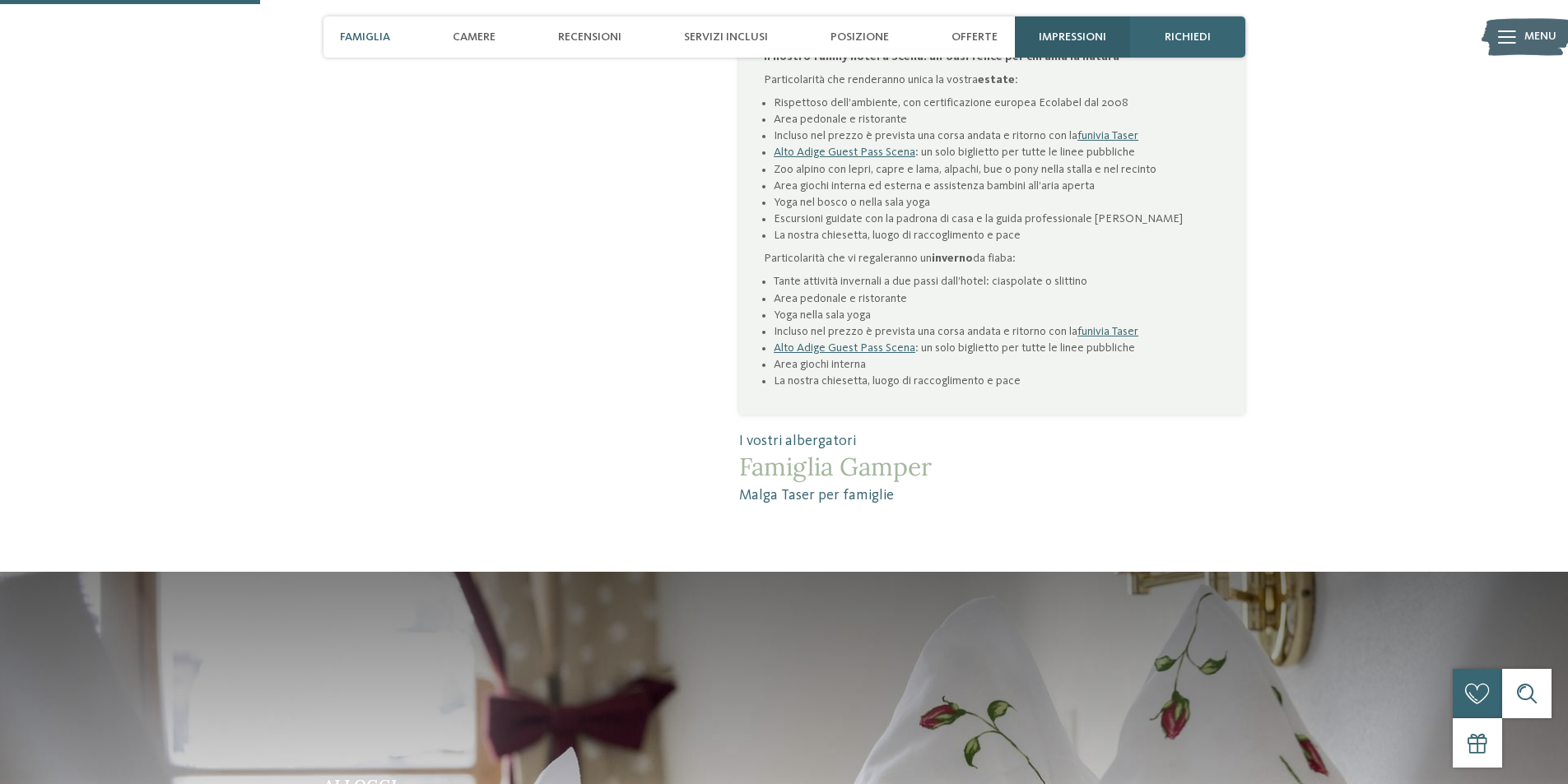
click at [1086, 34] on span "Impressioni" at bounding box center [1072, 38] width 67 height 14
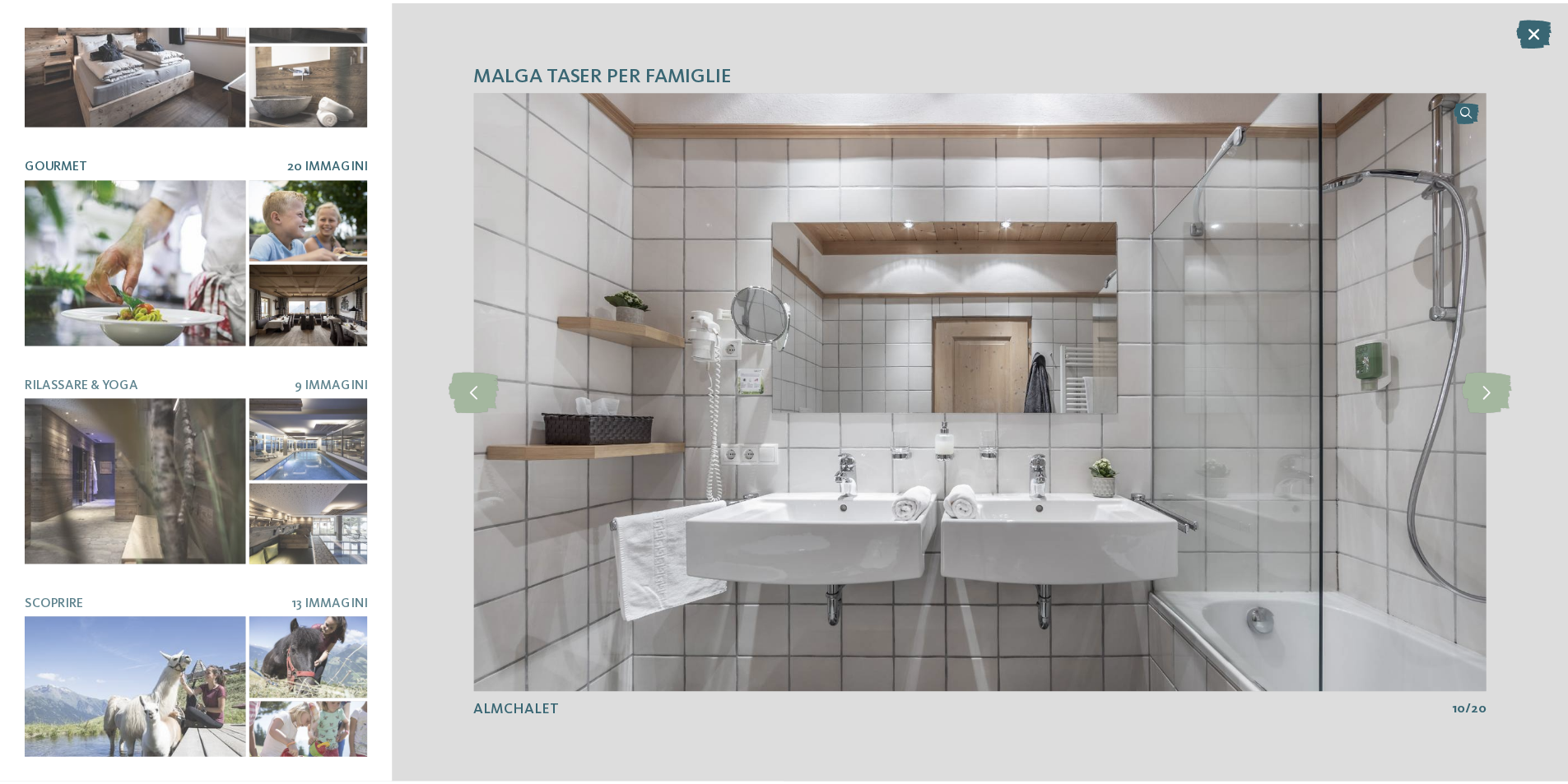
scroll to position [529, 0]
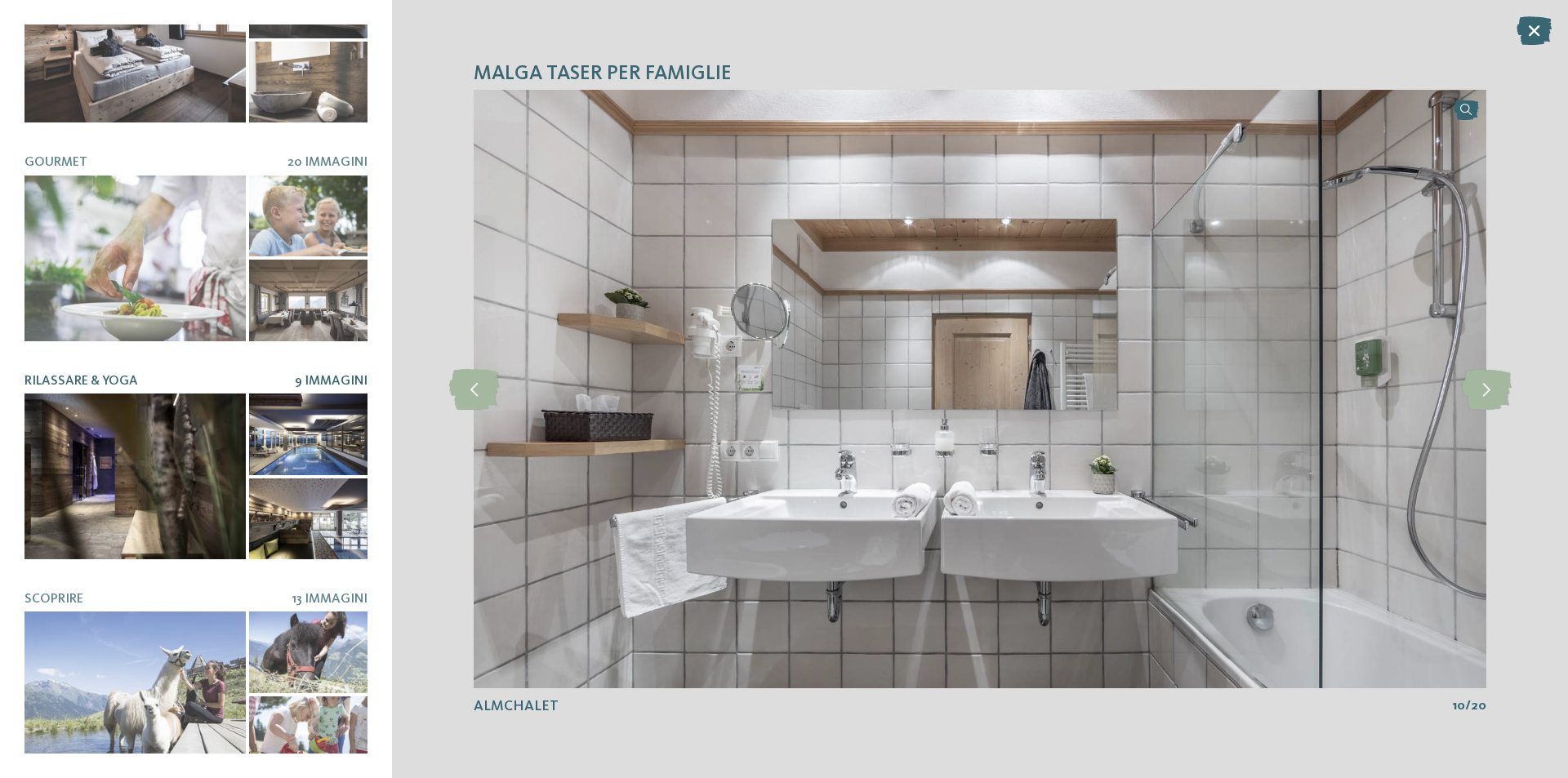
click at [102, 439] on div at bounding box center [135, 476] width 221 height 166
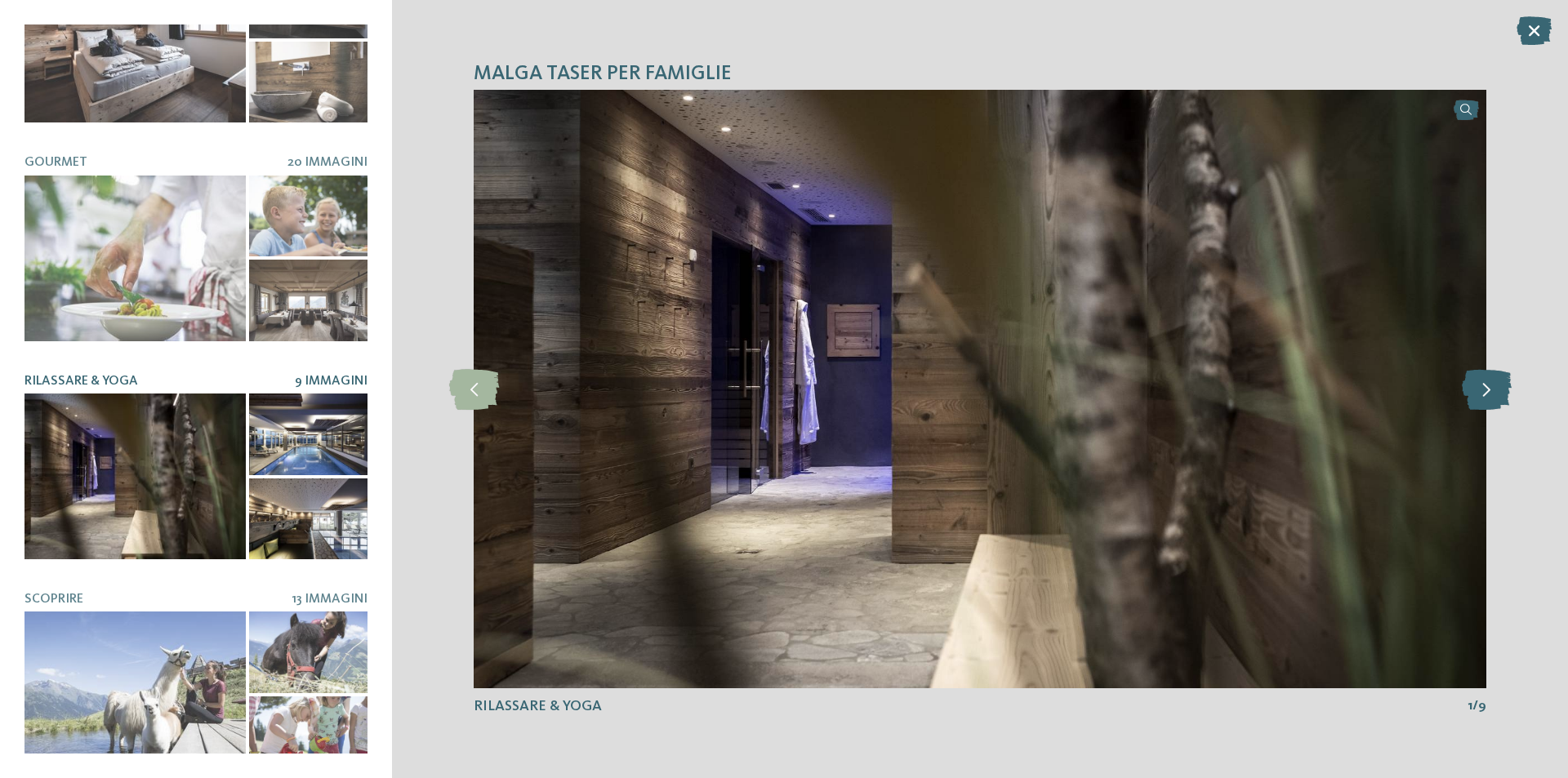
click at [1474, 400] on icon at bounding box center [1487, 390] width 50 height 41
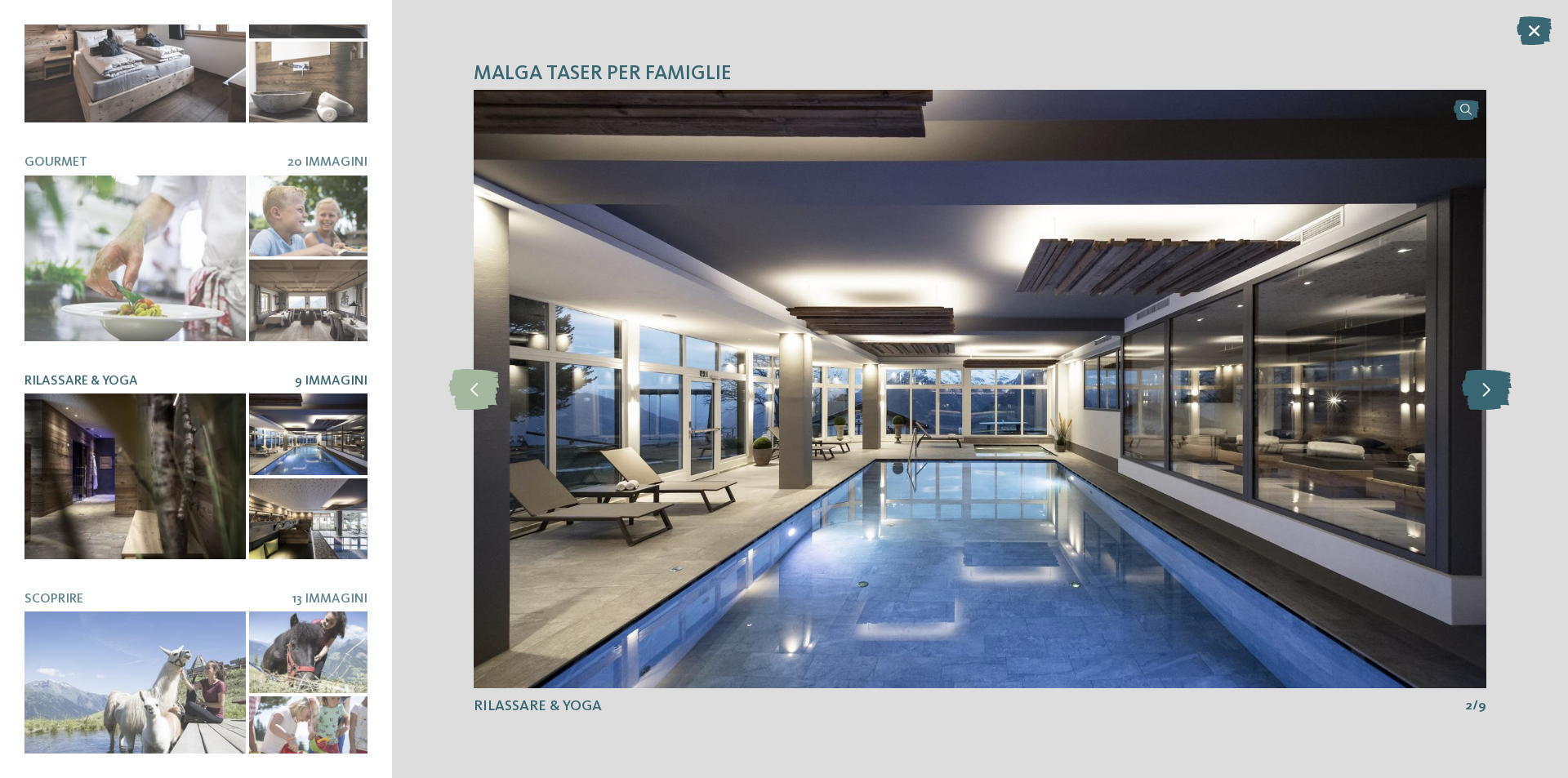
click at [1474, 400] on icon at bounding box center [1487, 390] width 50 height 41
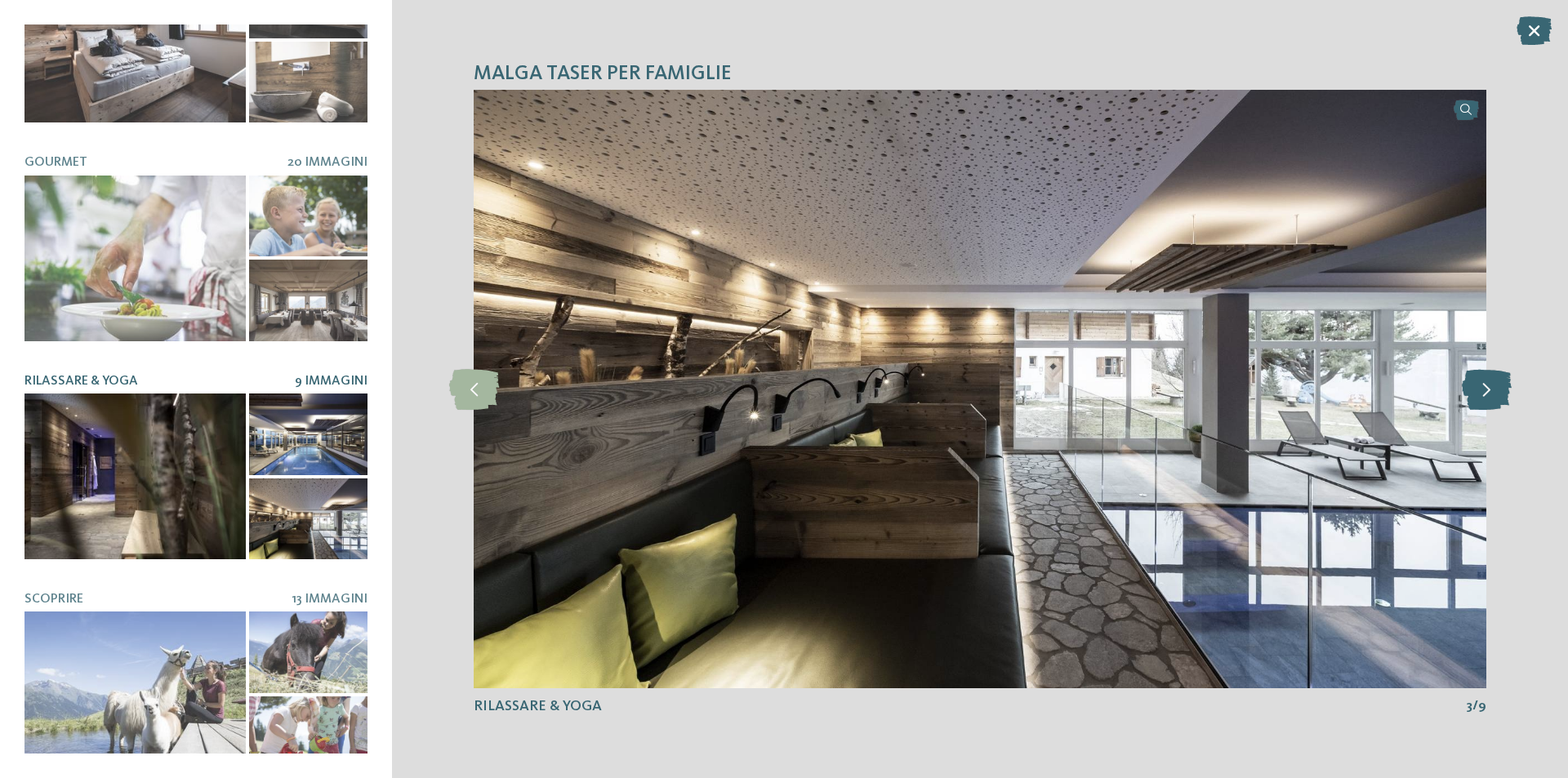
click at [1474, 400] on icon at bounding box center [1487, 390] width 50 height 41
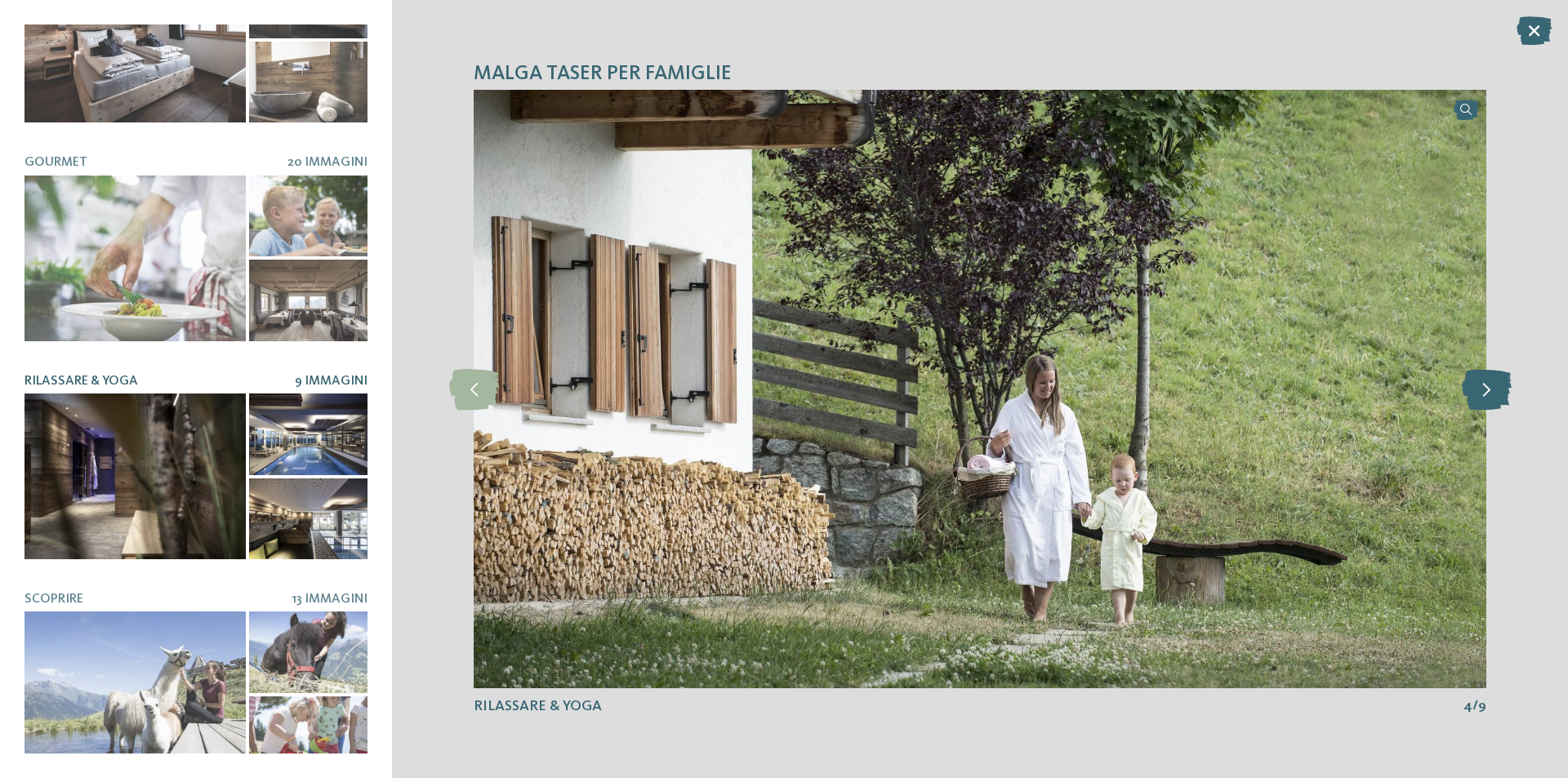
click at [1474, 400] on icon at bounding box center [1487, 390] width 50 height 41
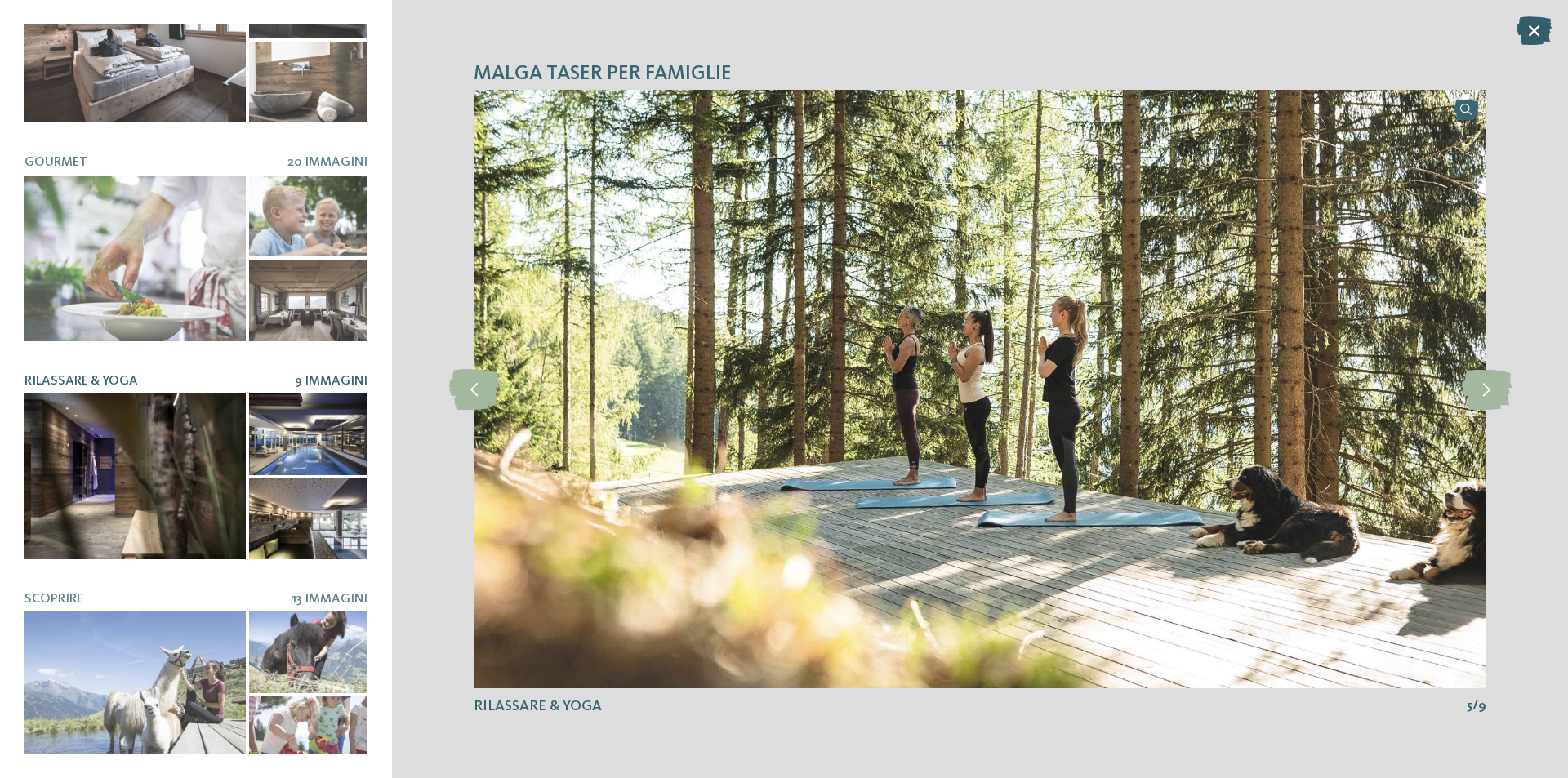
click at [1535, 24] on icon at bounding box center [1534, 30] width 35 height 29
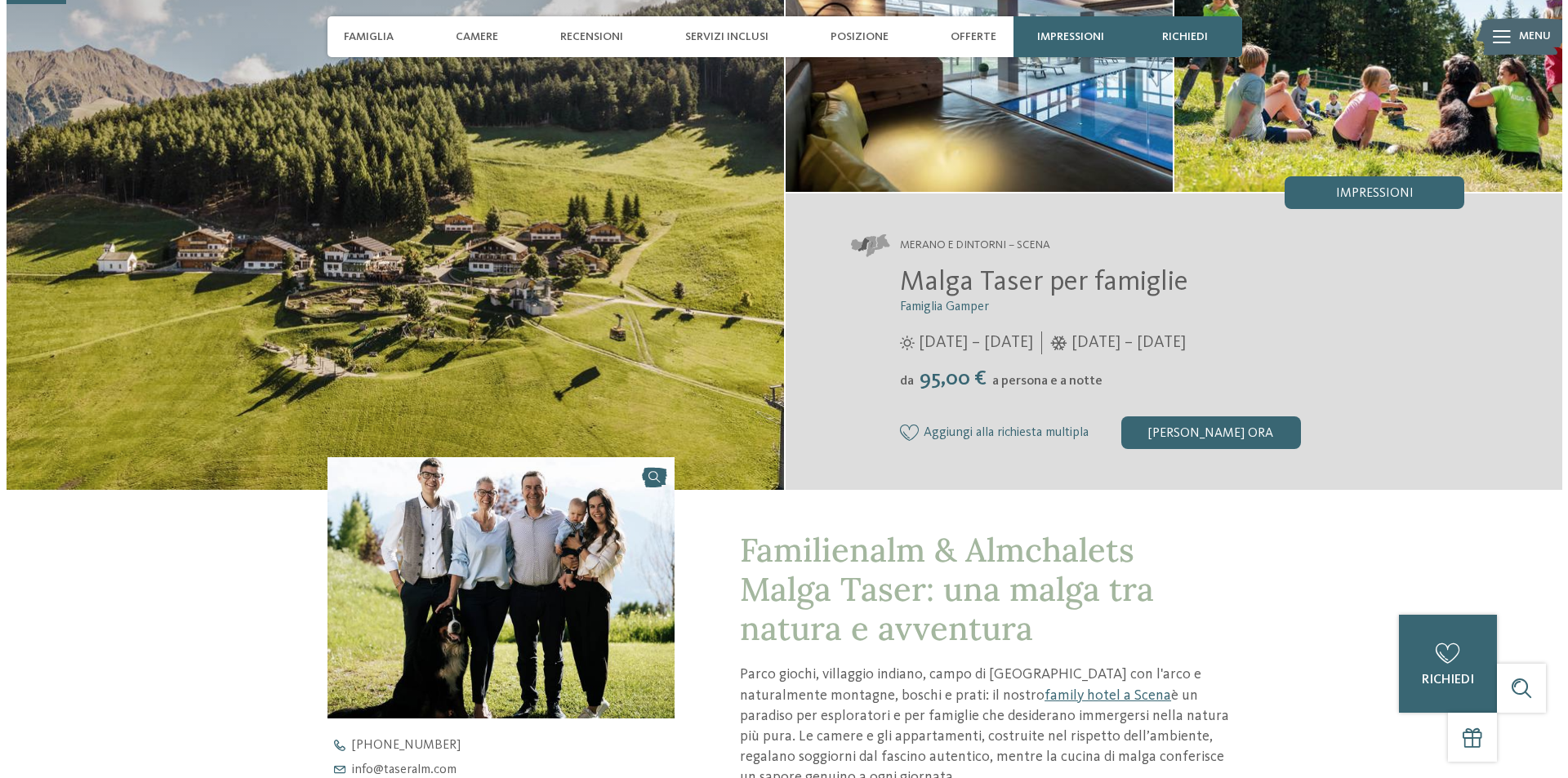
scroll to position [0, 0]
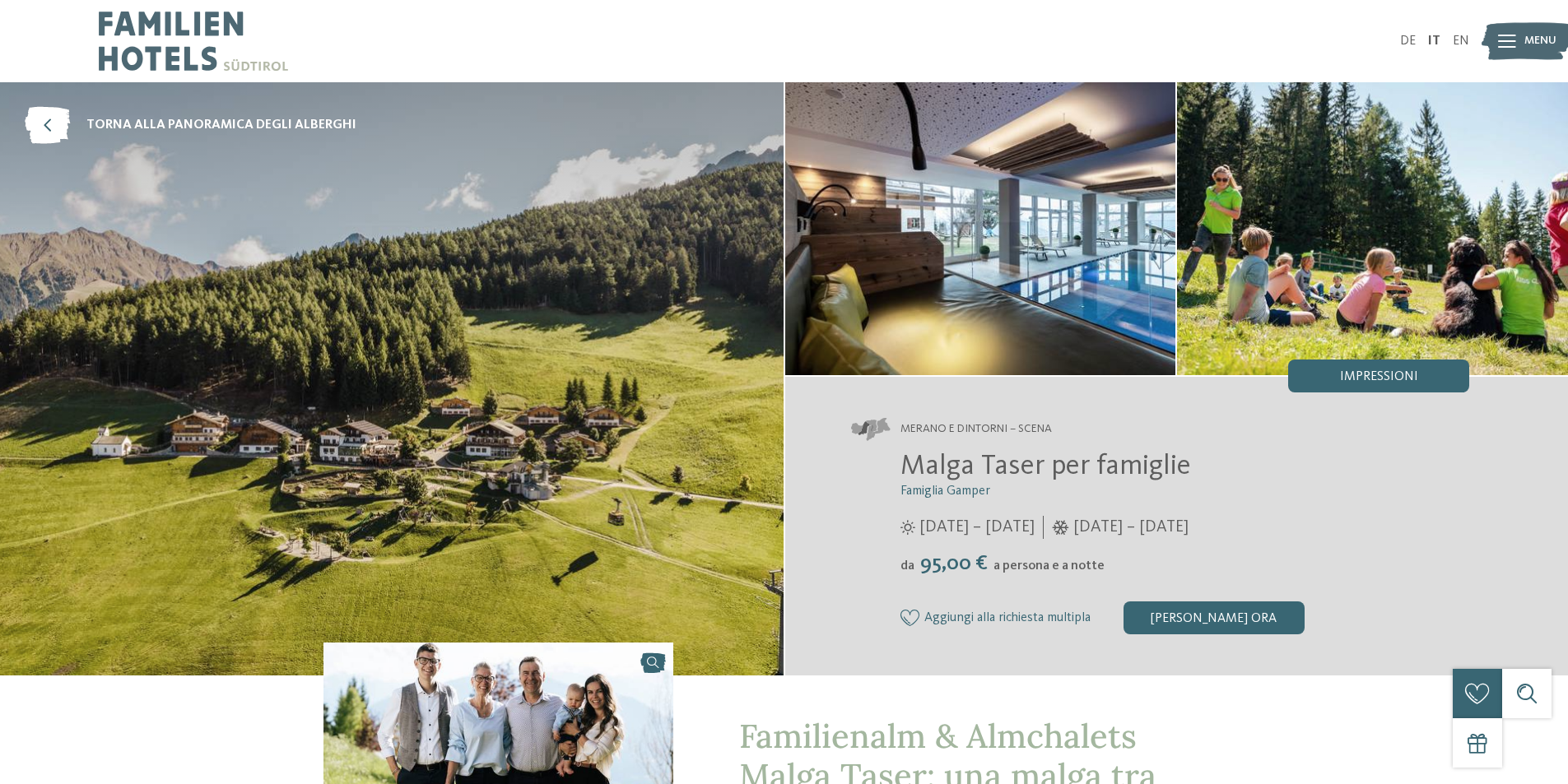
click at [1503, 42] on icon at bounding box center [1507, 40] width 18 height 13
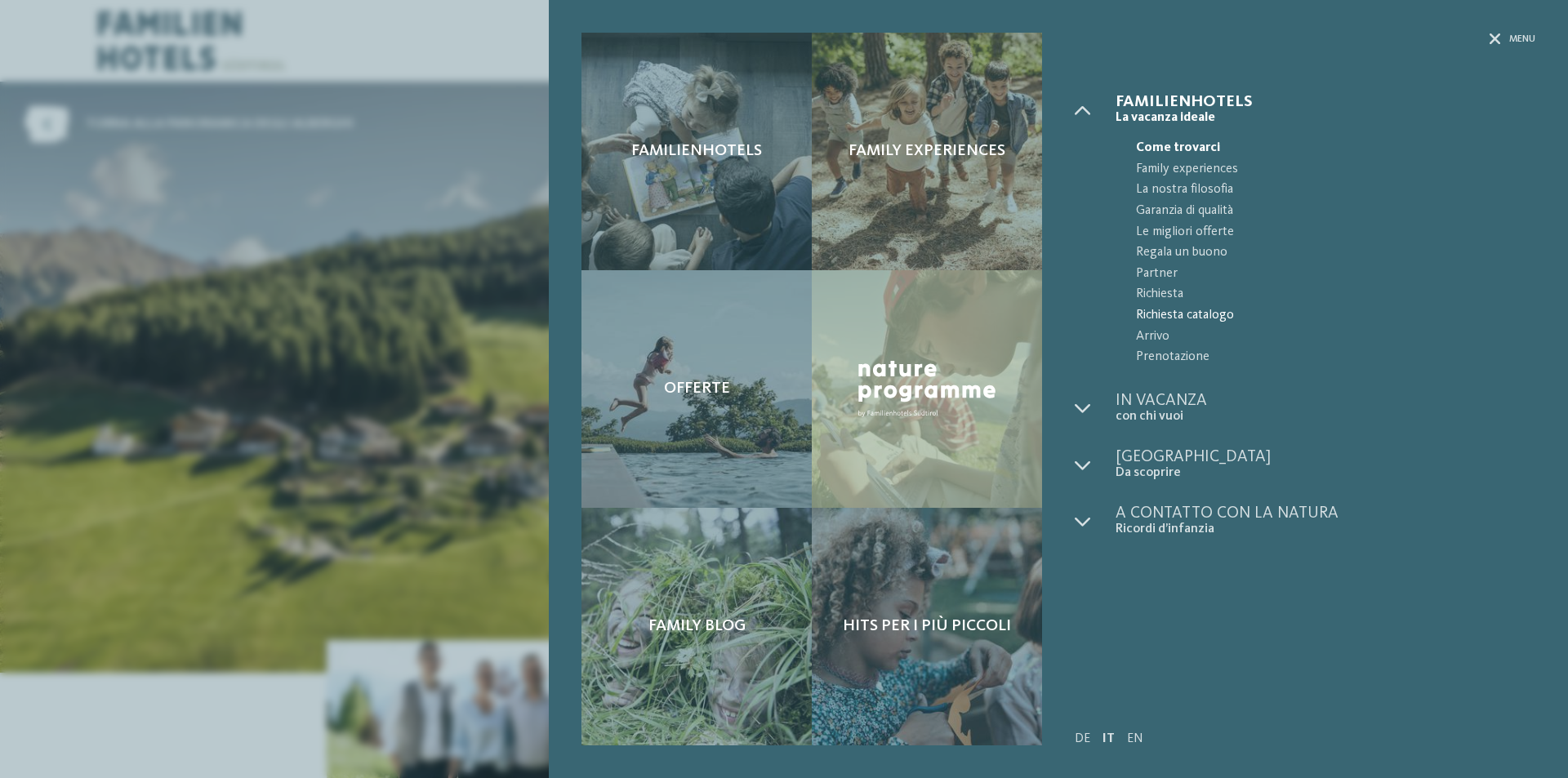
click at [1160, 310] on span "Richiesta catalogo" at bounding box center [1336, 316] width 400 height 21
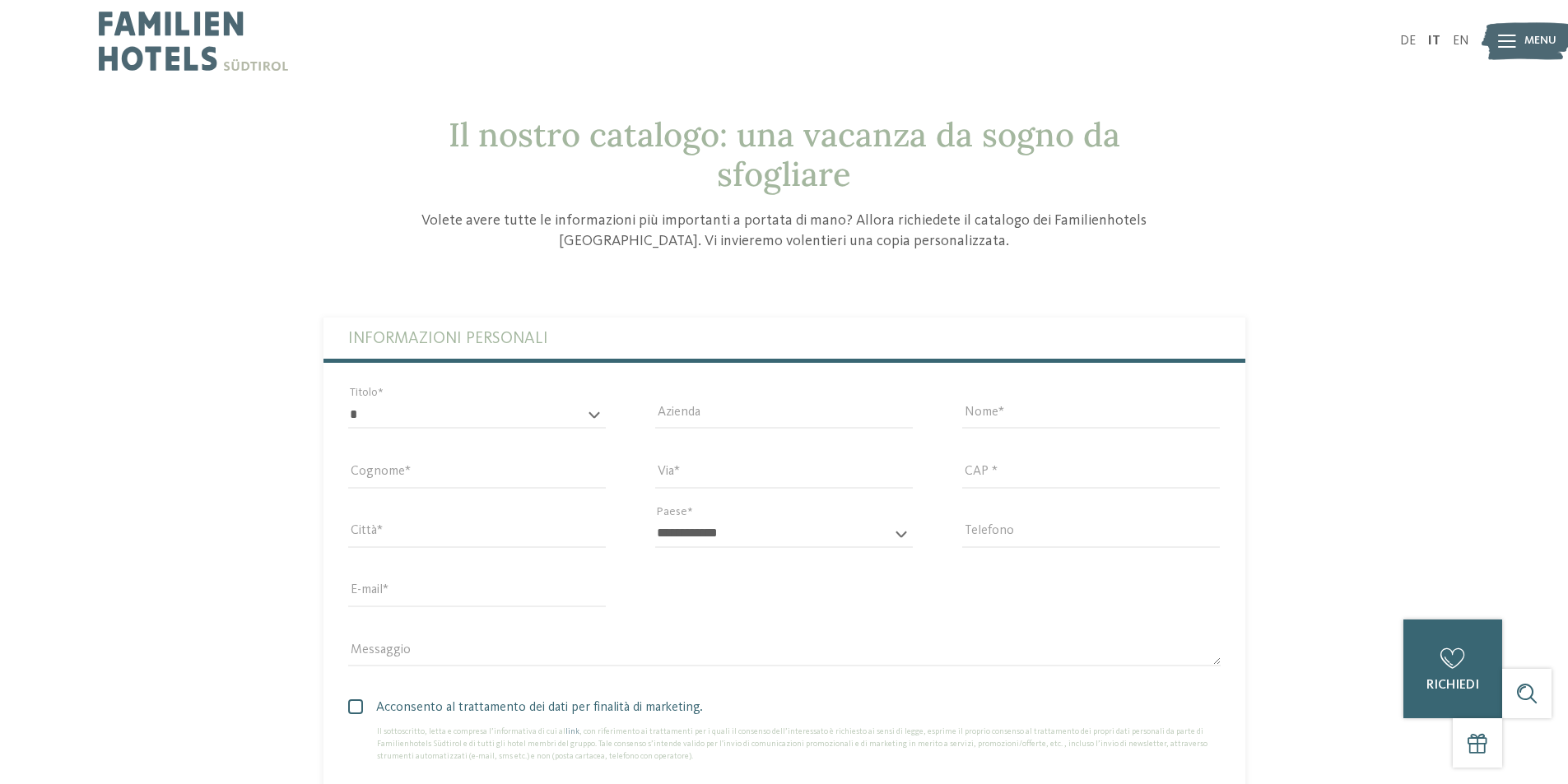
click at [1515, 34] on div at bounding box center [1507, 41] width 18 height 41
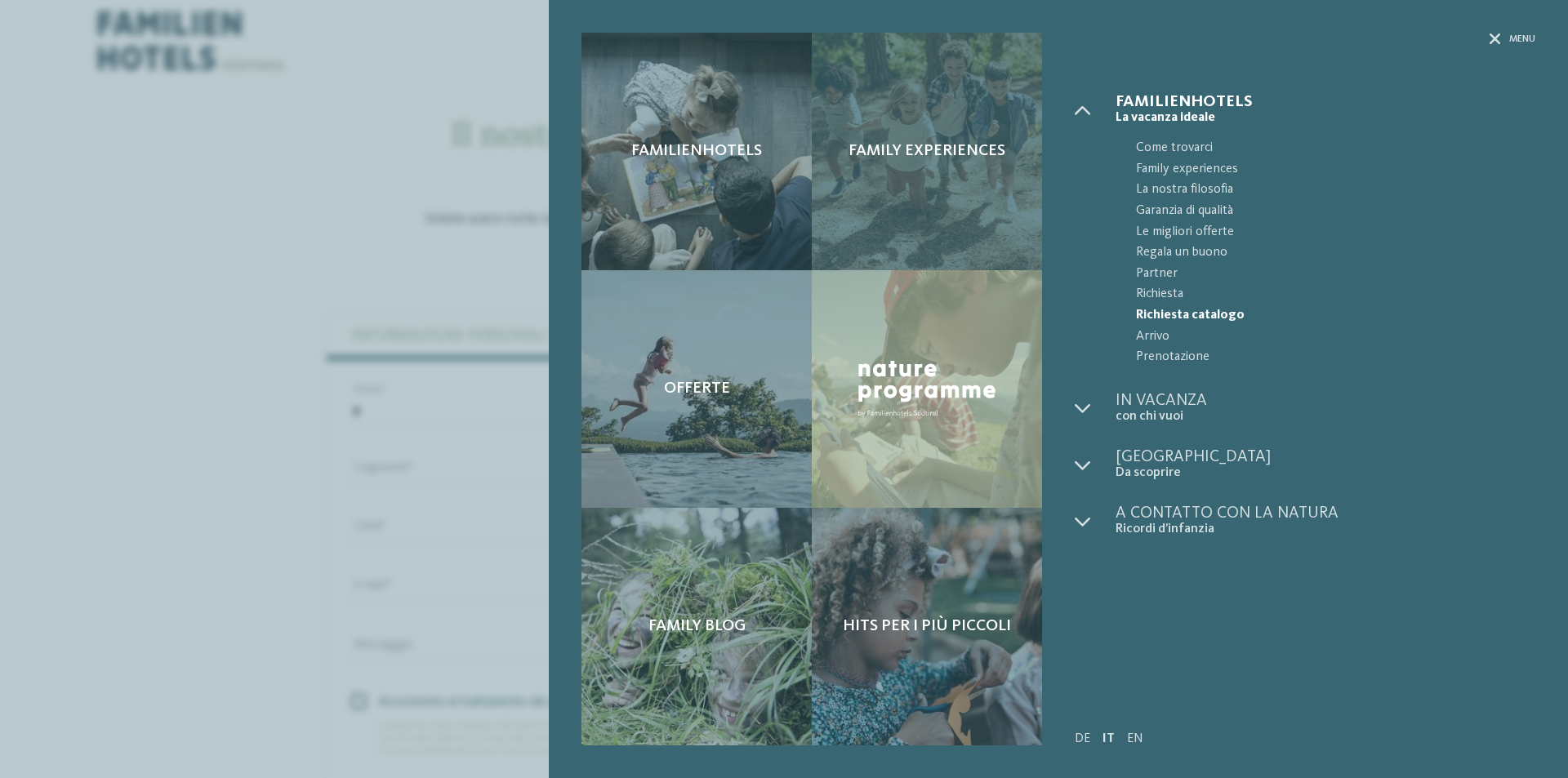
click at [952, 205] on div "Family experiences" at bounding box center [927, 152] width 230 height 237
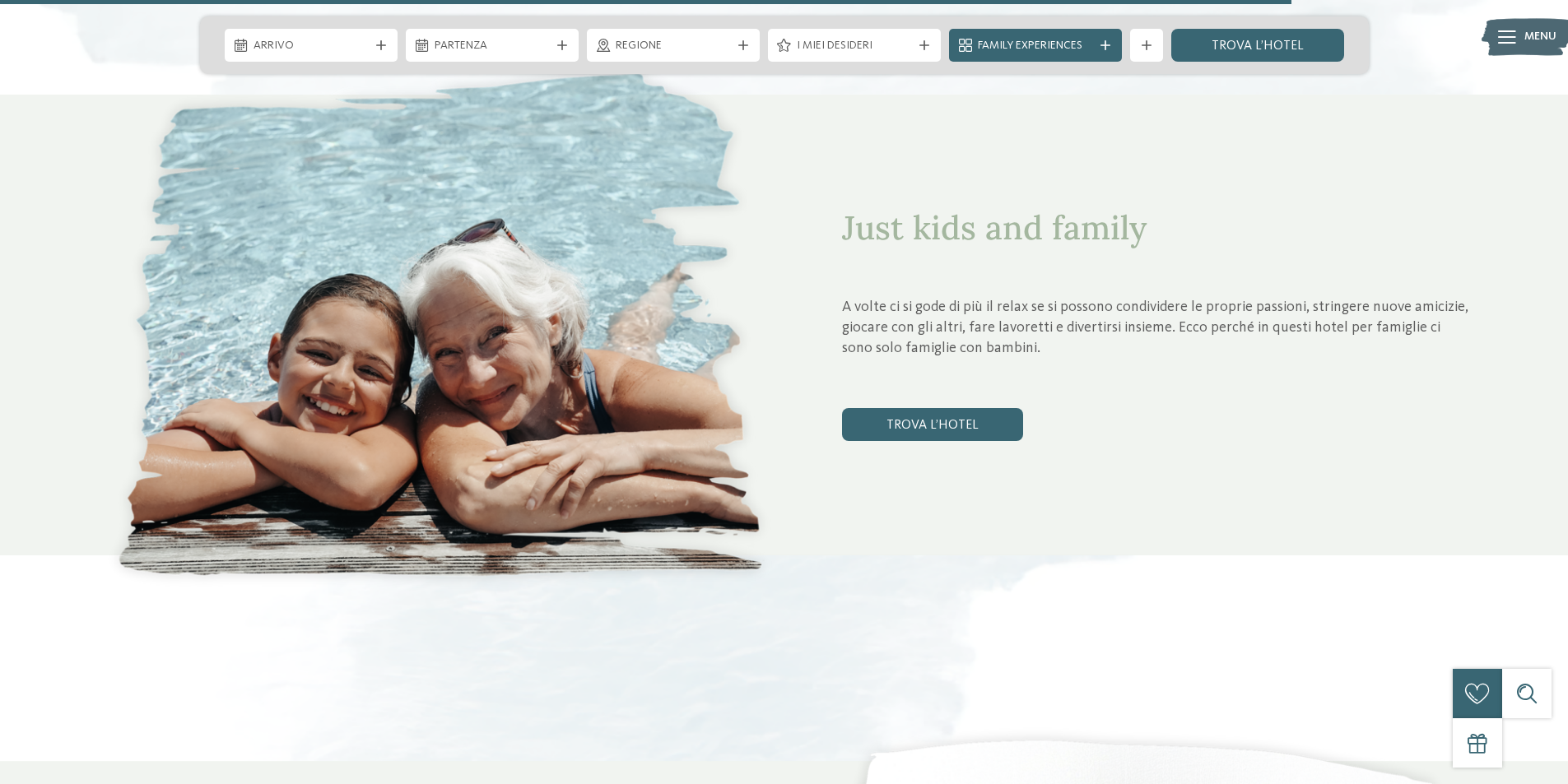
scroll to position [6501, 0]
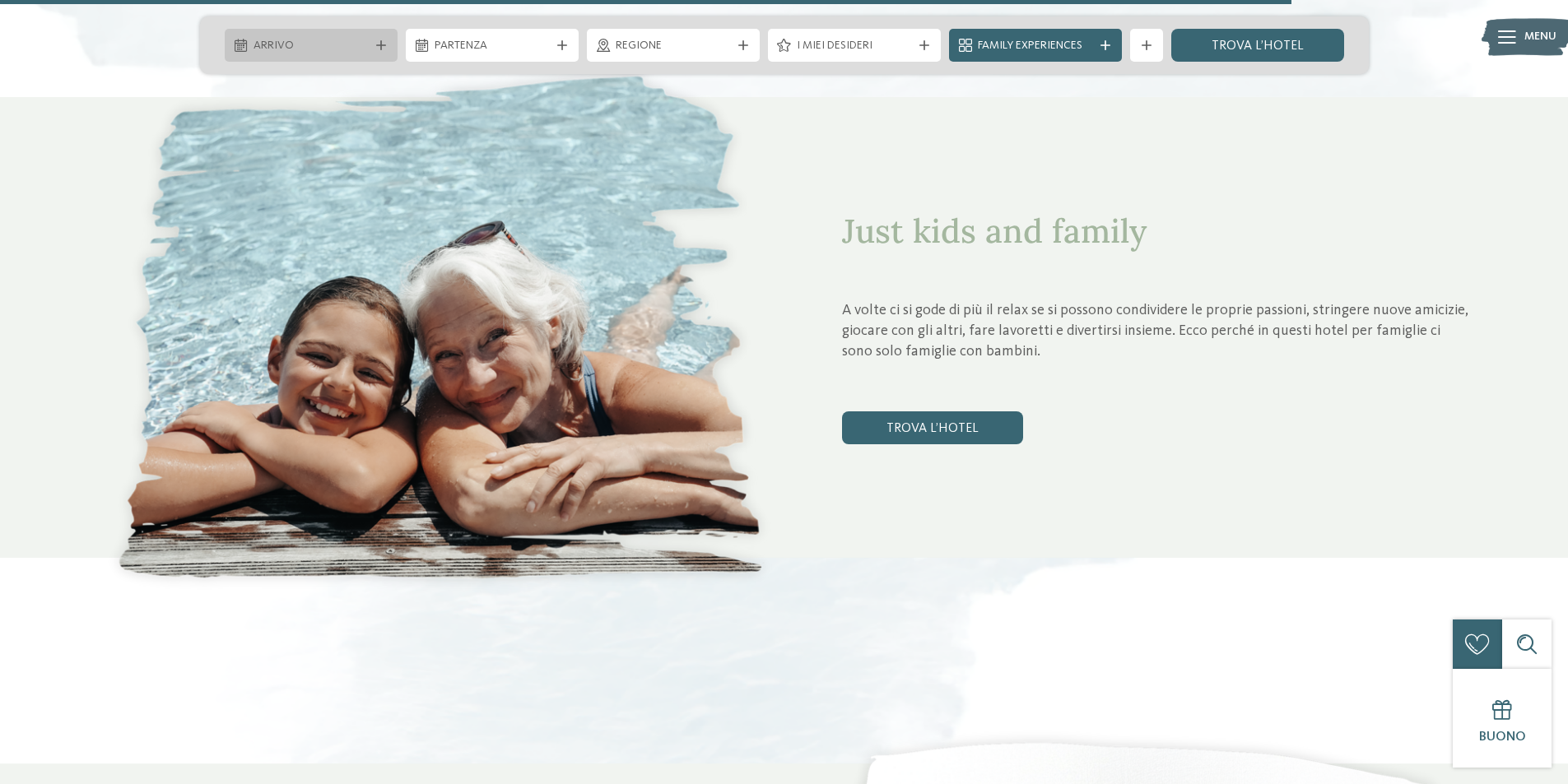
click at [379, 49] on icon at bounding box center [380, 45] width 10 height 10
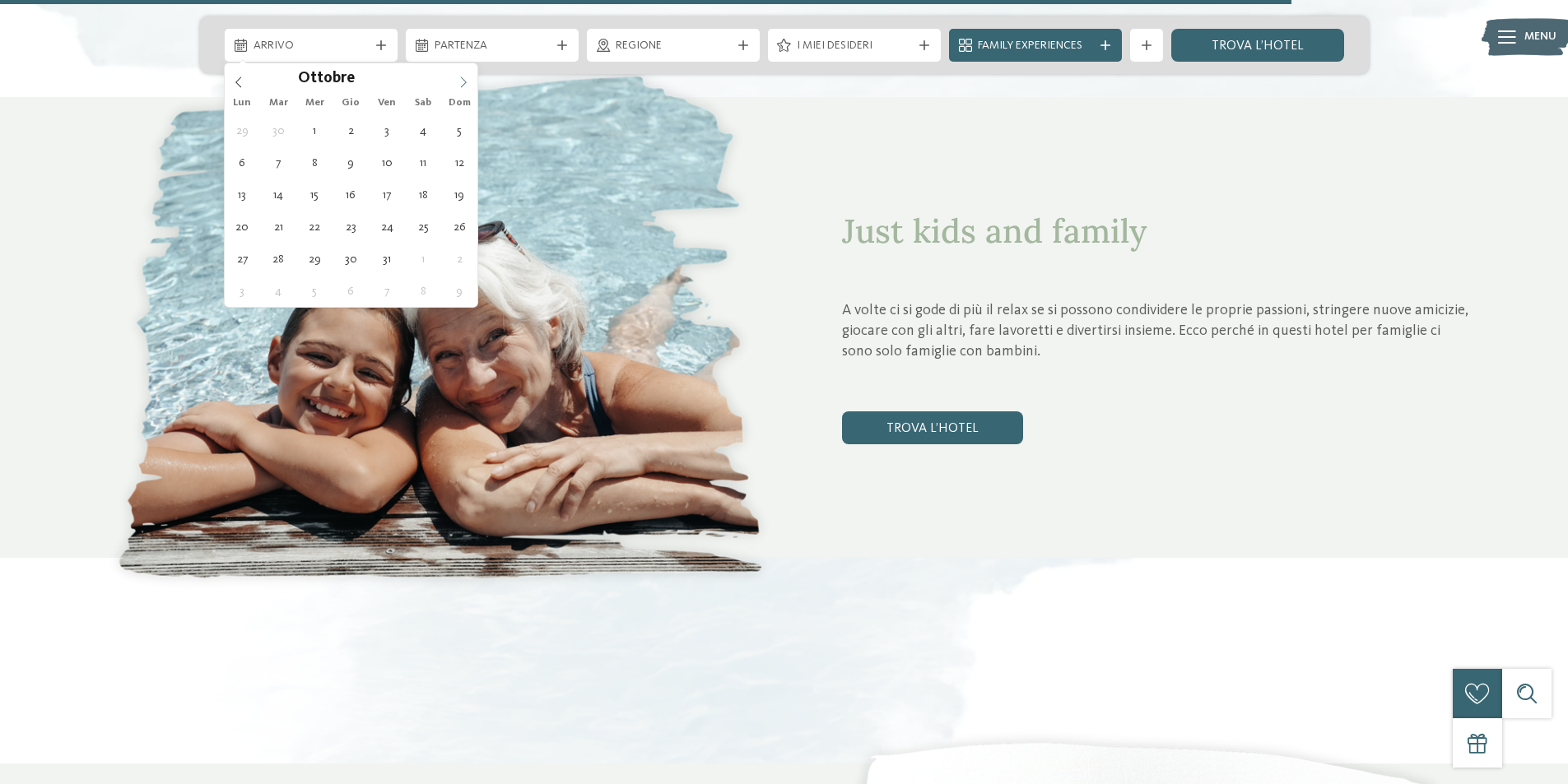
click at [458, 88] on span at bounding box center [463, 76] width 28 height 28
click at [456, 88] on span at bounding box center [463, 76] width 28 height 28
type input "****"
click at [464, 87] on icon at bounding box center [463, 82] width 12 height 12
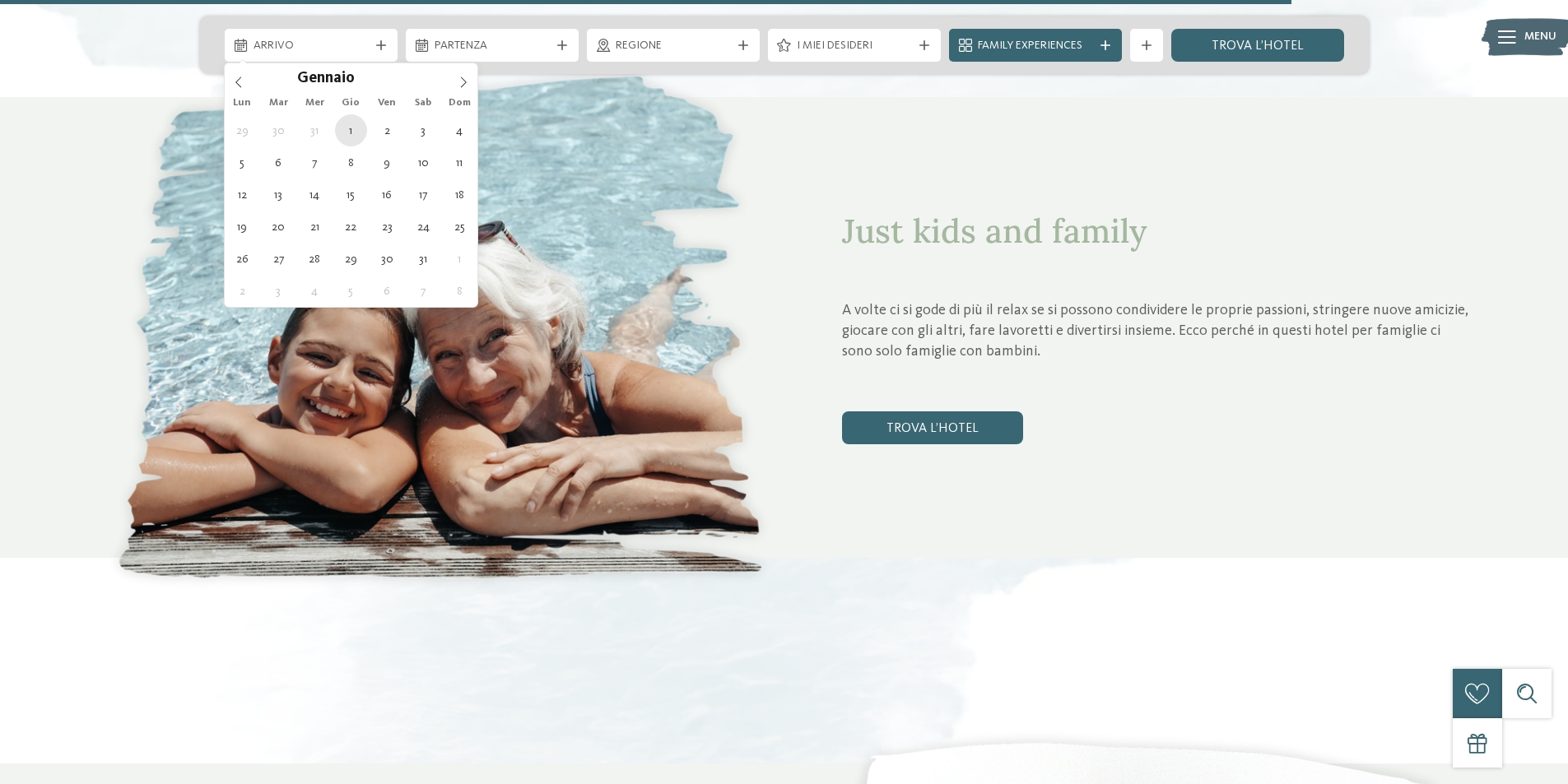
type div "01.01.2026"
type input "****"
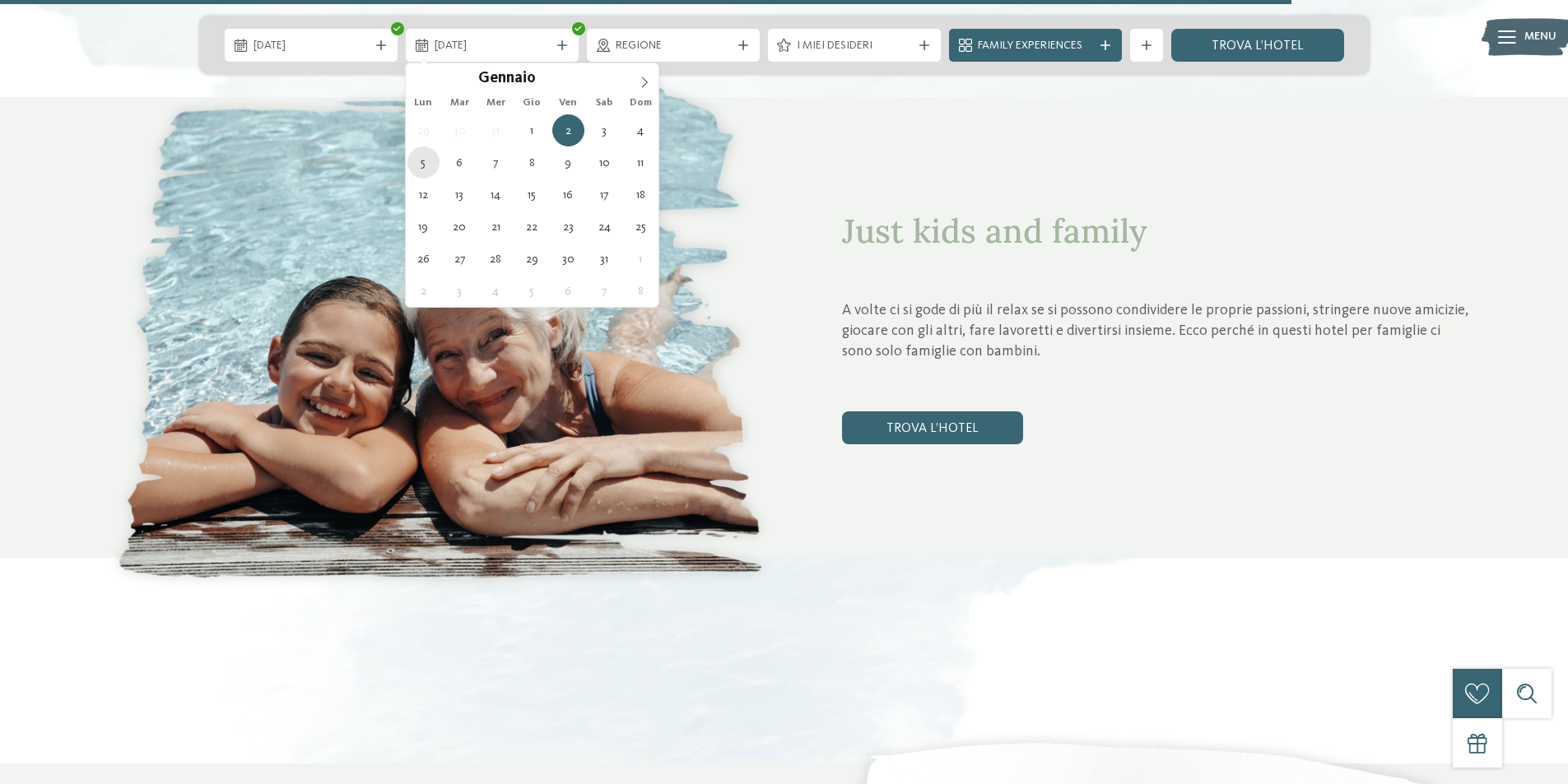
type div "05.01.2026"
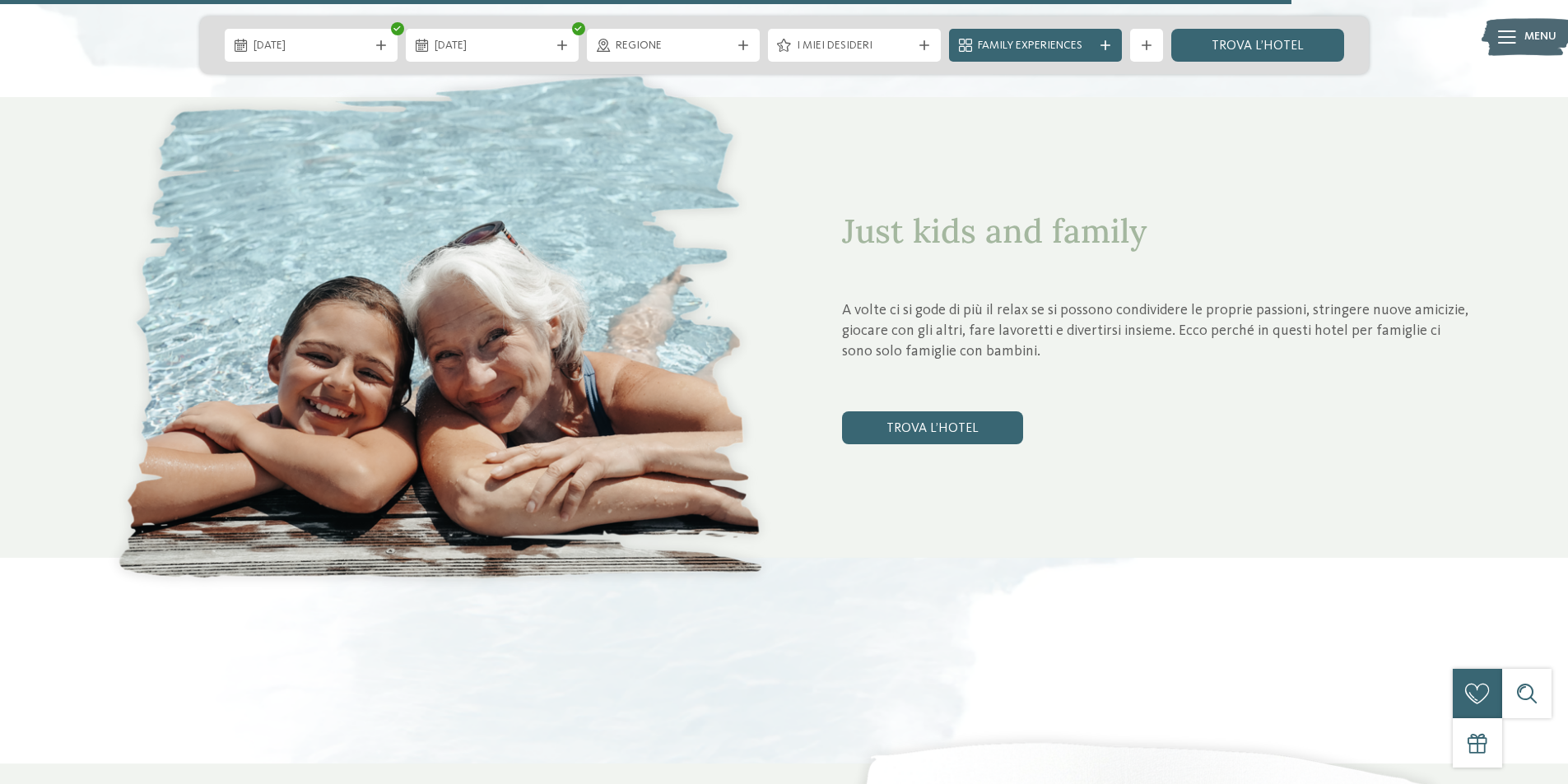
drag, startPoint x: 425, startPoint y: 173, endPoint x: 530, endPoint y: 127, distance: 114.6
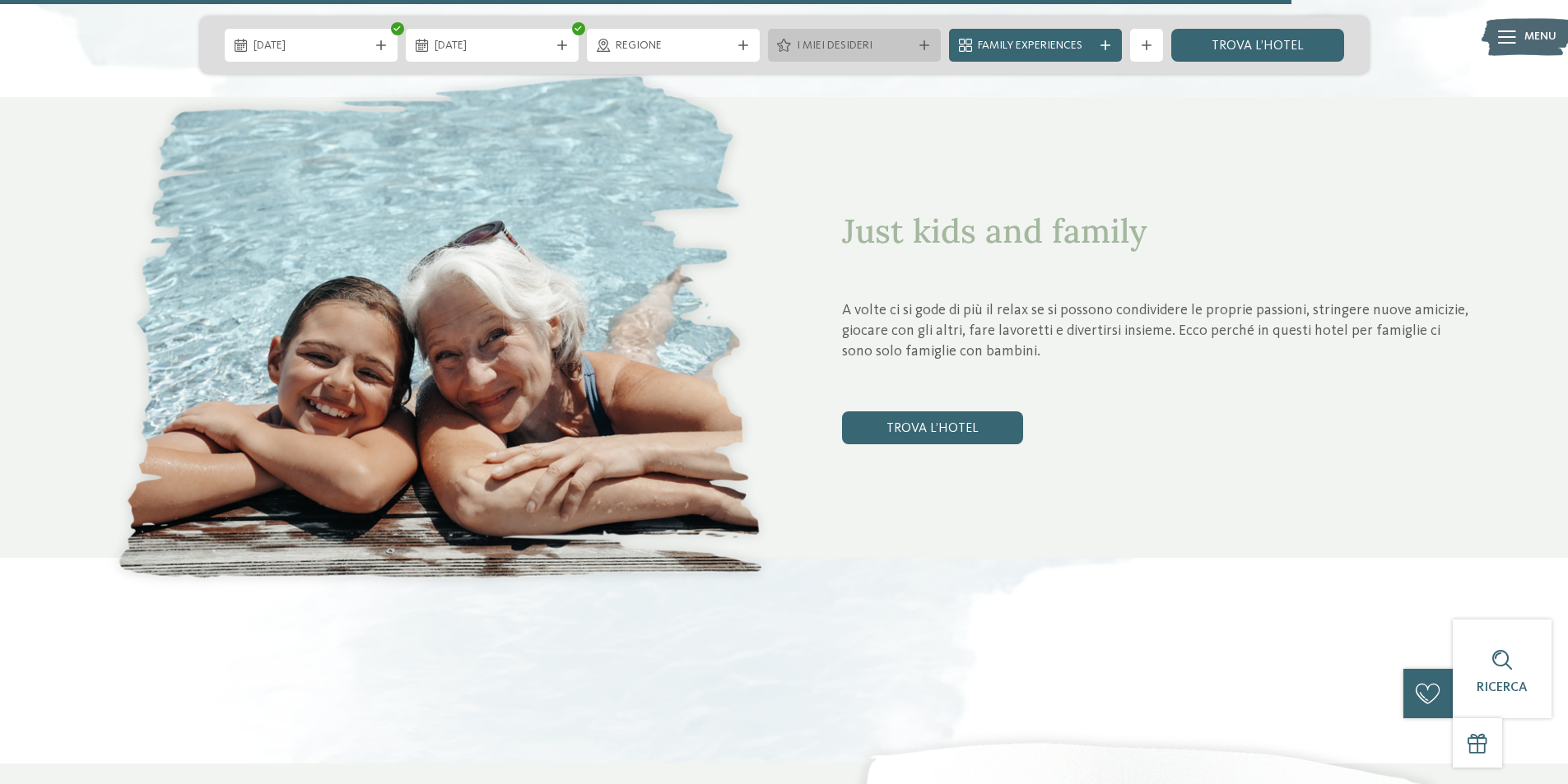
click at [872, 45] on span "I miei desideri" at bounding box center [854, 46] width 115 height 16
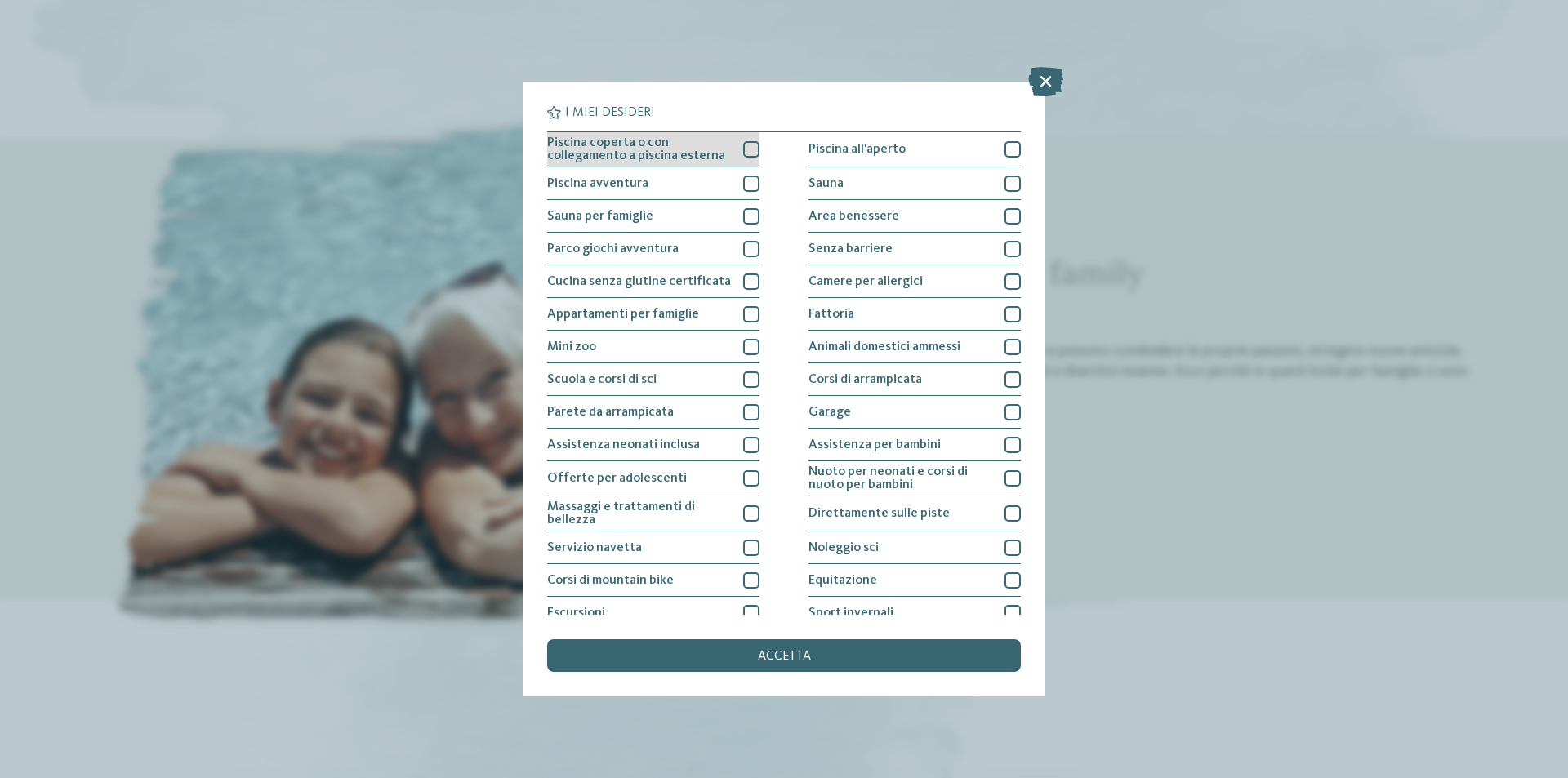
click at [743, 147] on div at bounding box center [751, 149] width 16 height 16
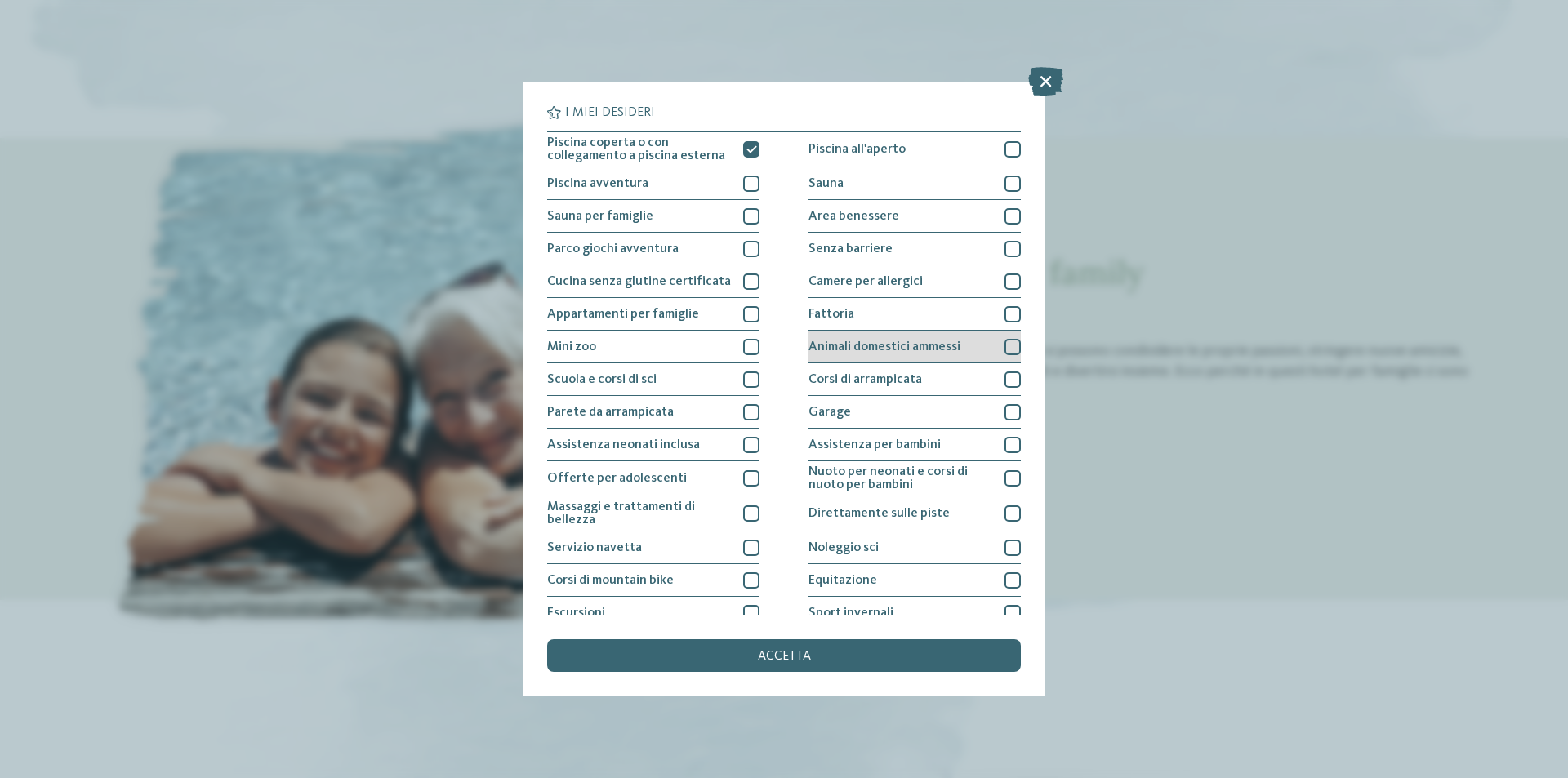
click at [1007, 342] on div at bounding box center [1013, 347] width 16 height 16
click at [812, 652] on div "accetta" at bounding box center [784, 656] width 474 height 33
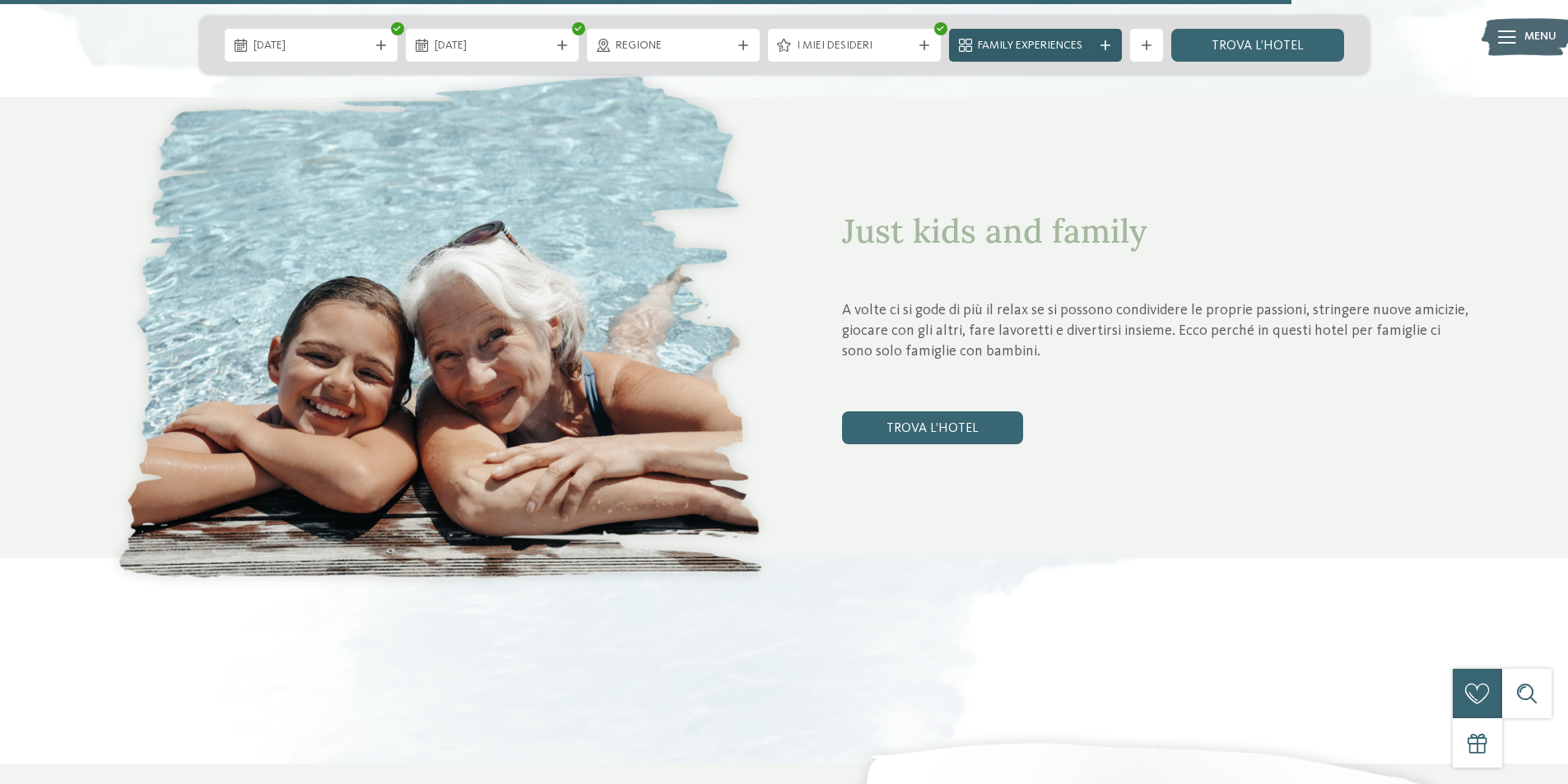
click at [1108, 36] on div "Family Experiences" at bounding box center [1035, 45] width 173 height 33
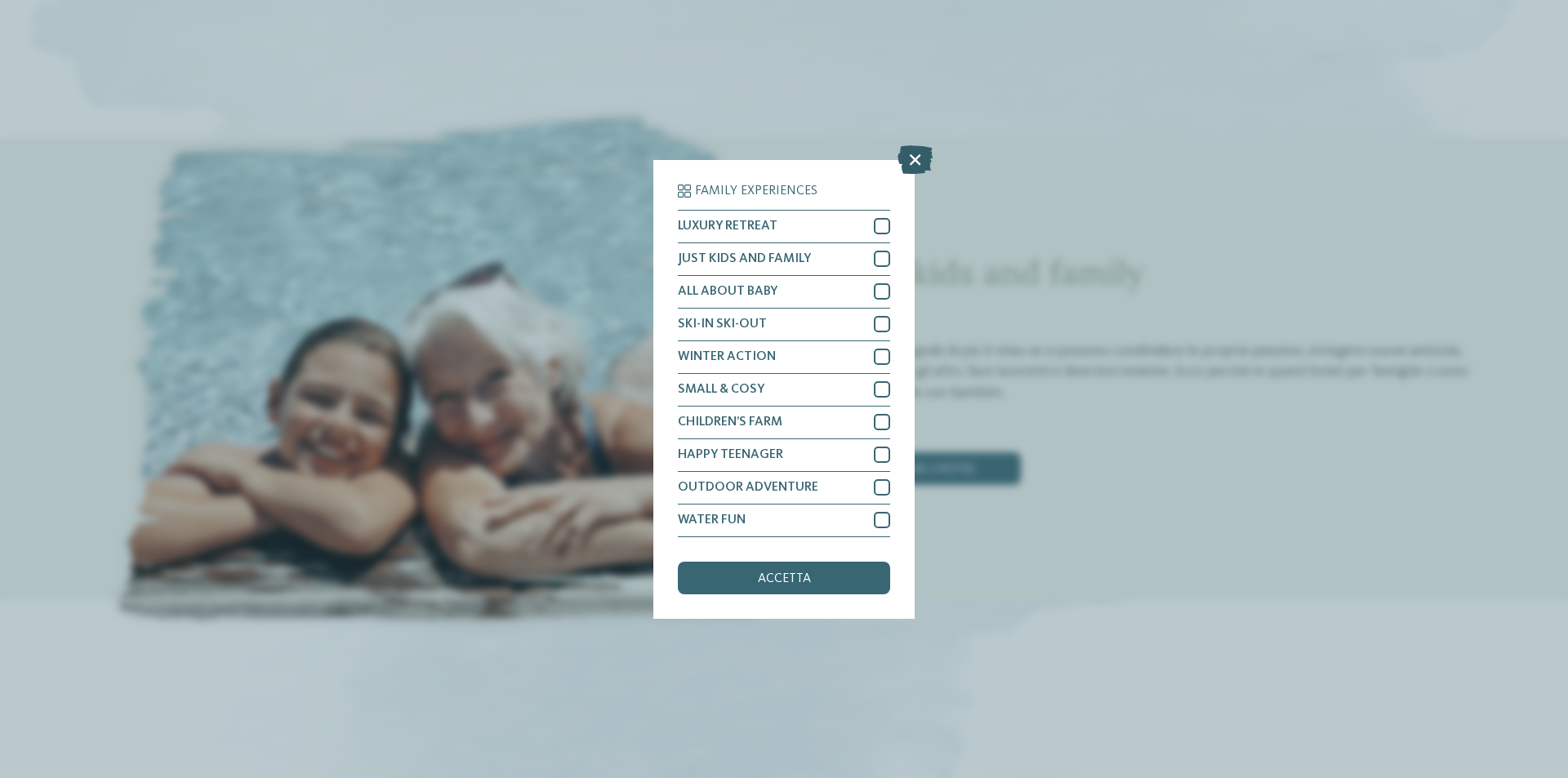
click at [902, 151] on icon at bounding box center [915, 159] width 35 height 29
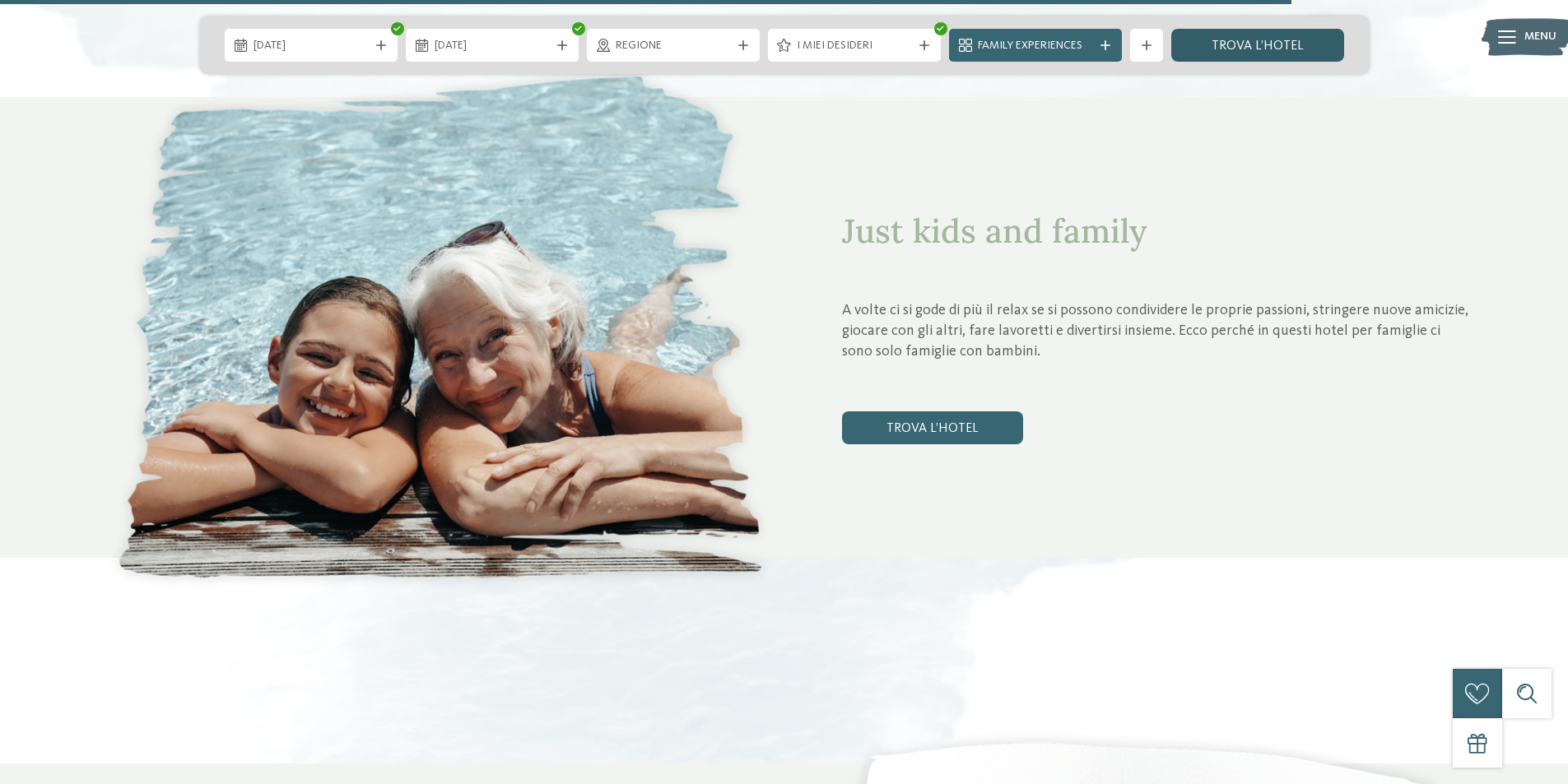
click at [1242, 53] on link "trova l’hotel" at bounding box center [1257, 45] width 173 height 33
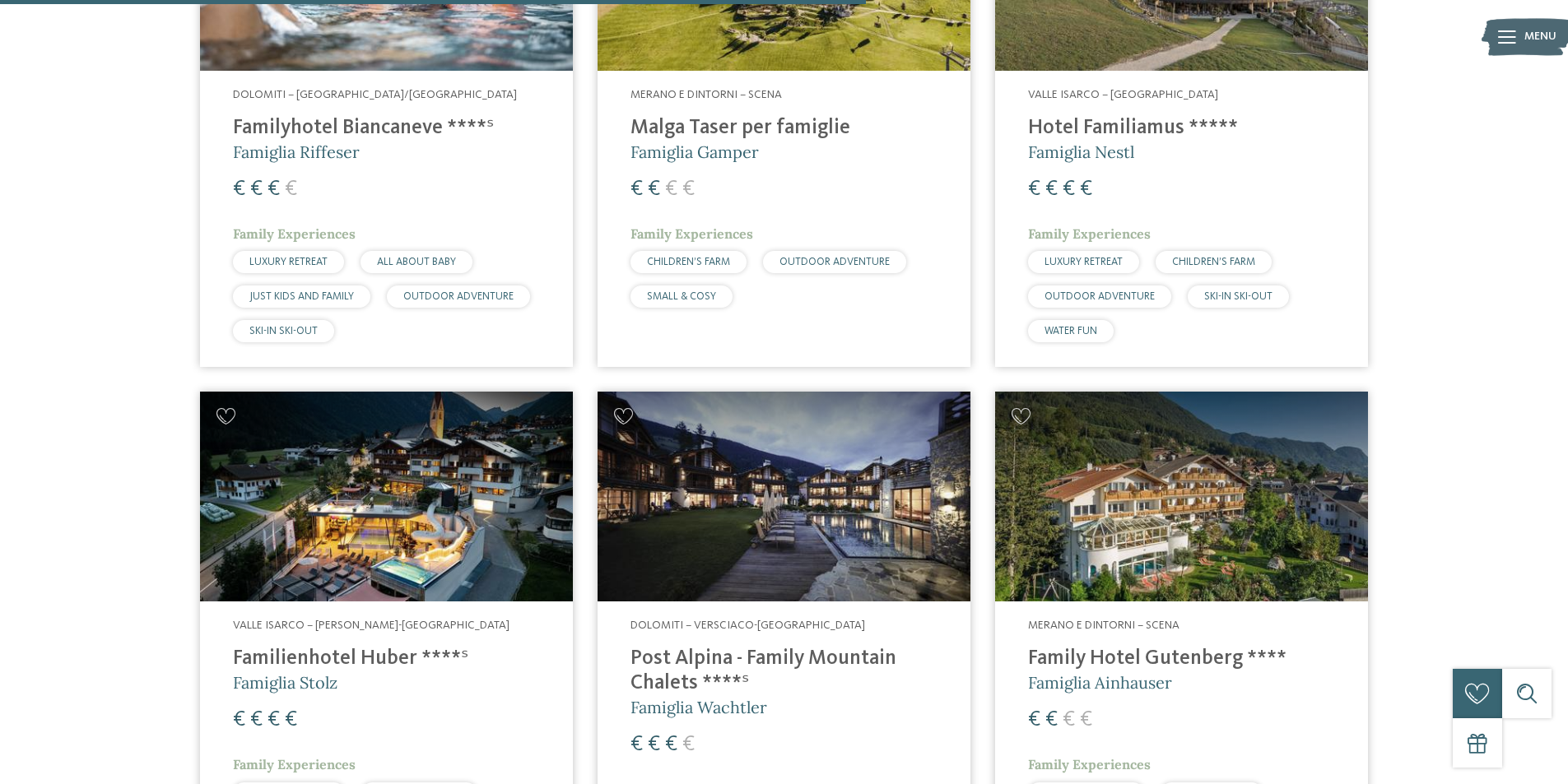
scroll to position [1692, 0]
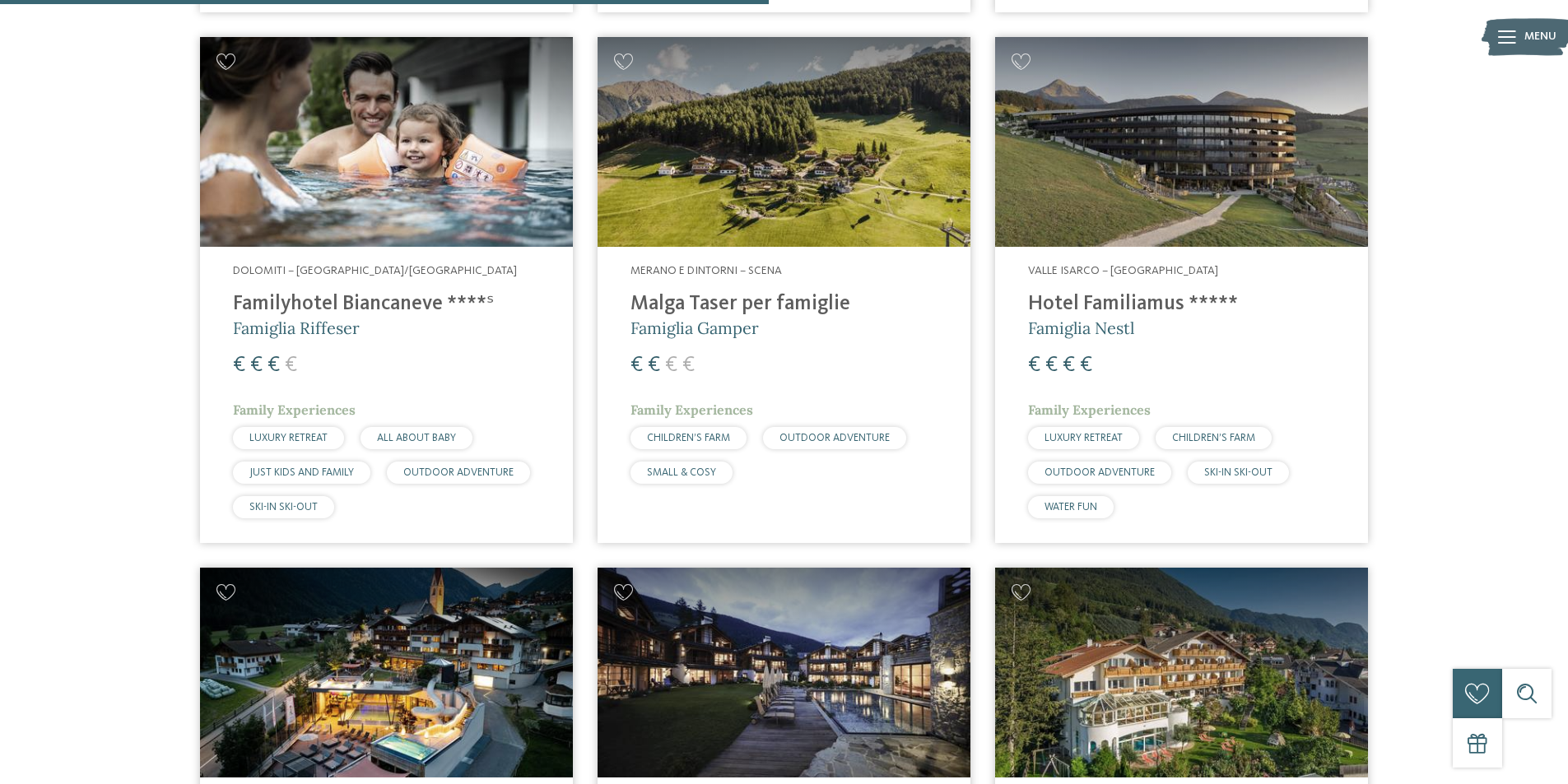
click at [766, 304] on h4 "Malga Taser per famiglie" at bounding box center [783, 304] width 307 height 24
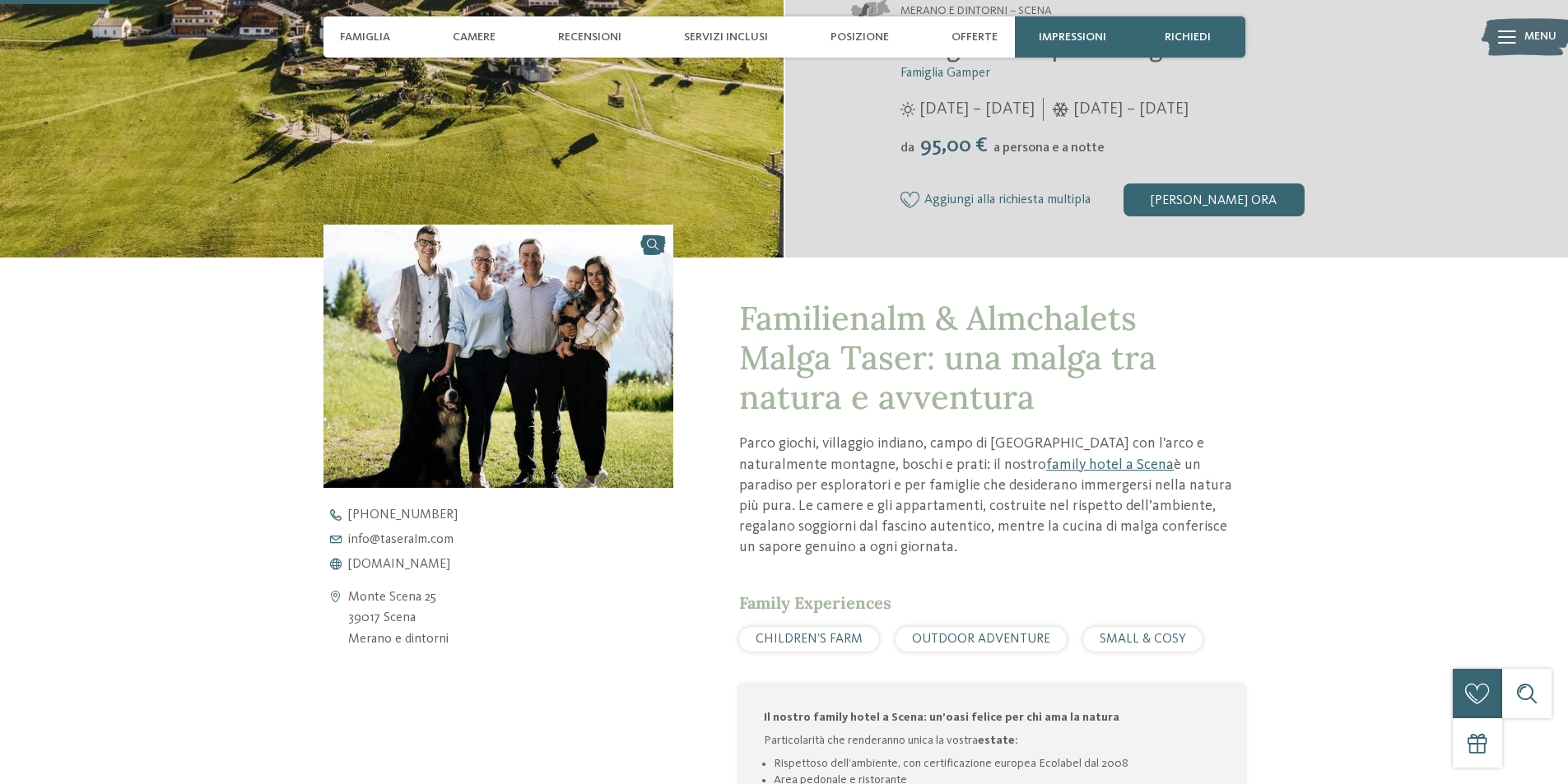
scroll to position [412, 0]
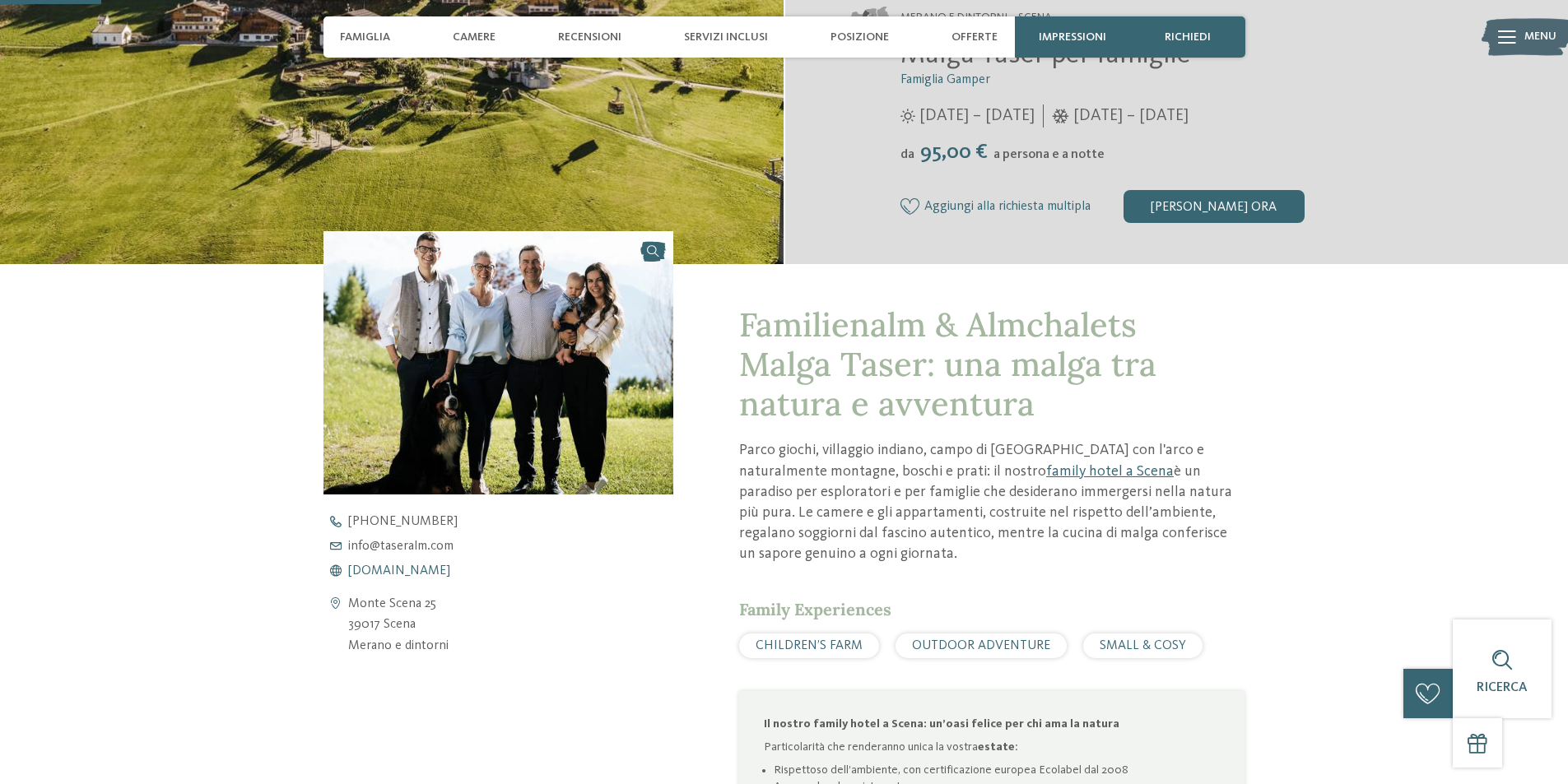
click at [396, 570] on span "[DOMAIN_NAME]" at bounding box center [398, 571] width 102 height 13
